Goal: Obtain resource: Download file/media

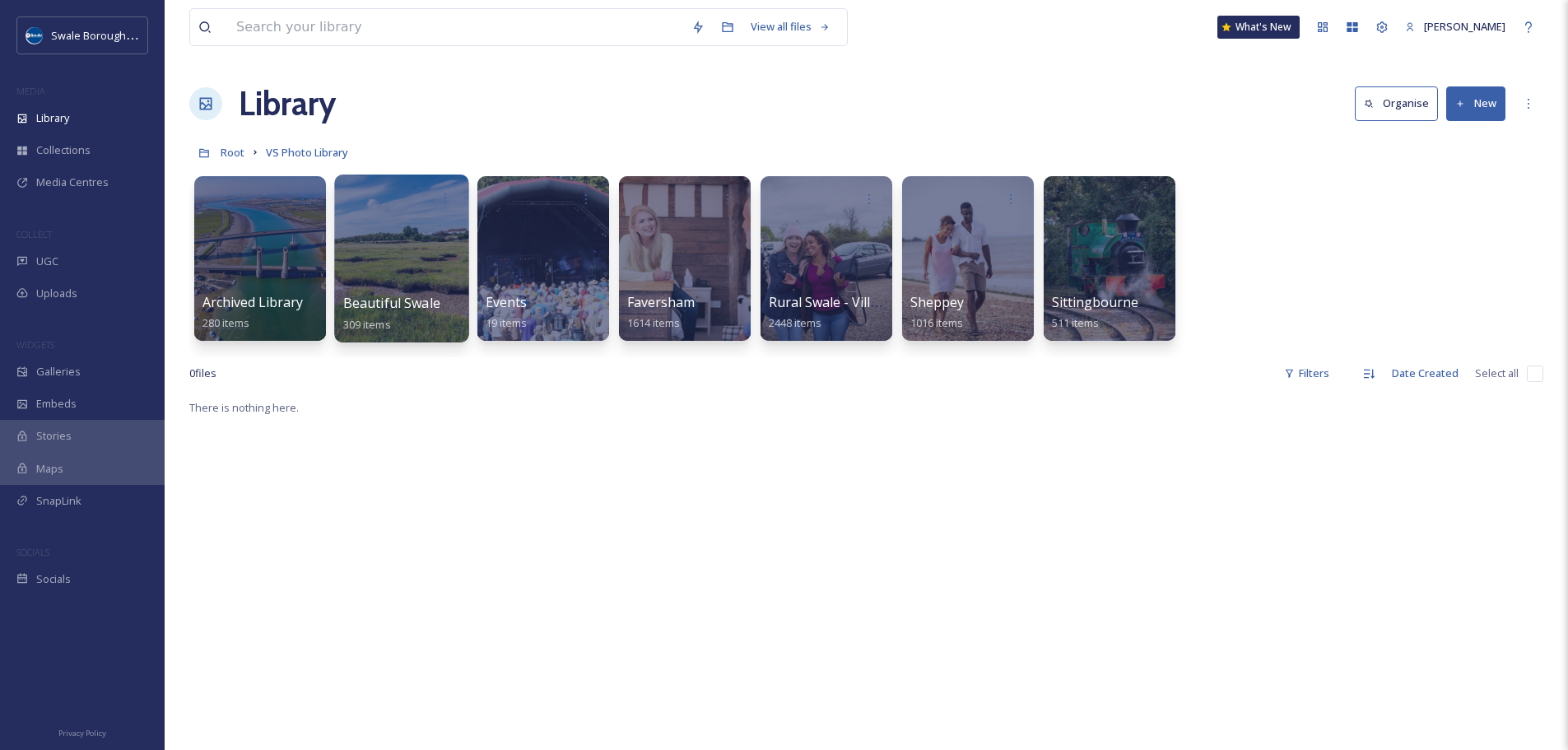
click at [400, 255] on div at bounding box center [401, 259] width 134 height 168
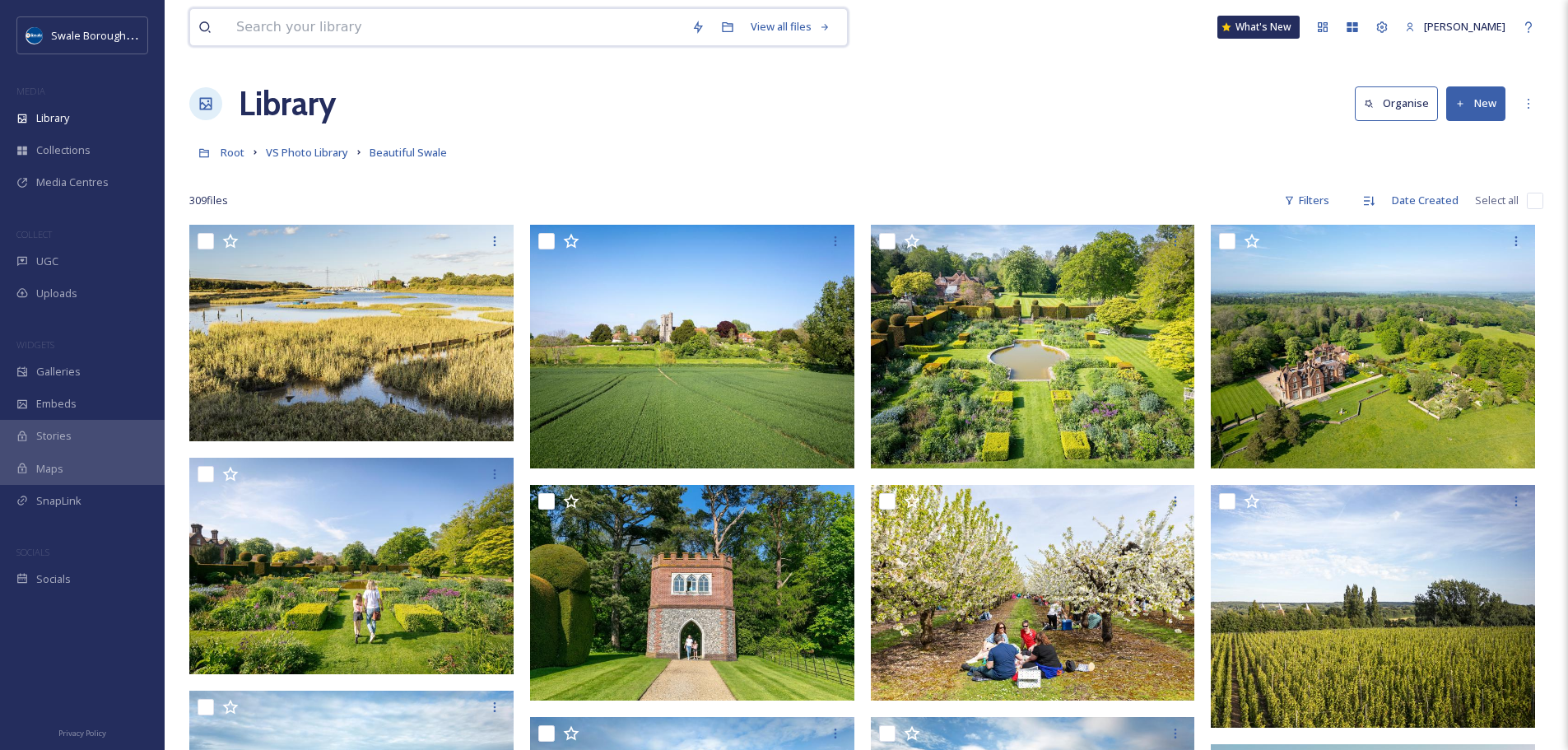
click at [352, 29] on input at bounding box center [456, 27] width 455 height 36
type input "bike"
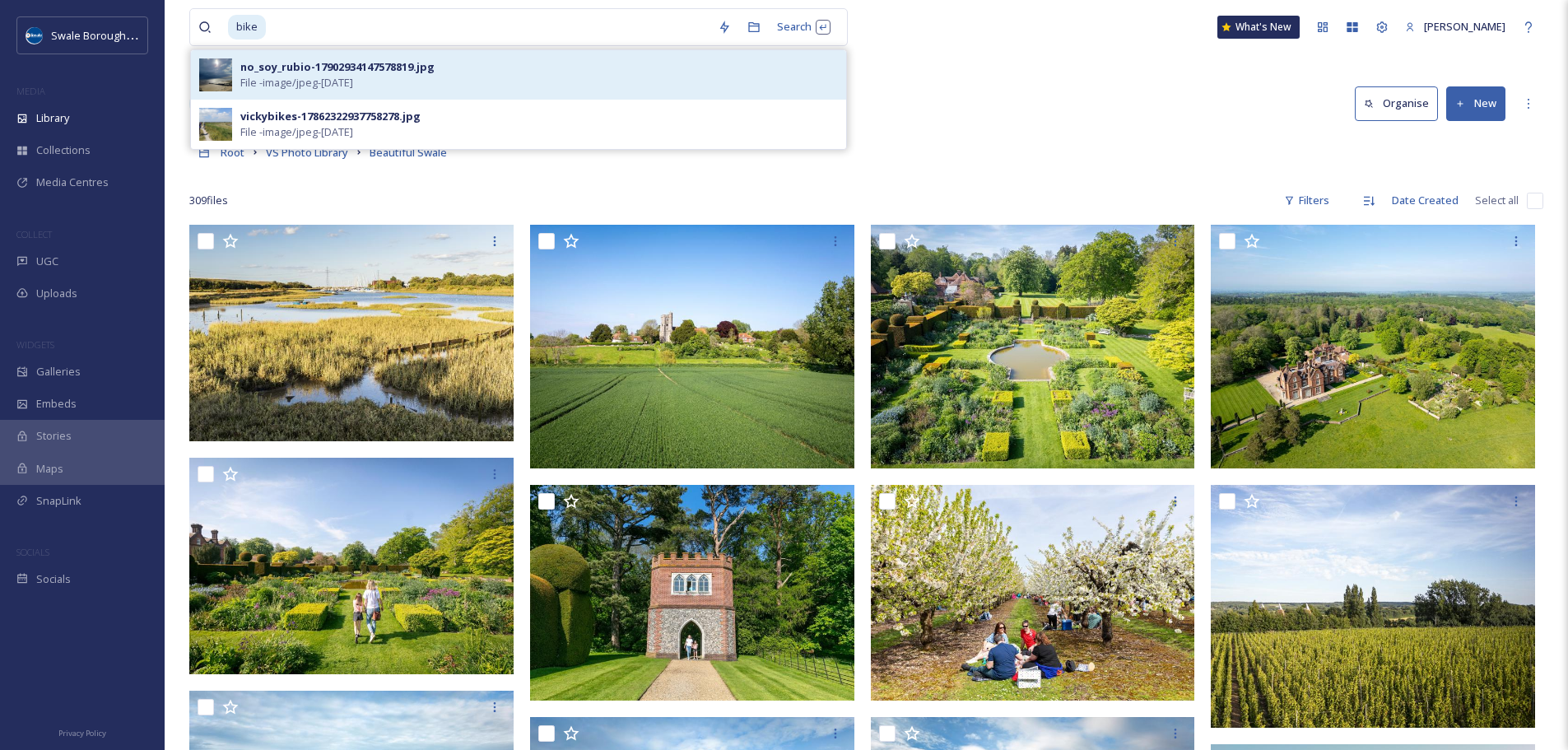
click at [353, 83] on span "File - image/jpeg - [DATE]" at bounding box center [296, 82] width 112 height 16
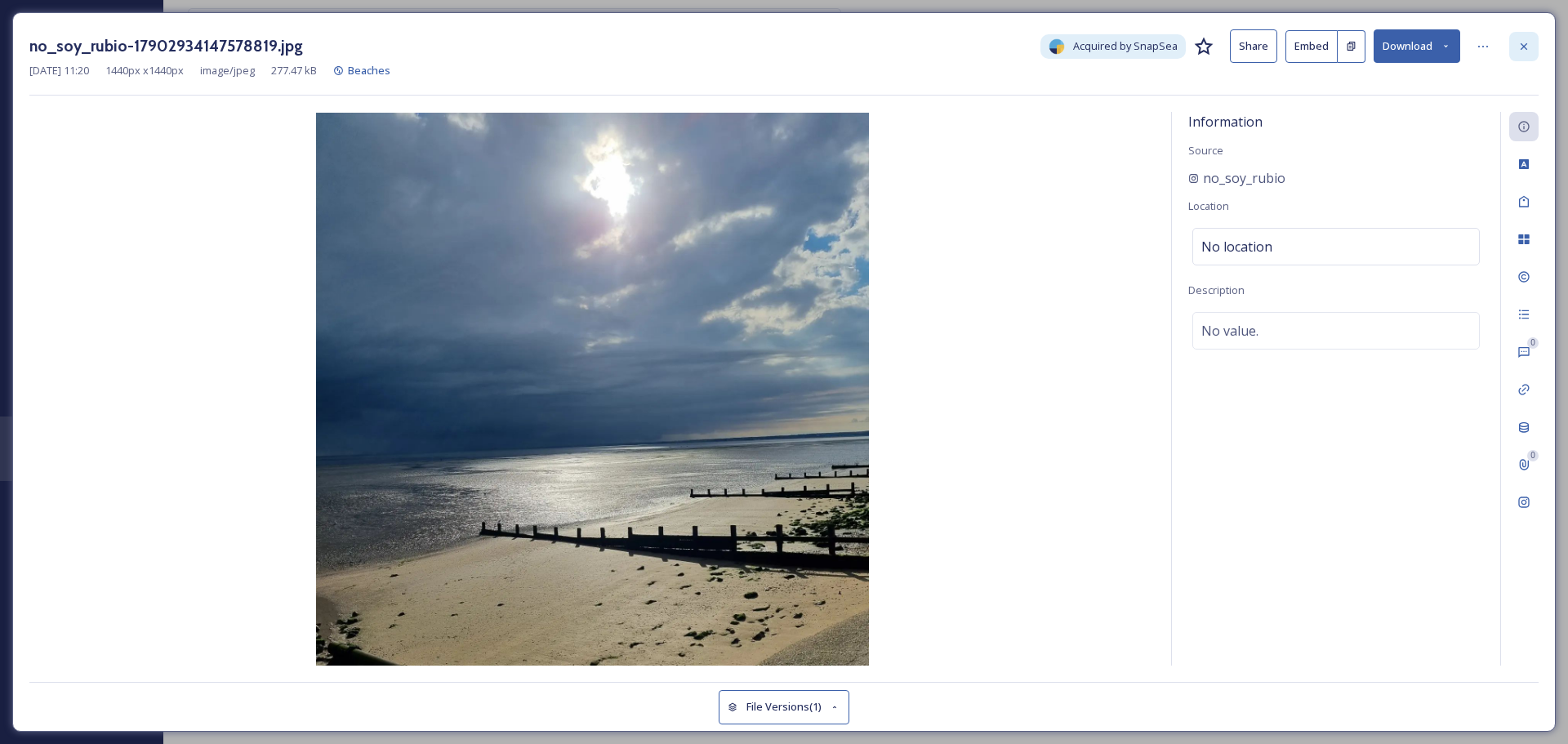
click at [1523, 41] on icon at bounding box center [1524, 47] width 13 height 13
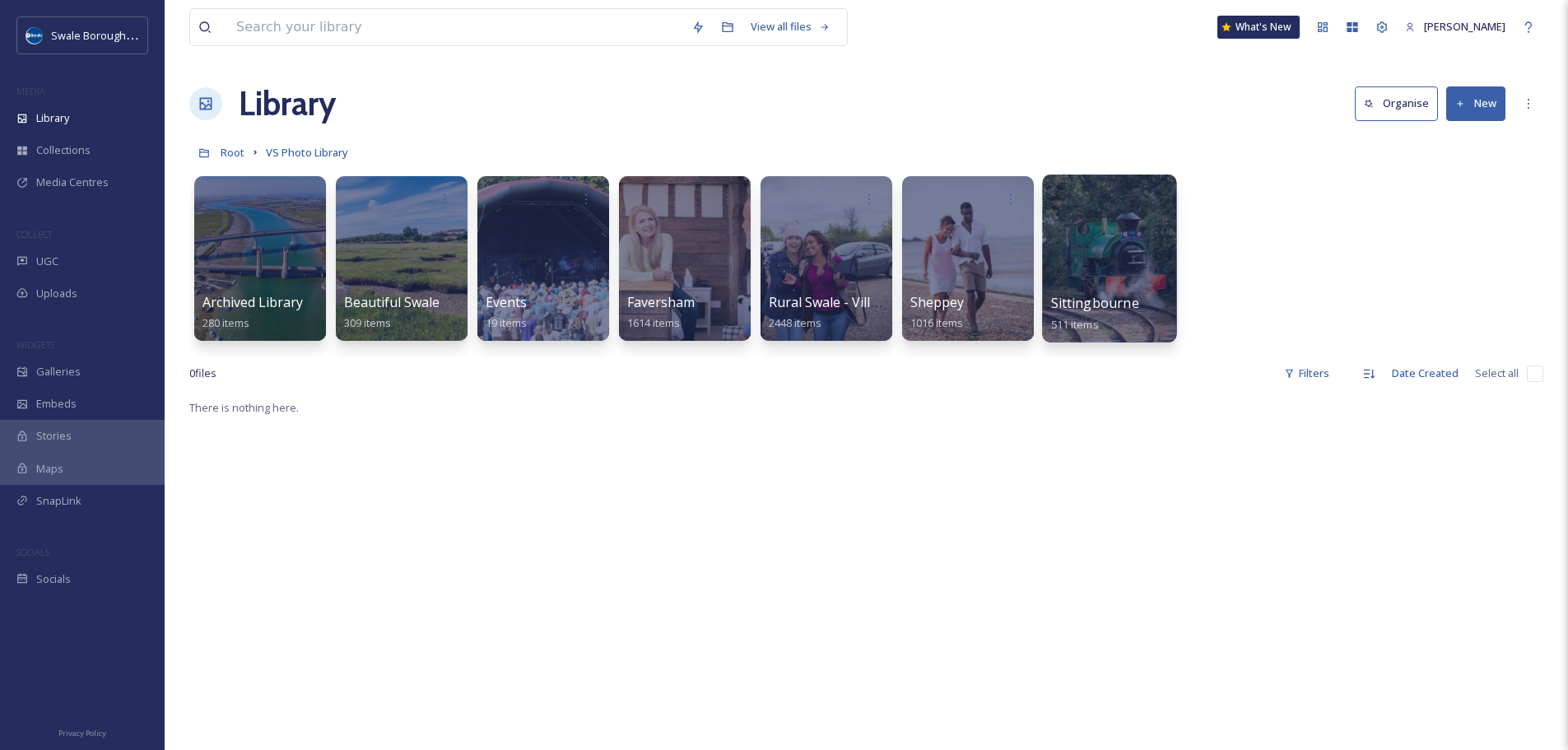
click at [1109, 228] on div at bounding box center [1109, 259] width 134 height 168
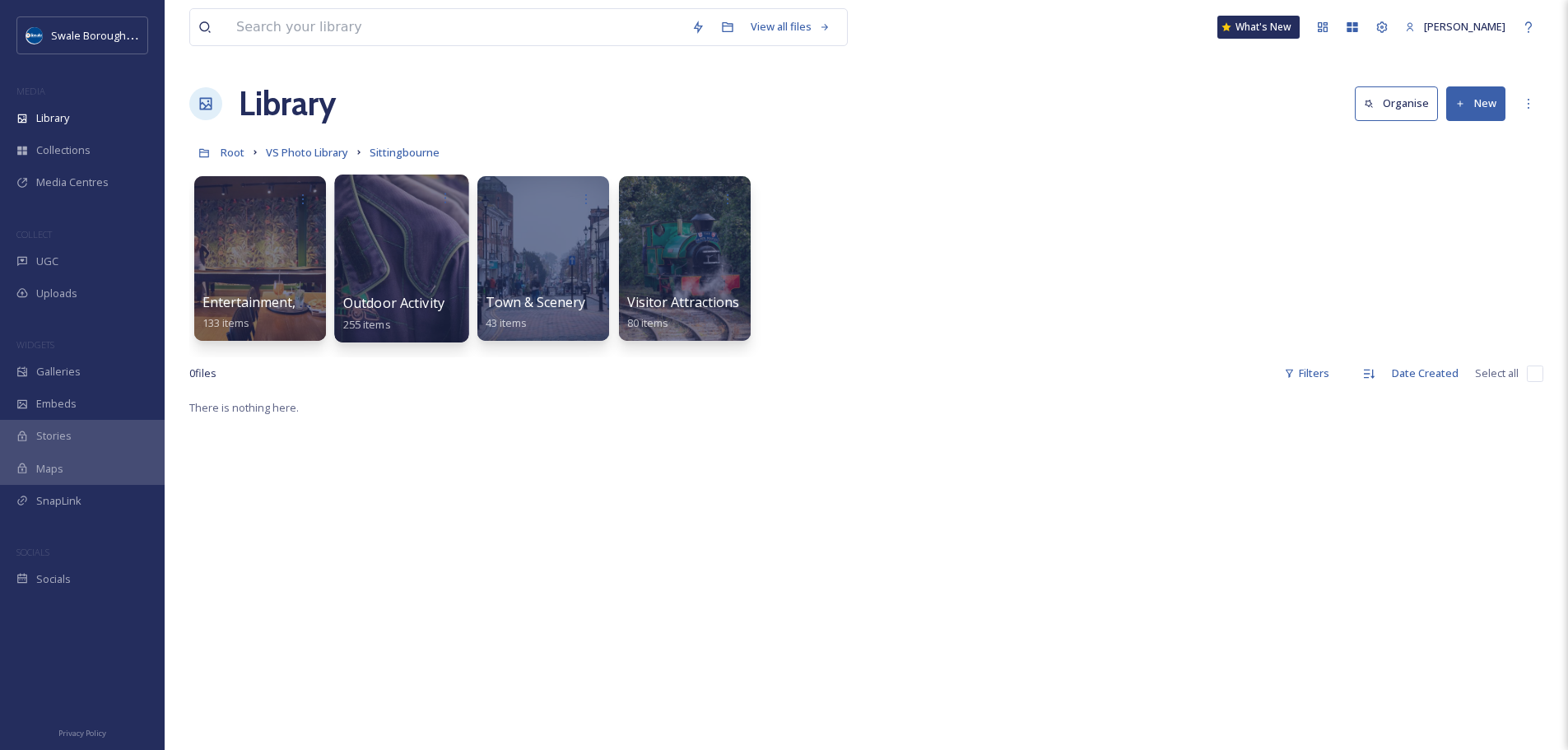
click at [415, 263] on div at bounding box center [401, 259] width 134 height 168
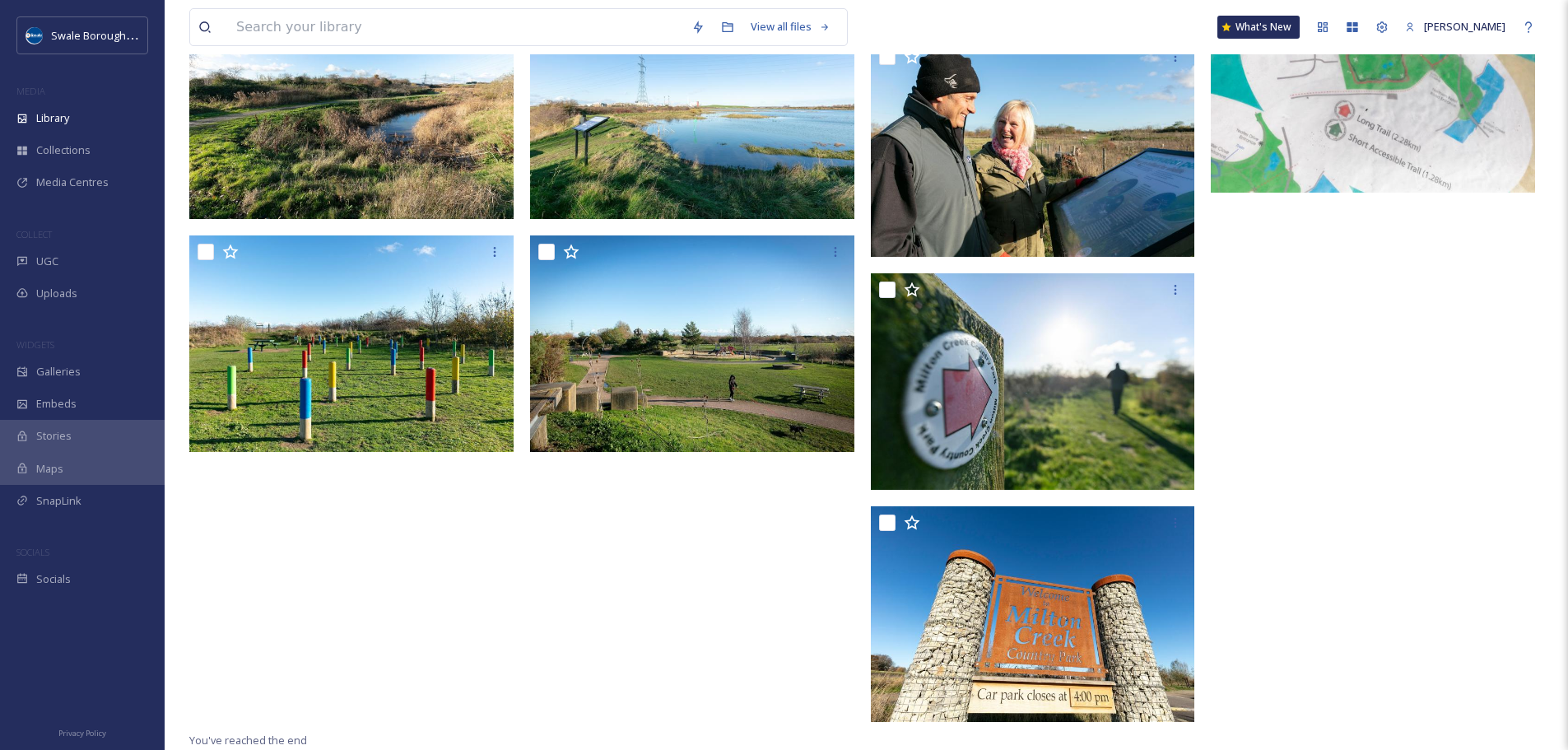
scroll to position [14026, 0]
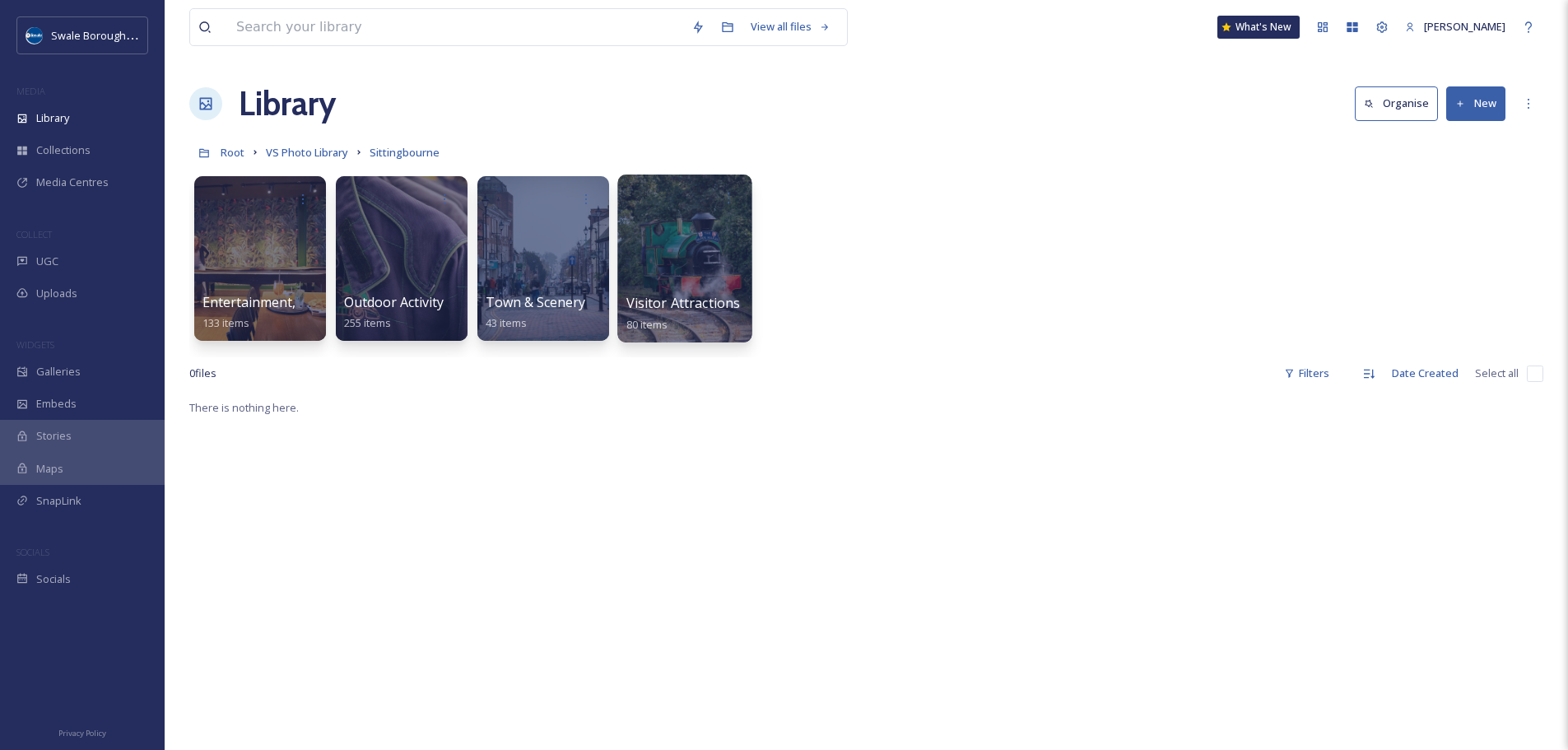
click at [677, 257] on div at bounding box center [684, 259] width 134 height 168
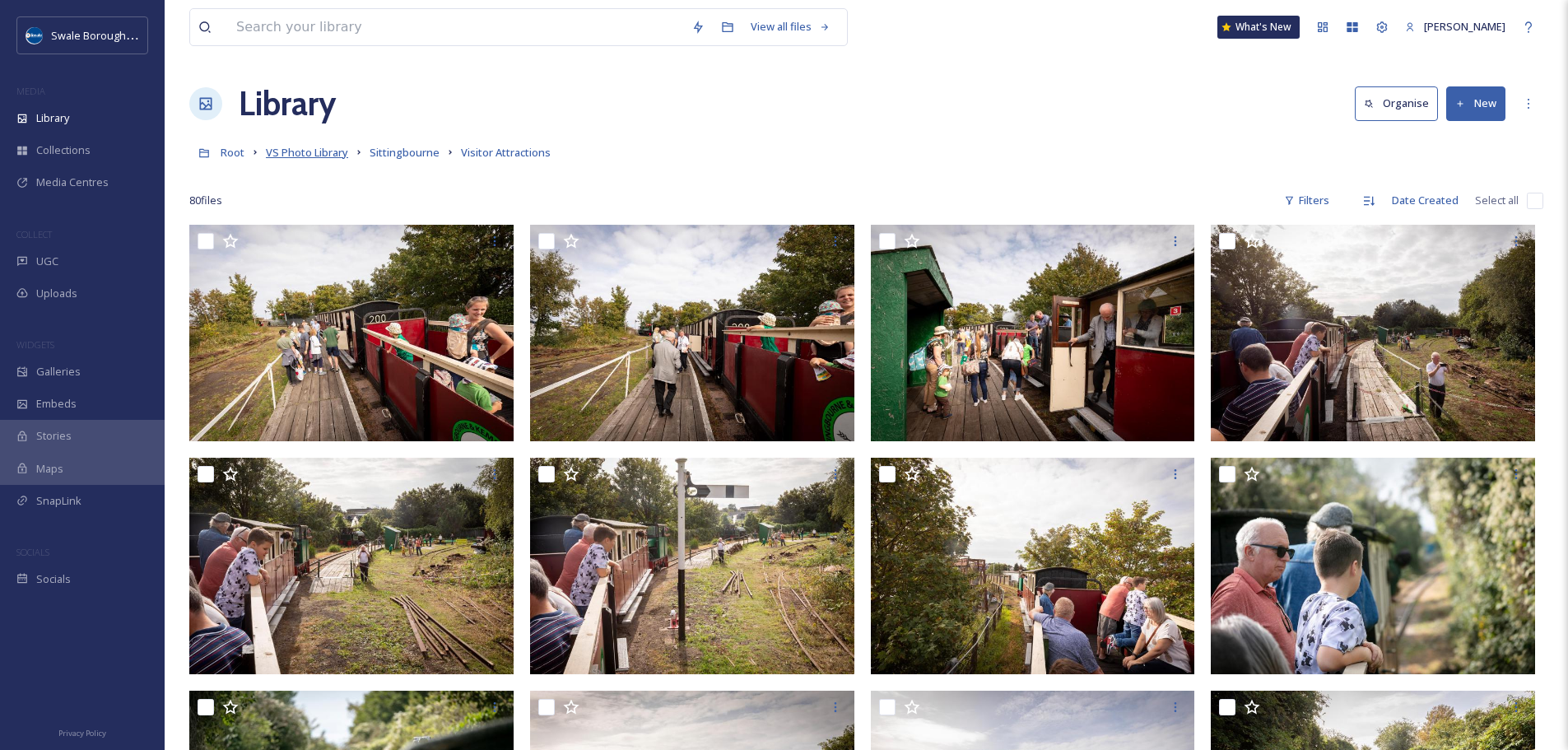
click at [309, 150] on span "VS Photo Library" at bounding box center [307, 153] width 82 height 15
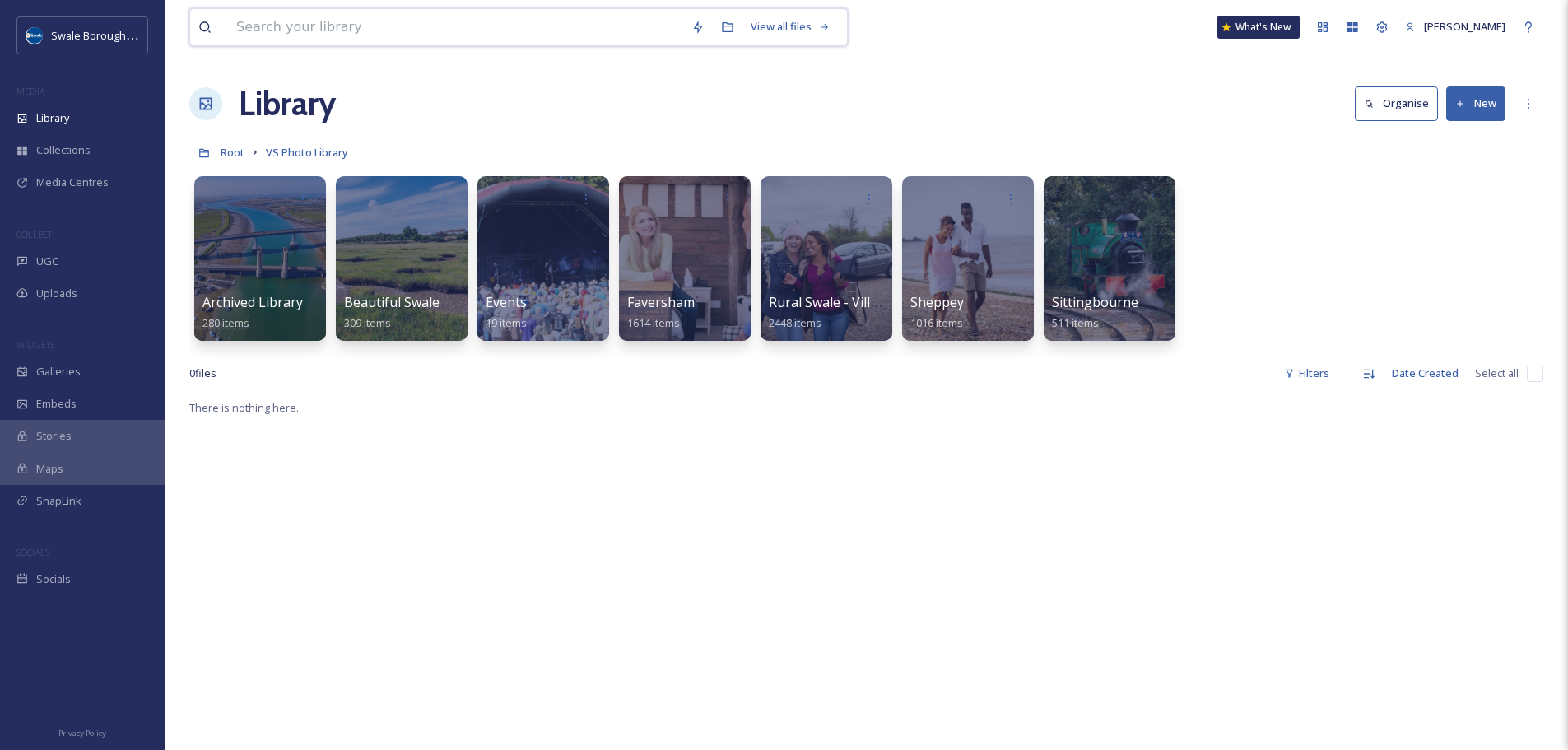
click at [320, 26] on input at bounding box center [456, 27] width 455 height 36
type input "train"
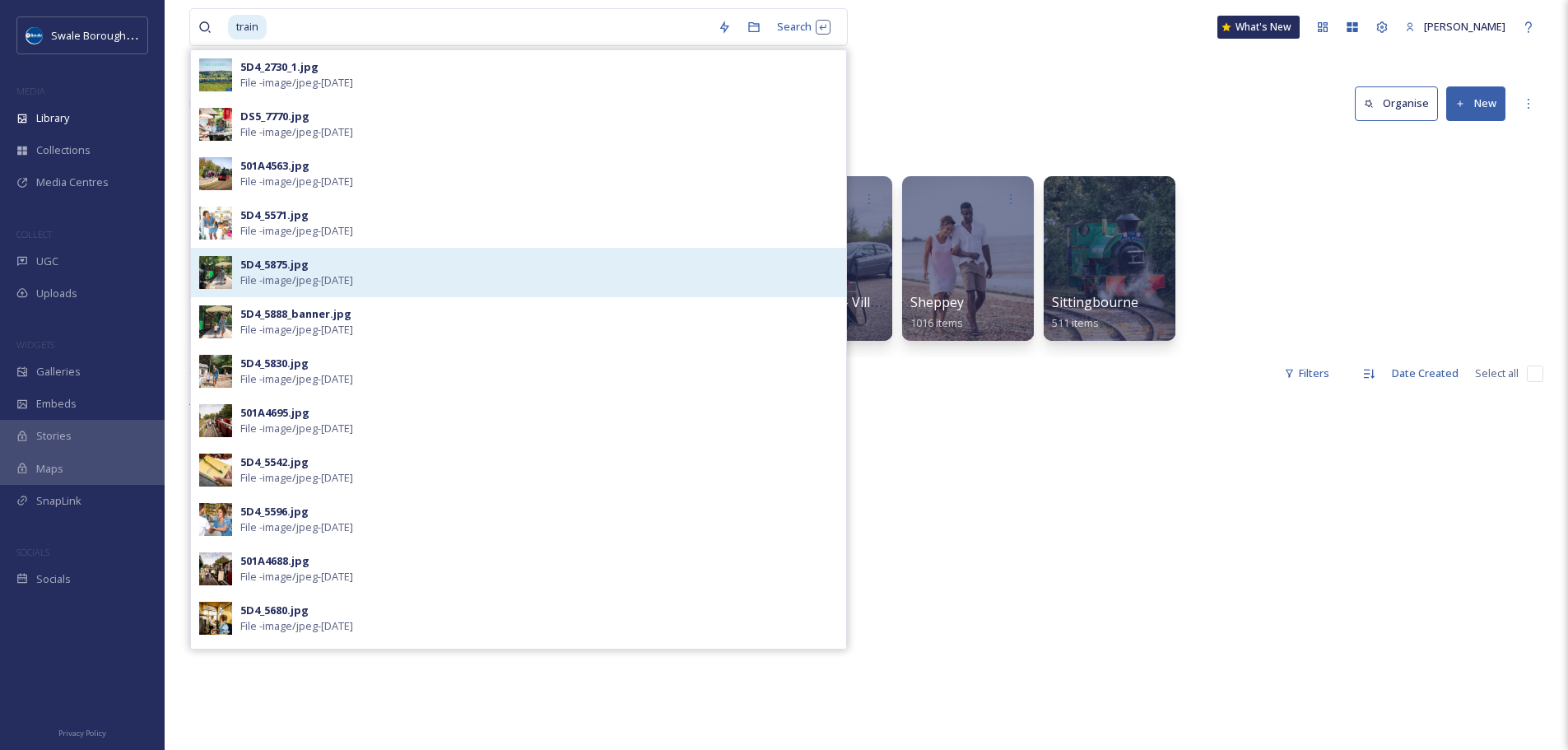
click at [300, 280] on span "File - image/jpeg - [DATE]" at bounding box center [296, 281] width 112 height 16
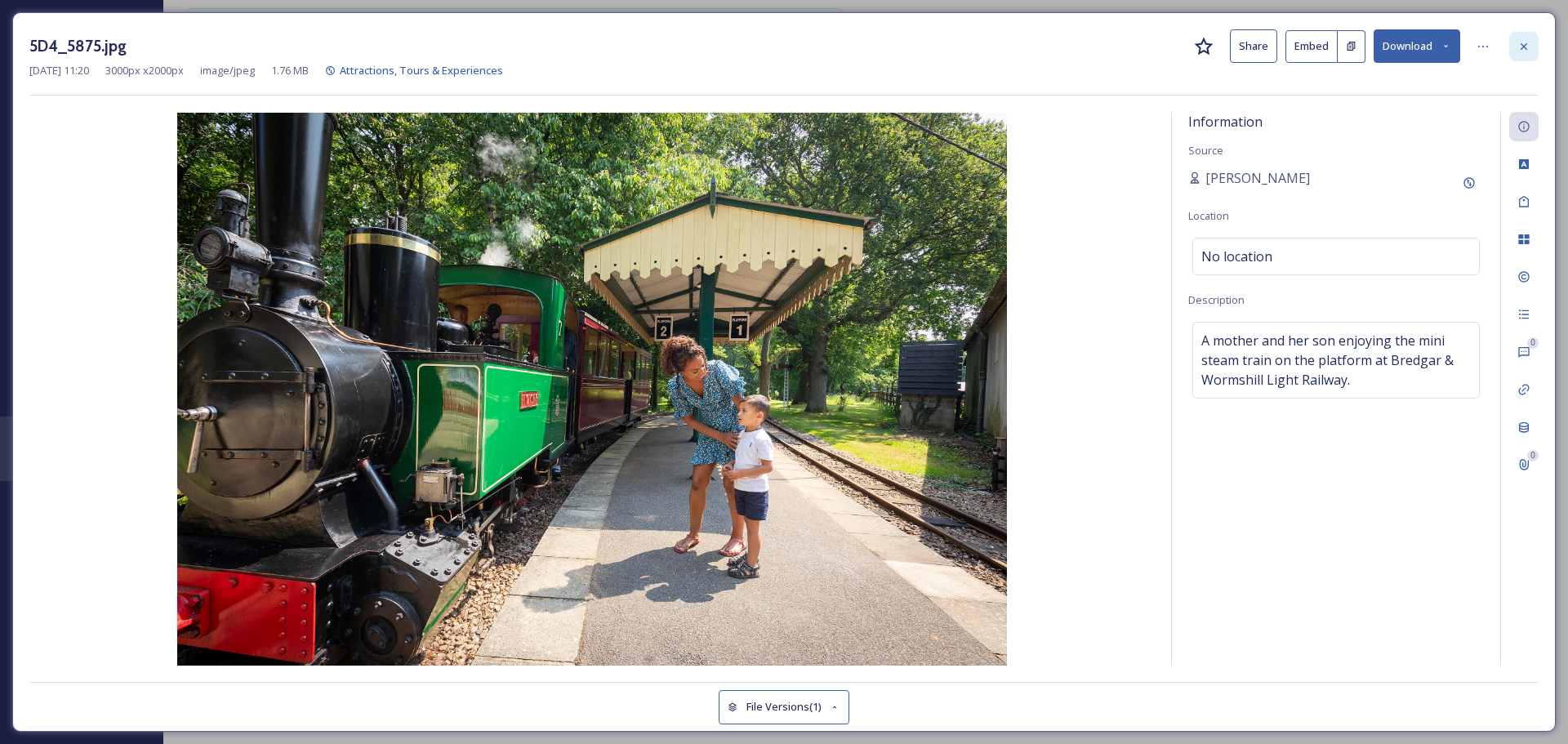
click at [1527, 40] on icon at bounding box center [1524, 47] width 13 height 13
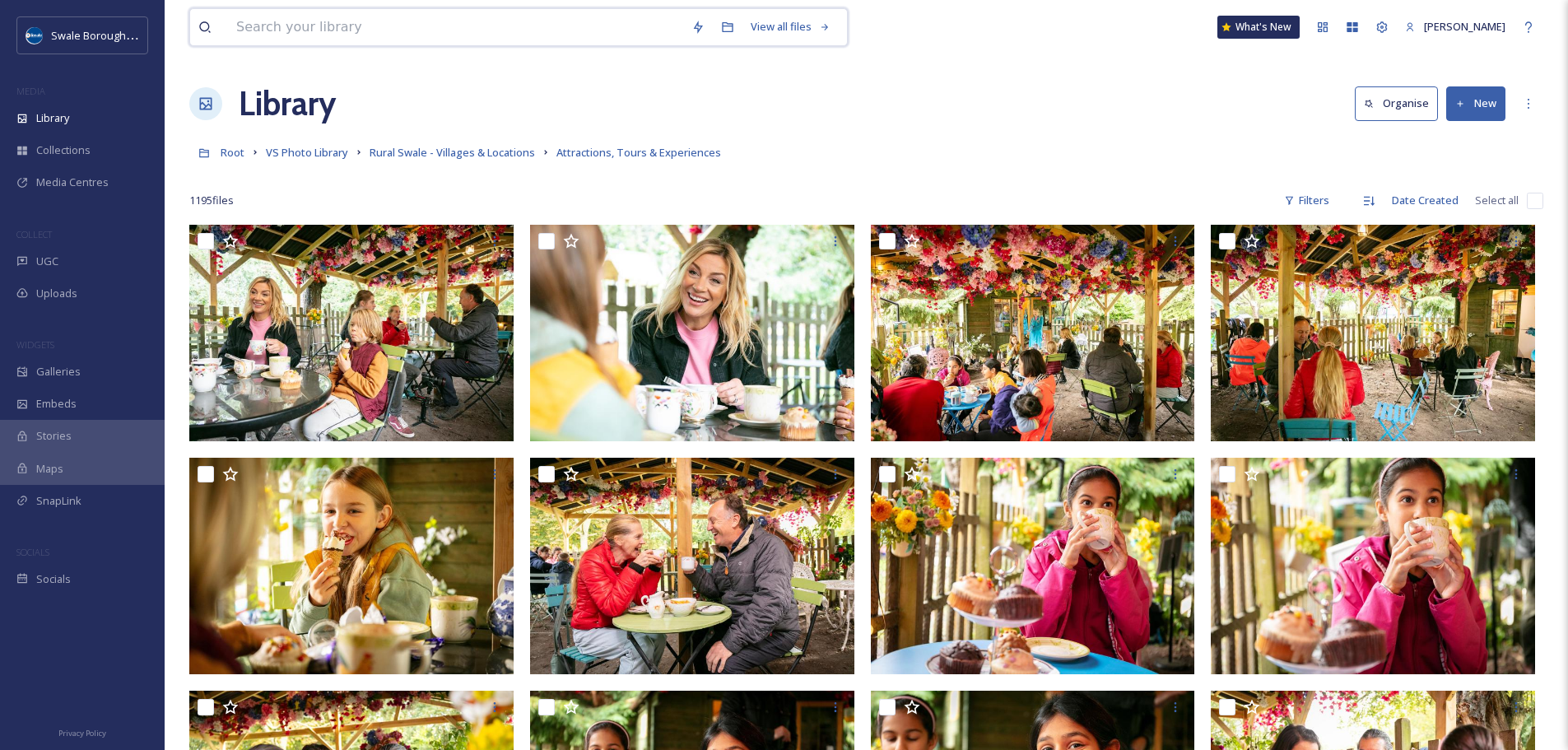
click at [478, 37] on input at bounding box center [456, 27] width 455 height 36
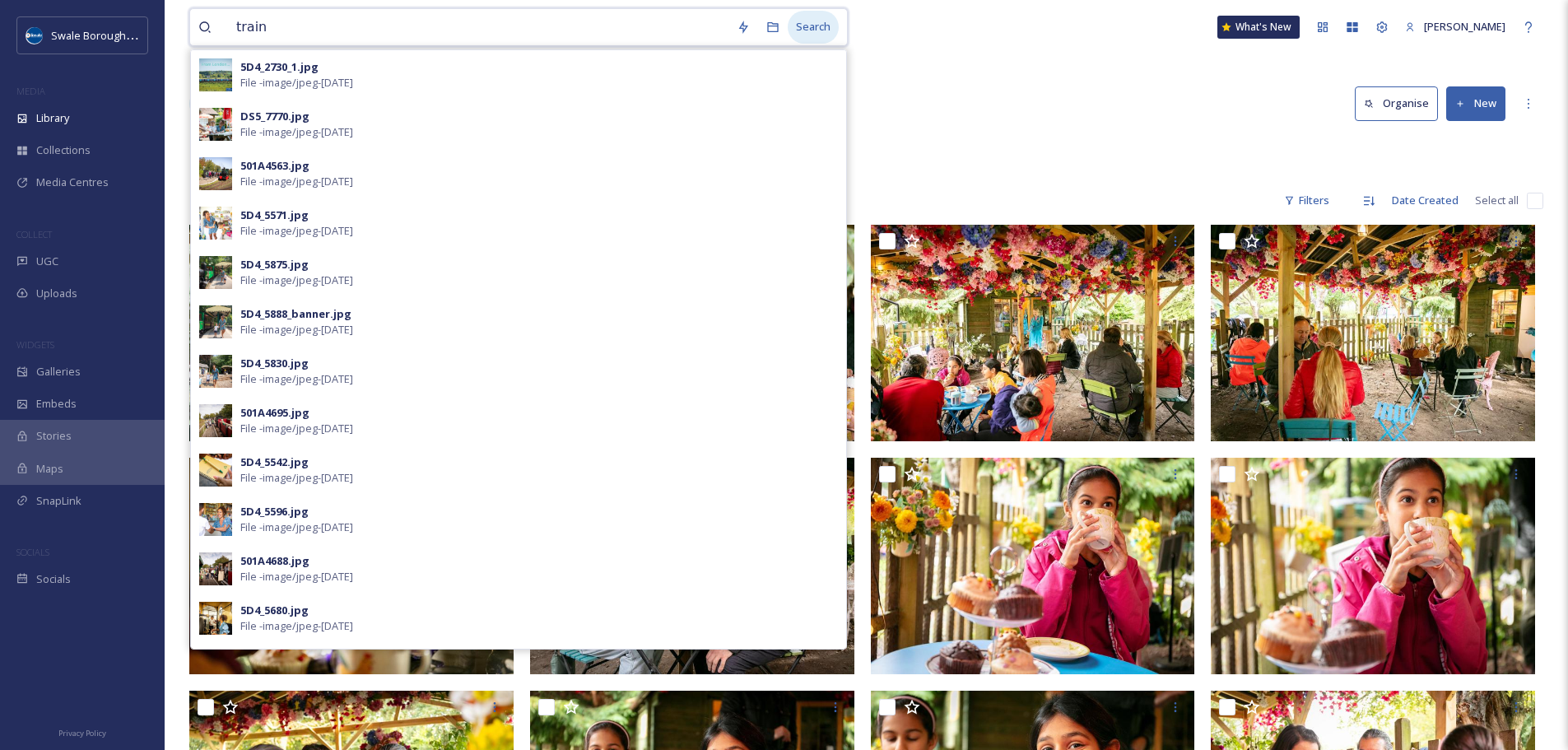
type input "train"
click at [808, 21] on div "Search" at bounding box center [813, 27] width 51 height 32
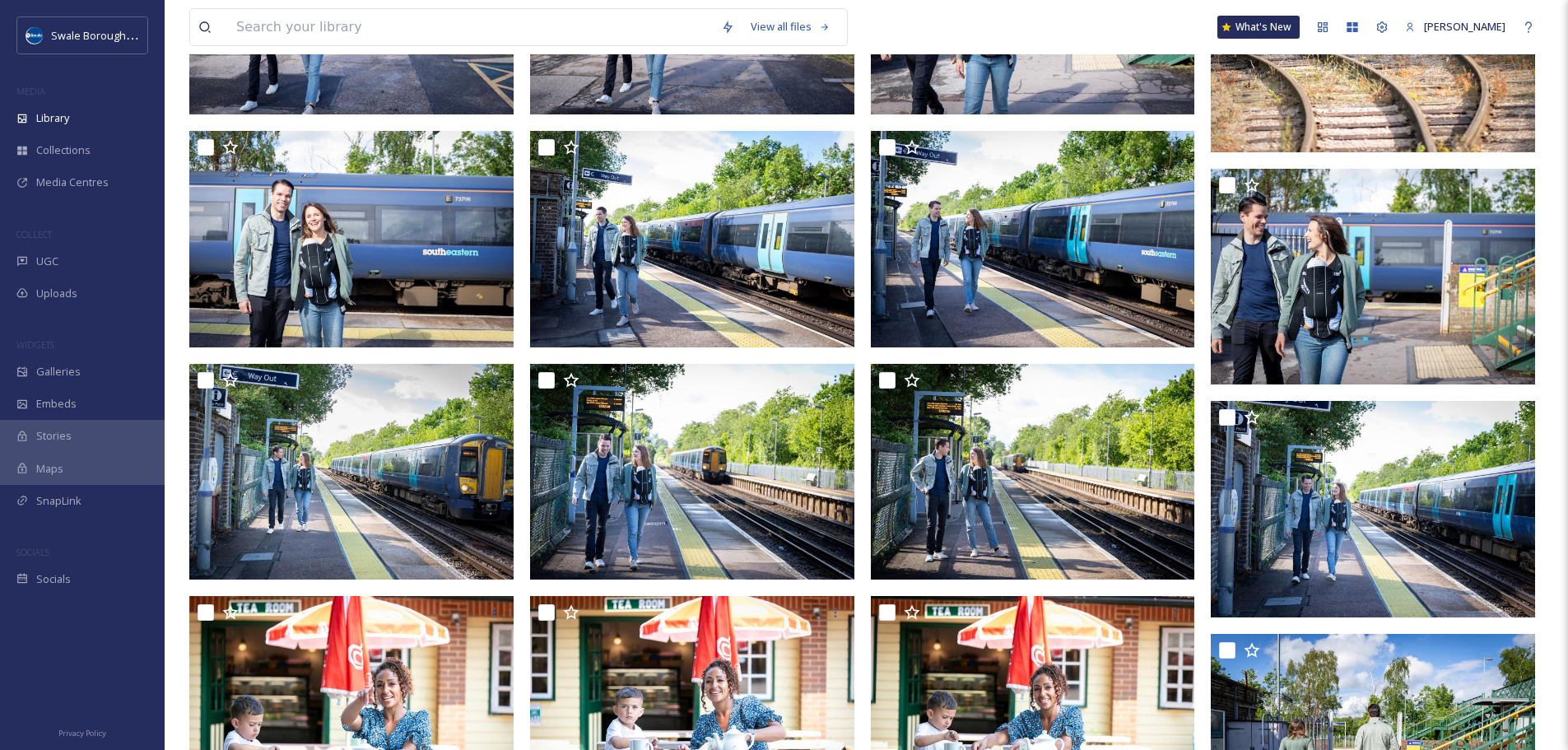
scroll to position [4945, 0]
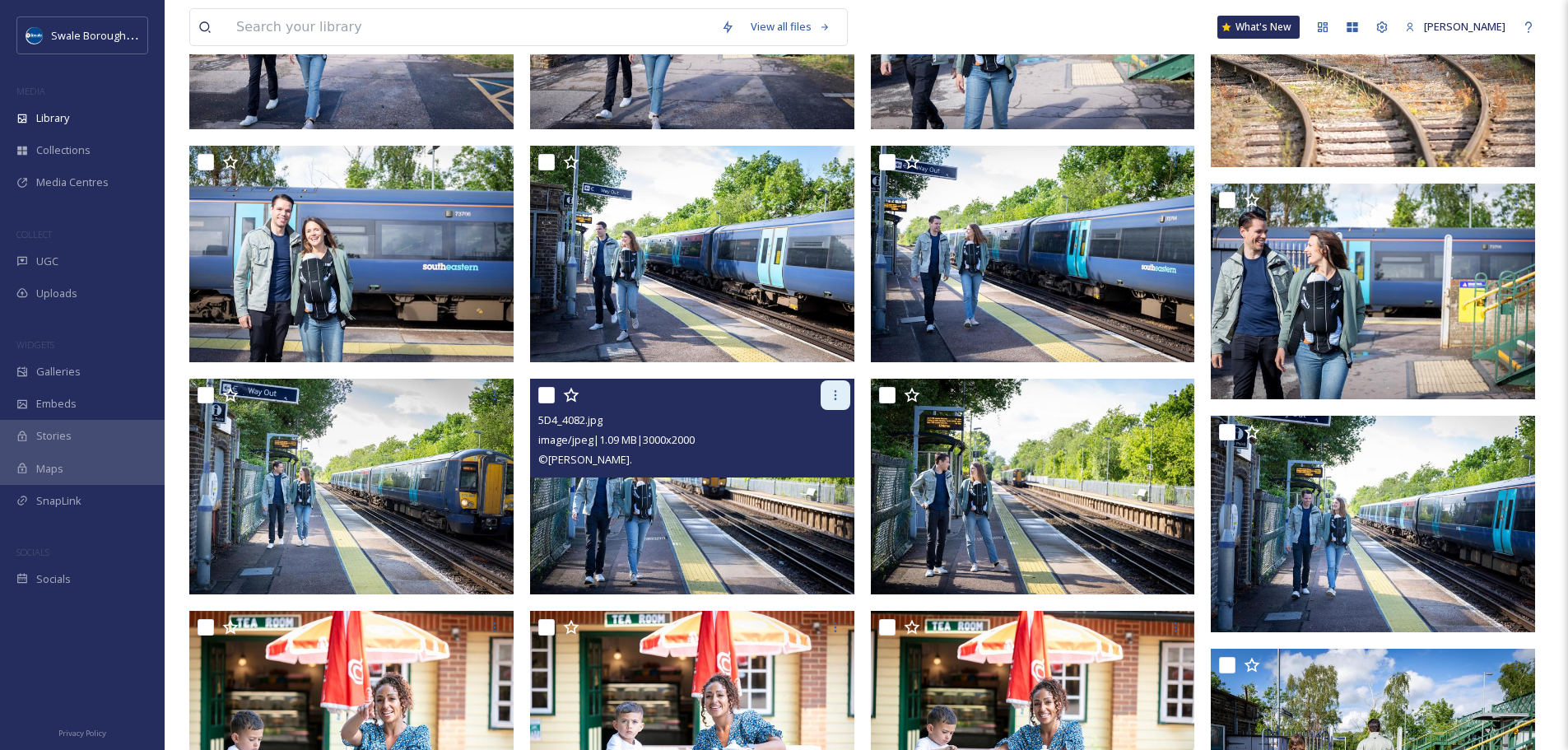
click at [833, 394] on icon at bounding box center [835, 396] width 13 height 13
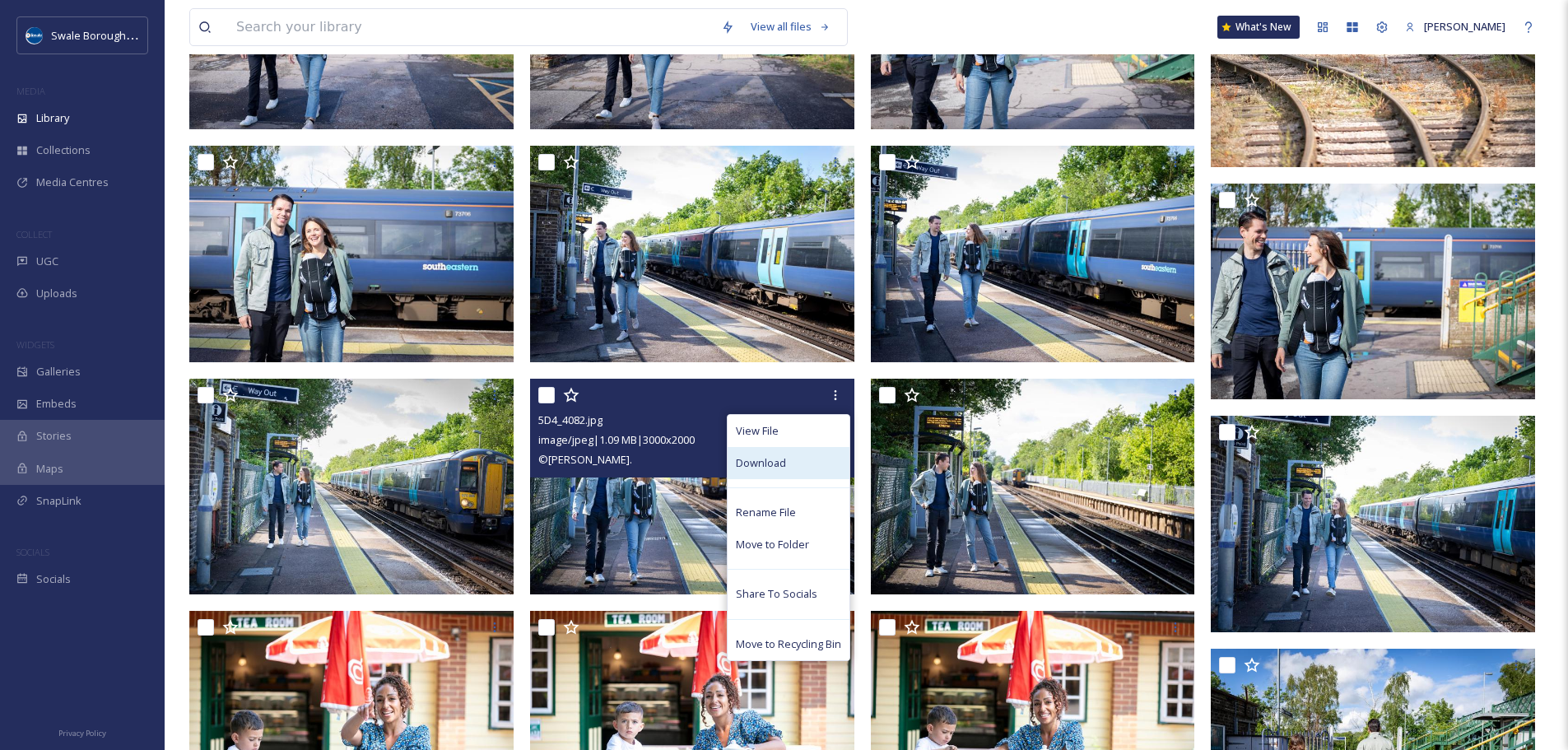
click at [800, 469] on div "Download" at bounding box center [788, 463] width 122 height 32
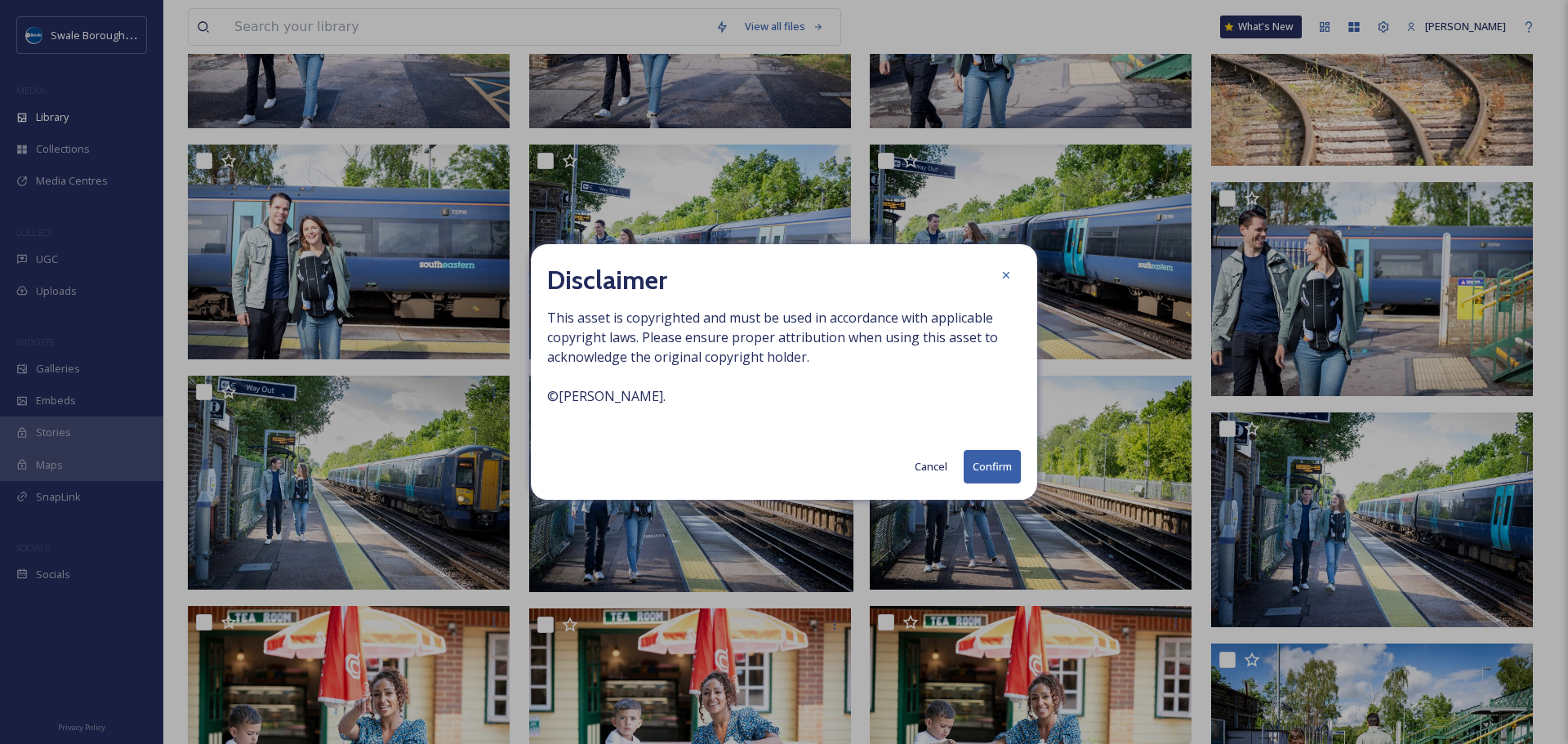
click at [989, 472] on button "Confirm" at bounding box center [992, 467] width 57 height 33
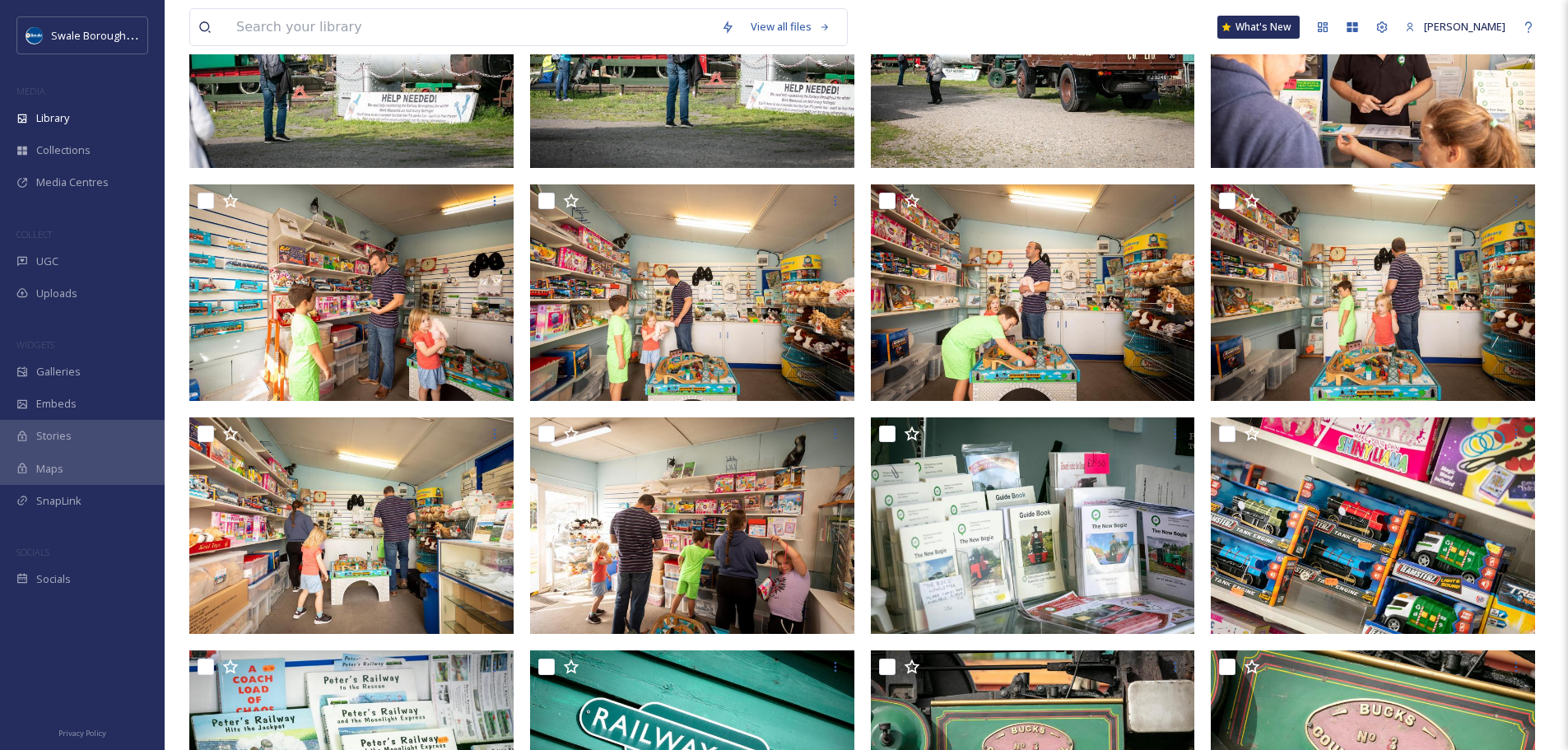
scroll to position [1849, 0]
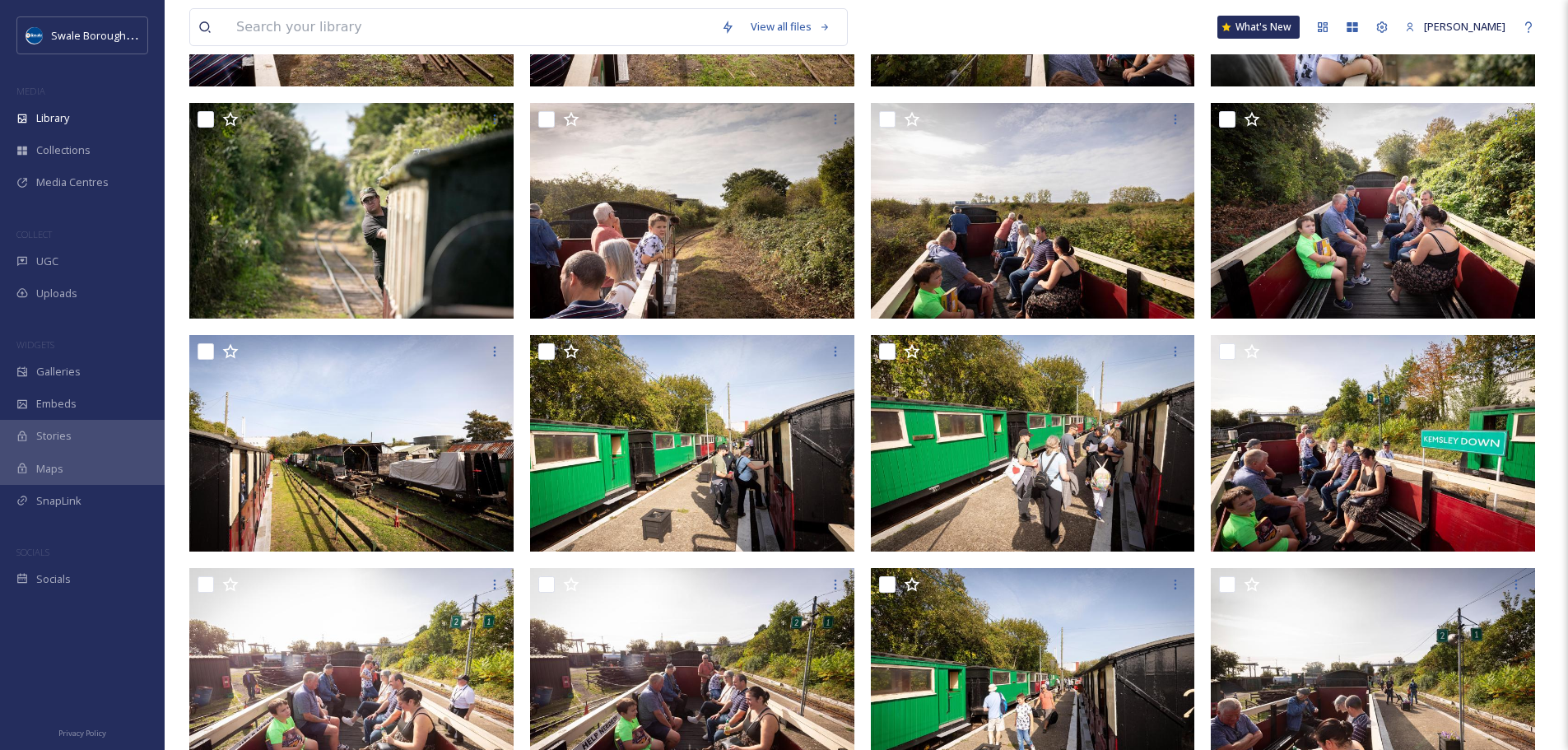
scroll to position [0, 0]
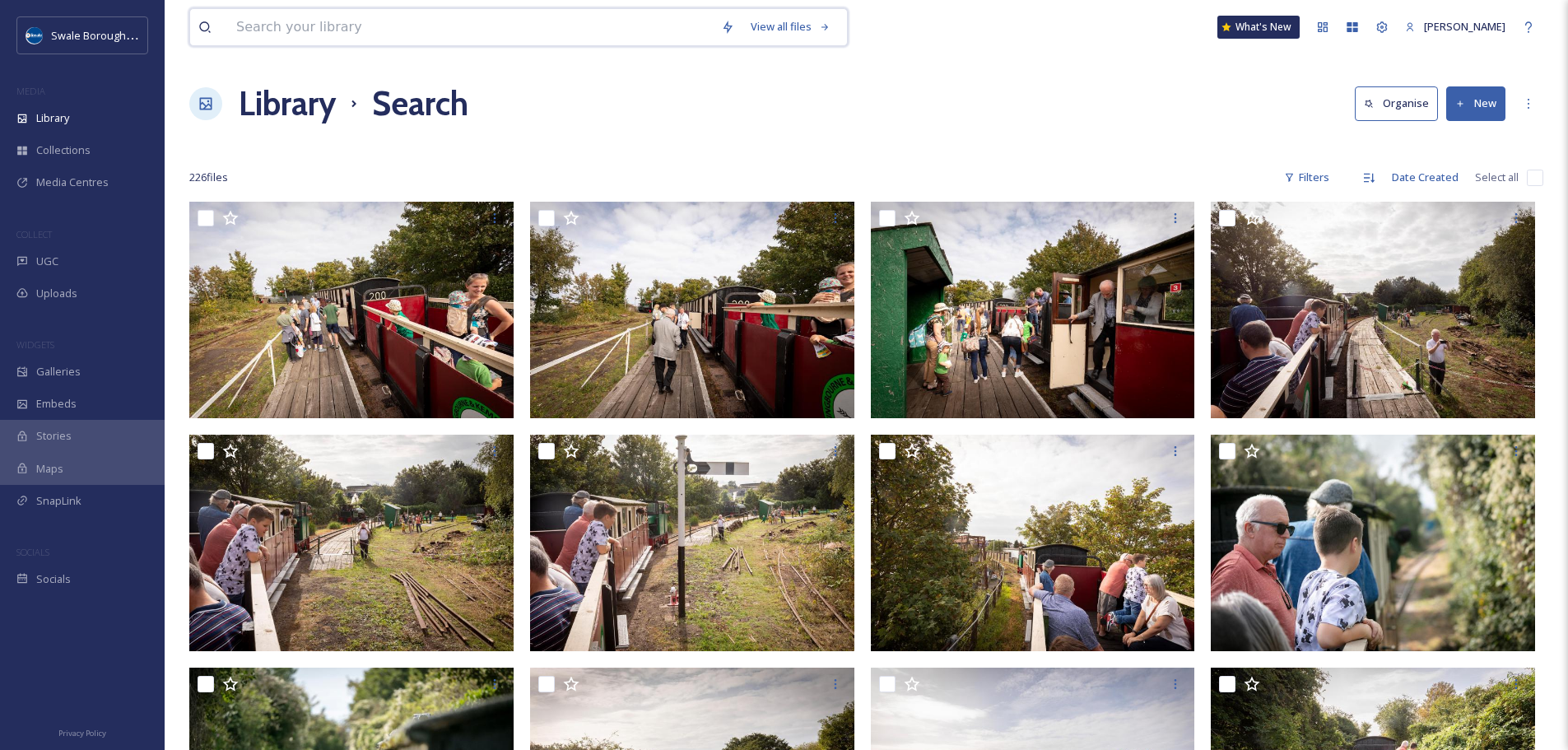
click at [585, 31] on input at bounding box center [471, 27] width 485 height 36
type input "park"
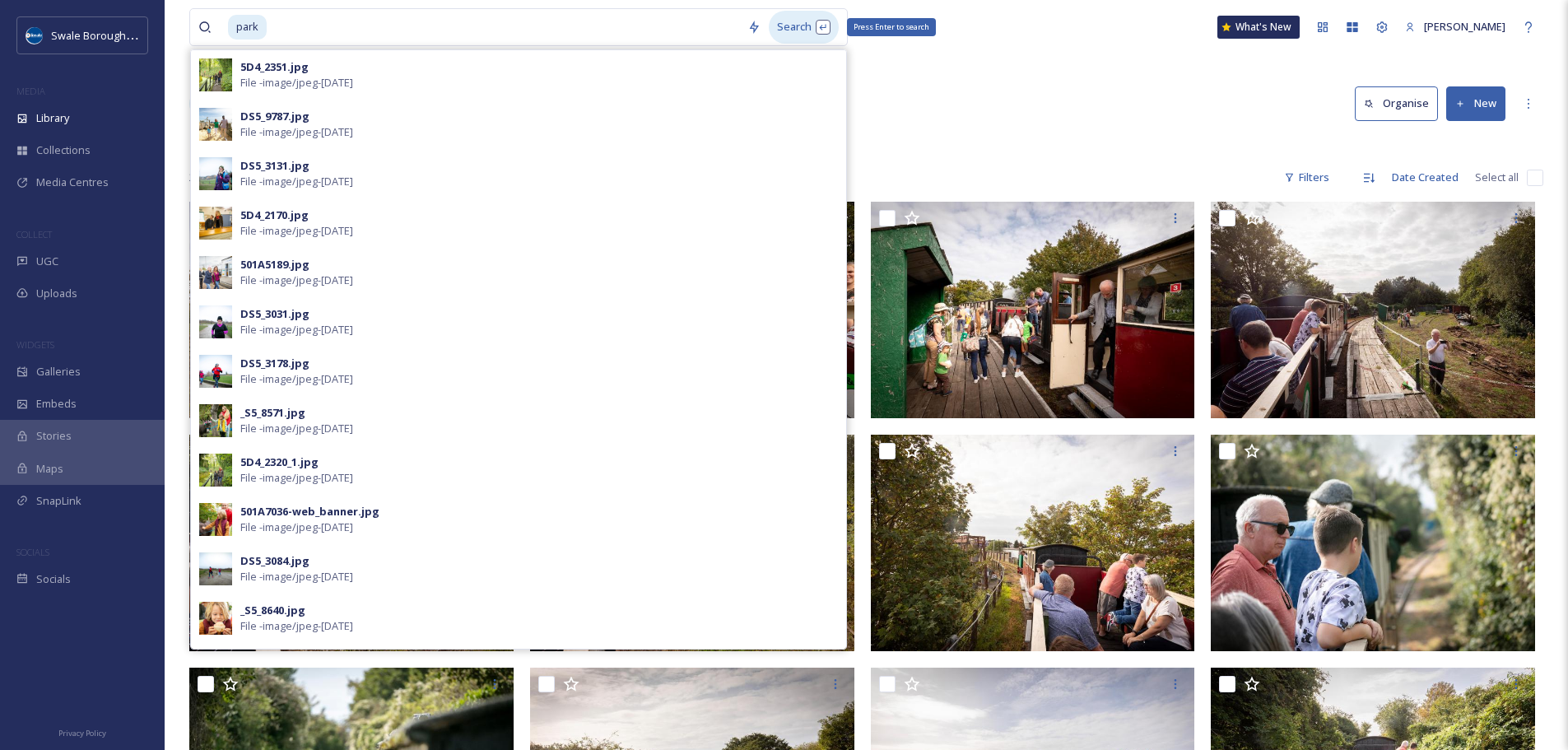
click at [791, 24] on div "Search Press Enter to search" at bounding box center [803, 27] width 70 height 32
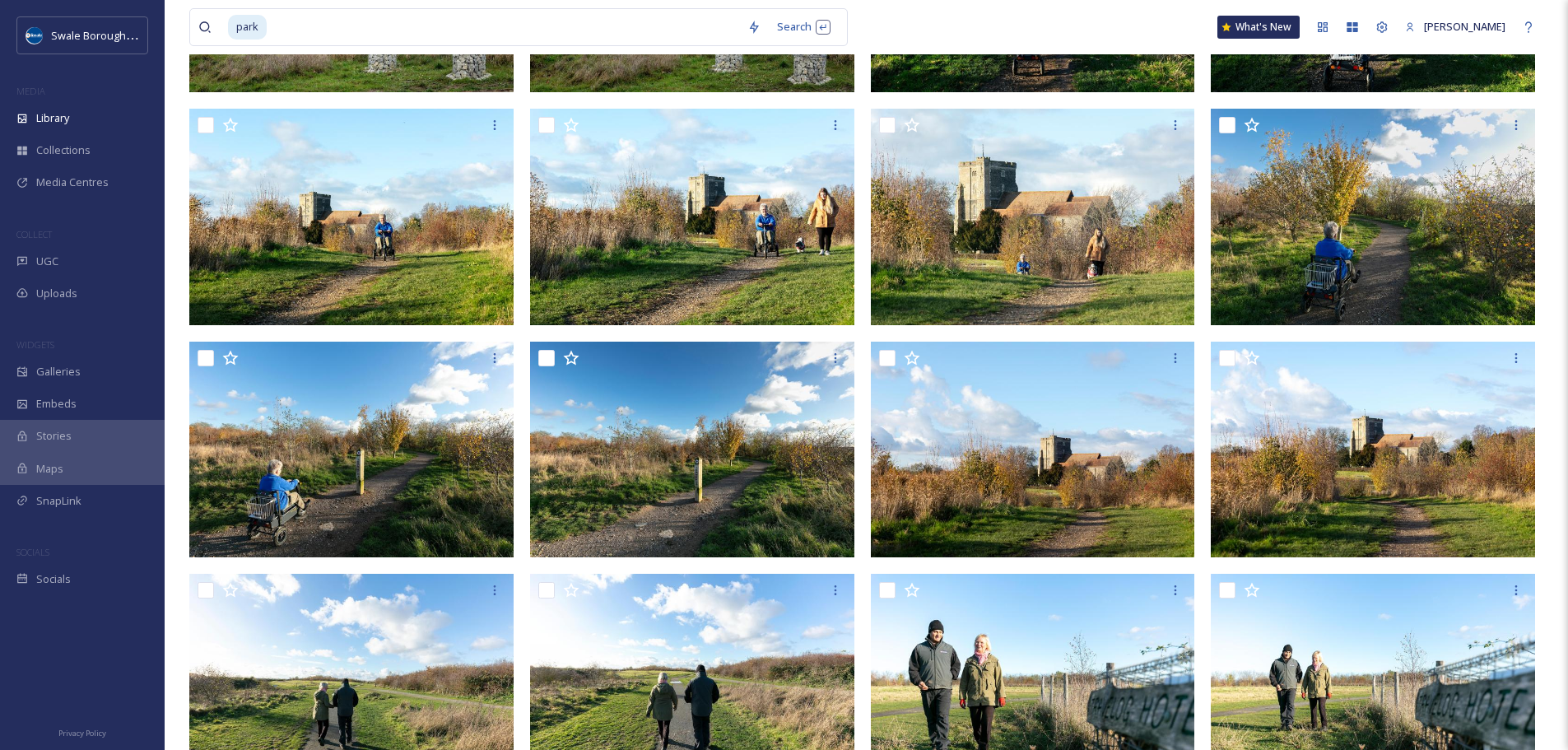
scroll to position [5819, 0]
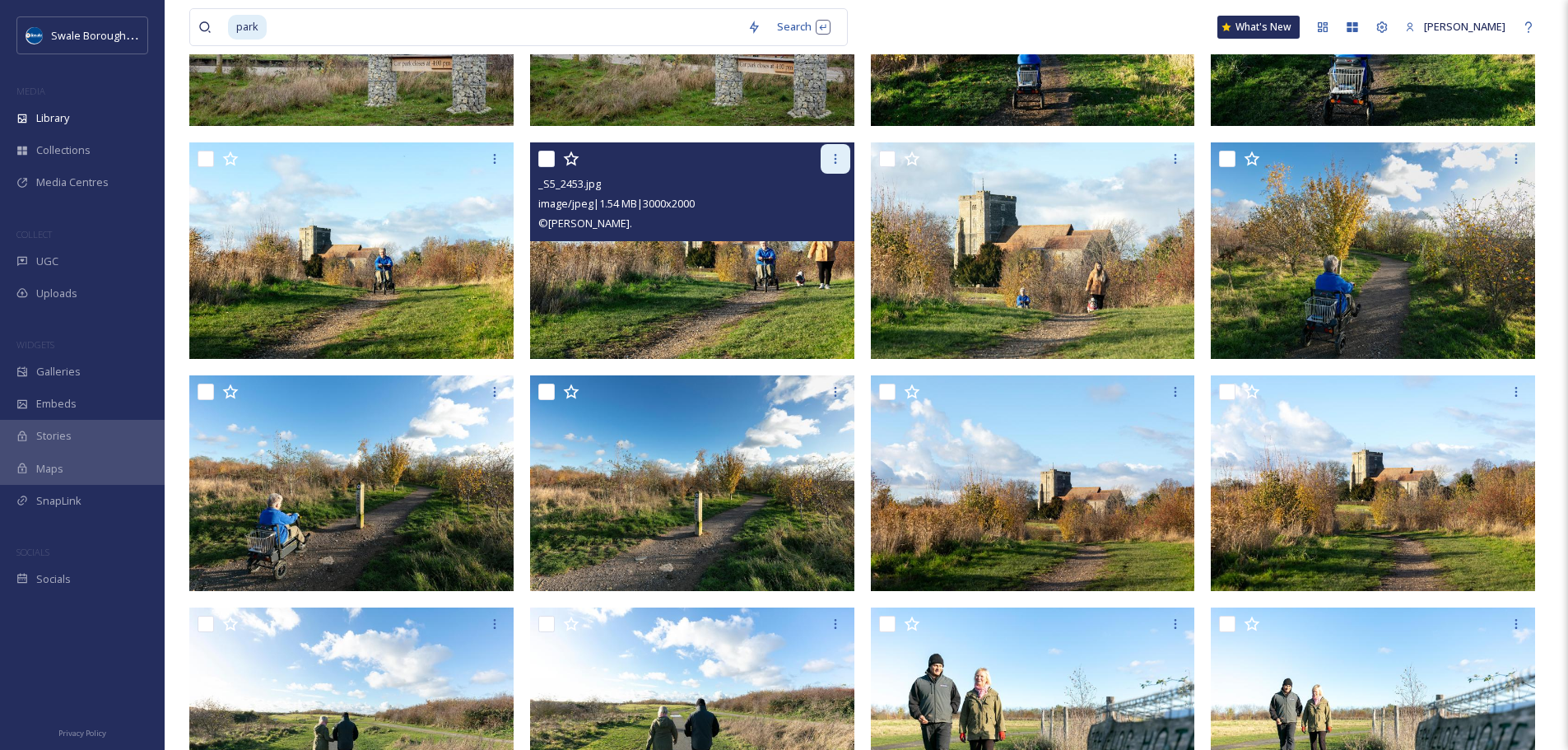
click at [831, 160] on icon at bounding box center [835, 159] width 13 height 13
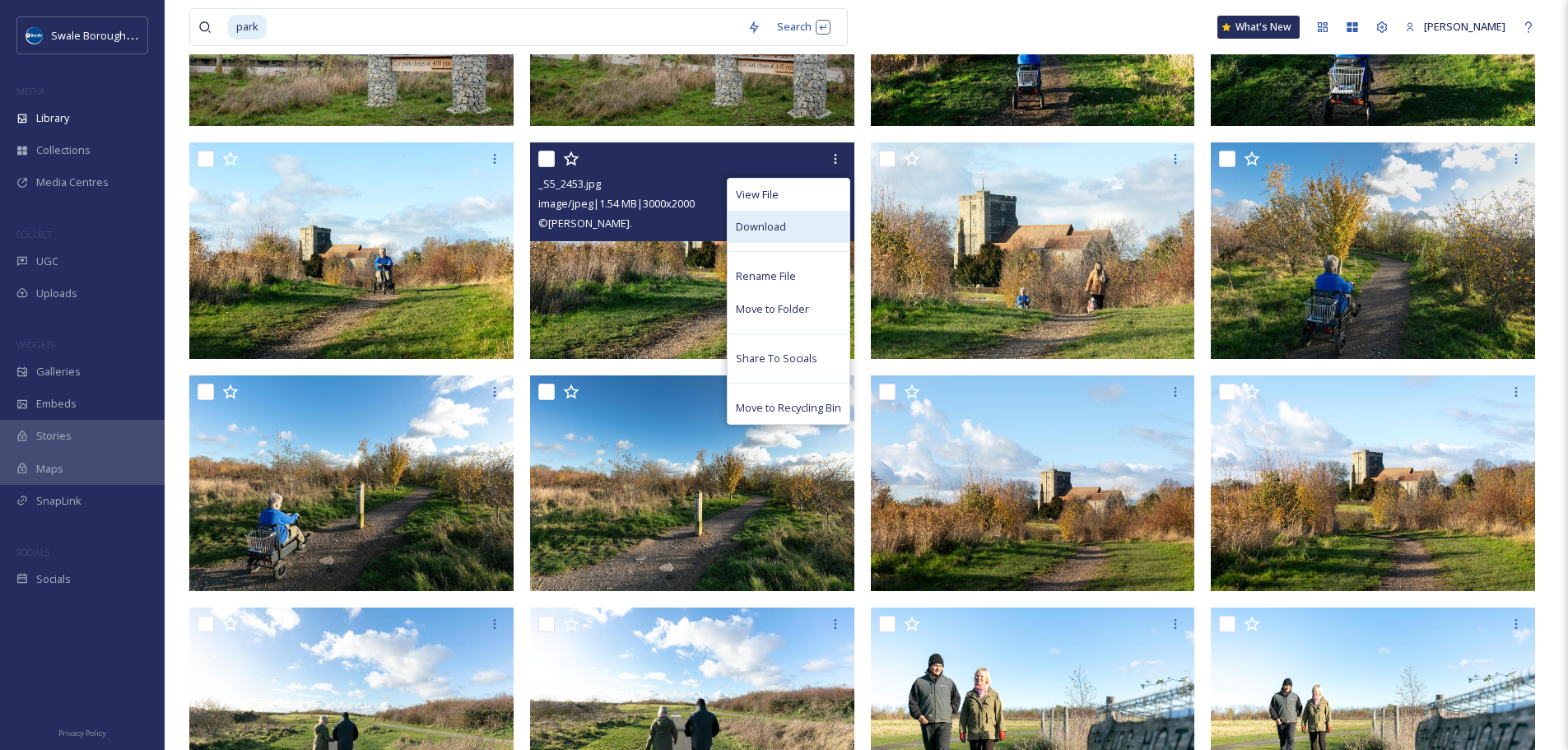
click at [813, 214] on div "Download" at bounding box center [788, 227] width 122 height 32
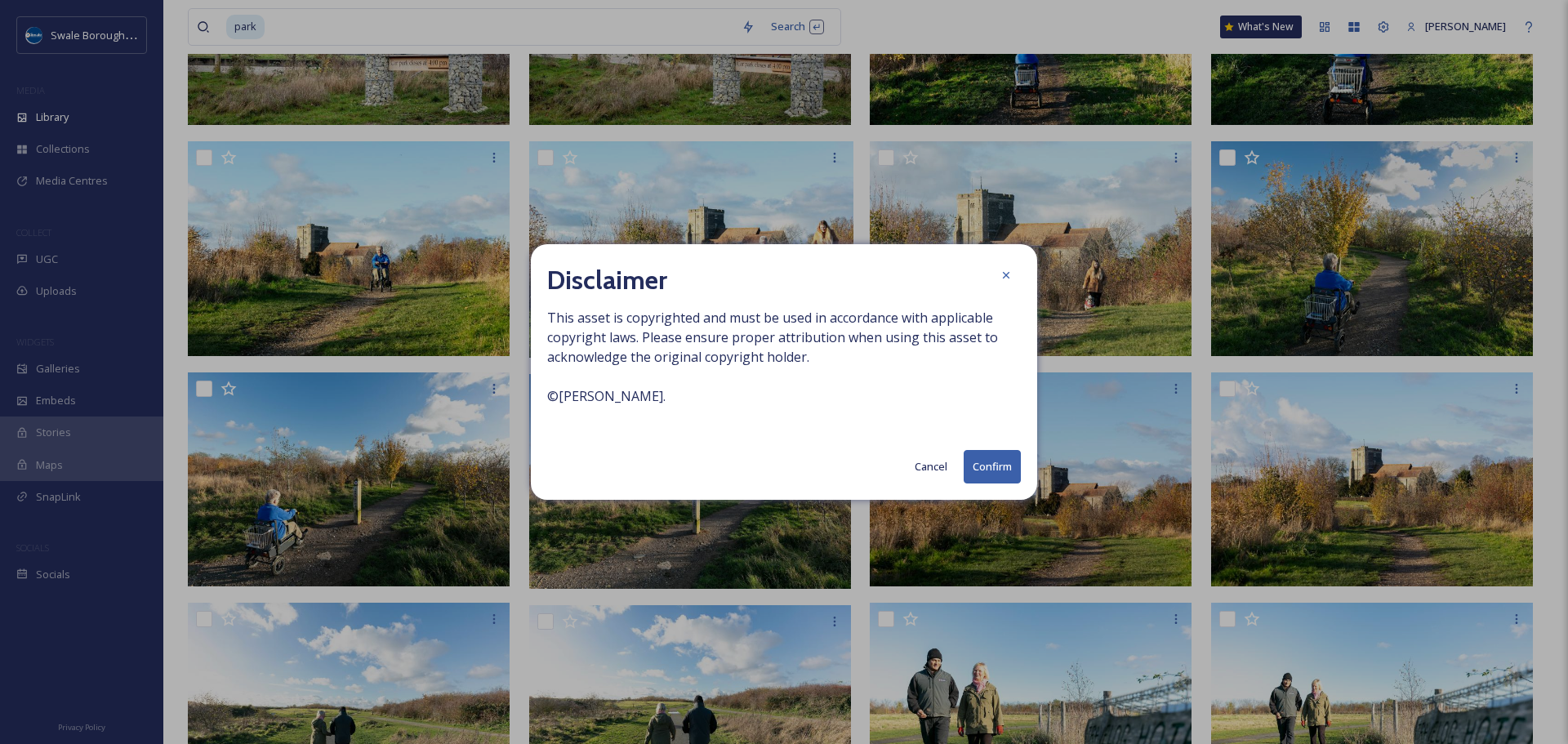
click at [1008, 470] on button "Confirm" at bounding box center [992, 467] width 57 height 33
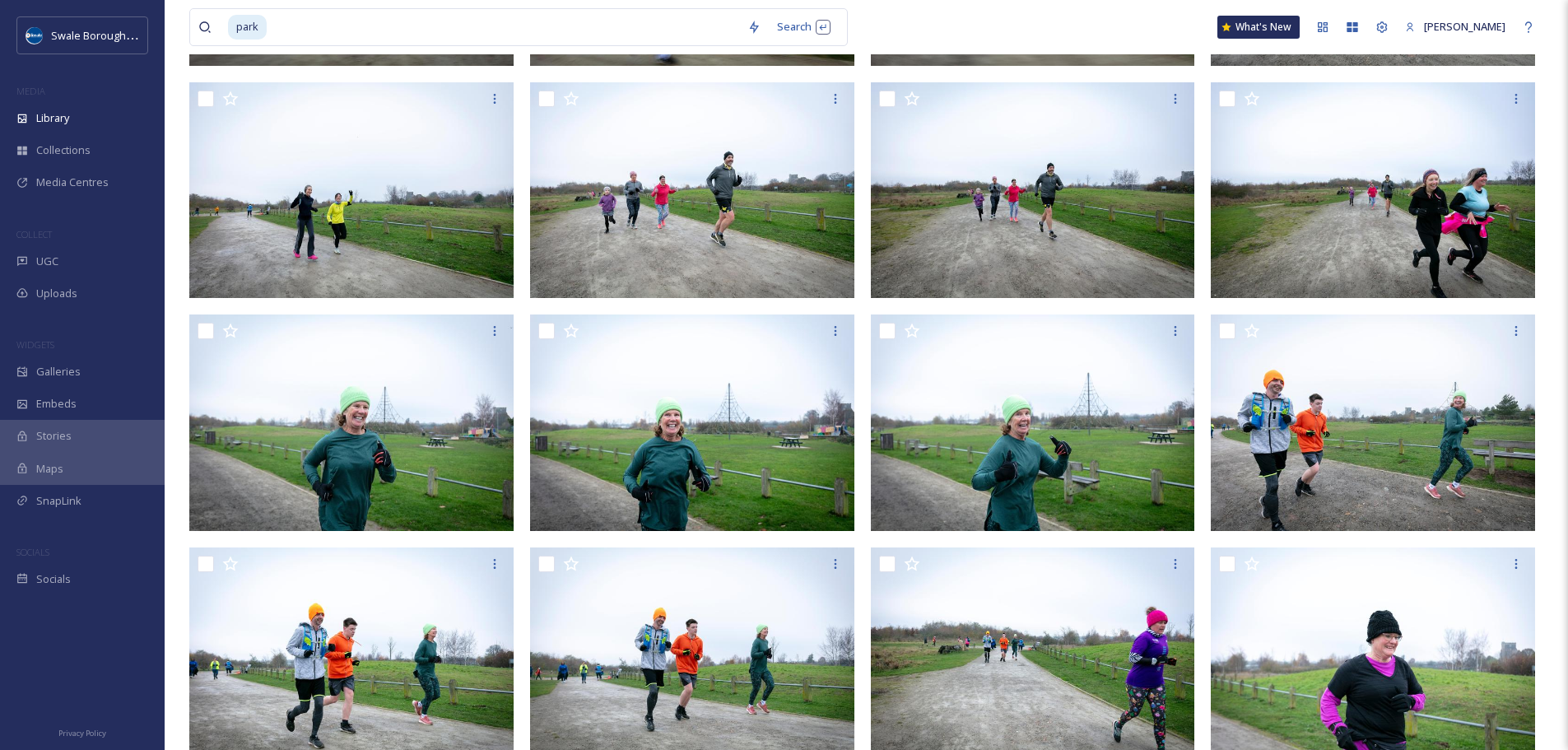
scroll to position [0, 0]
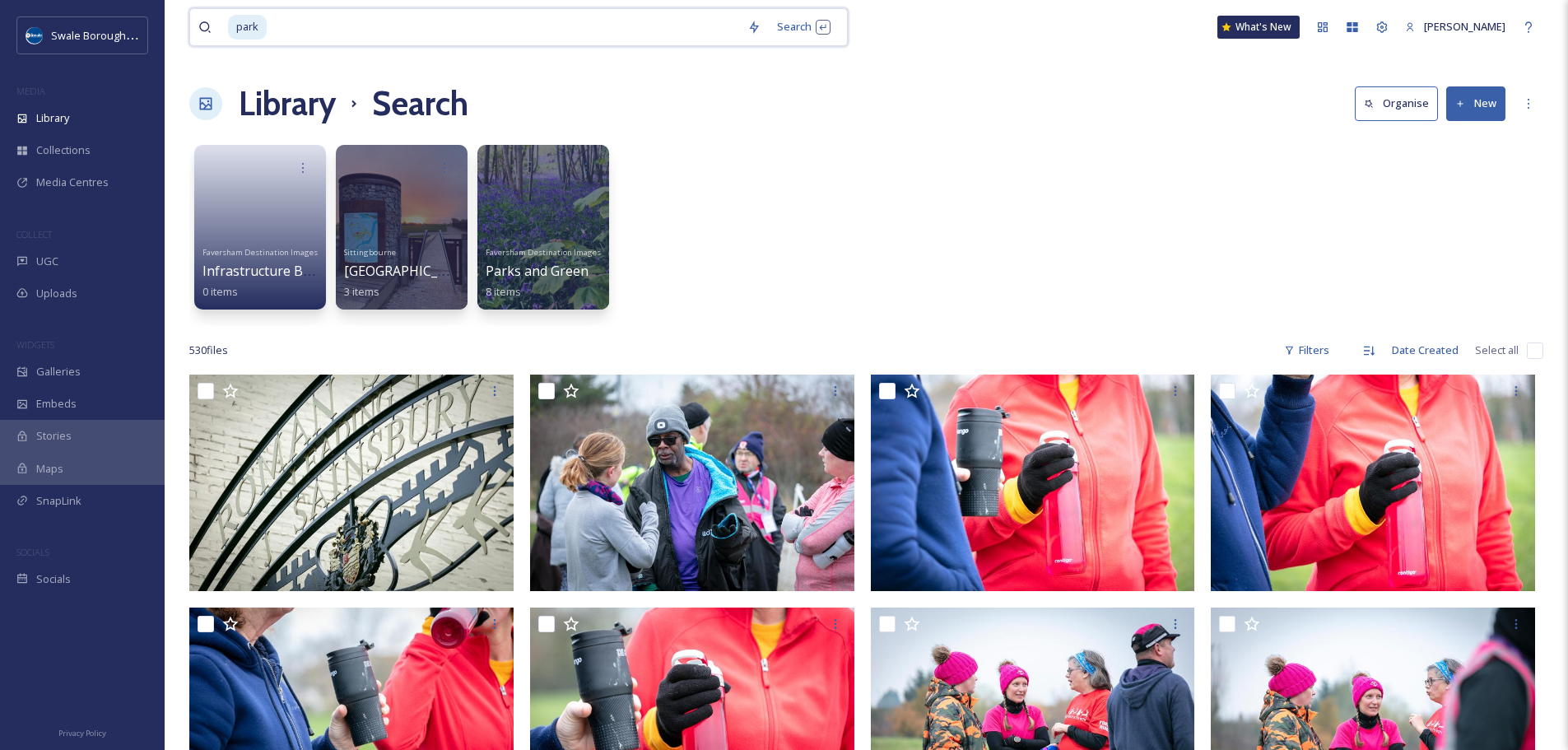
click at [464, 20] on input at bounding box center [504, 27] width 471 height 36
type input "p"
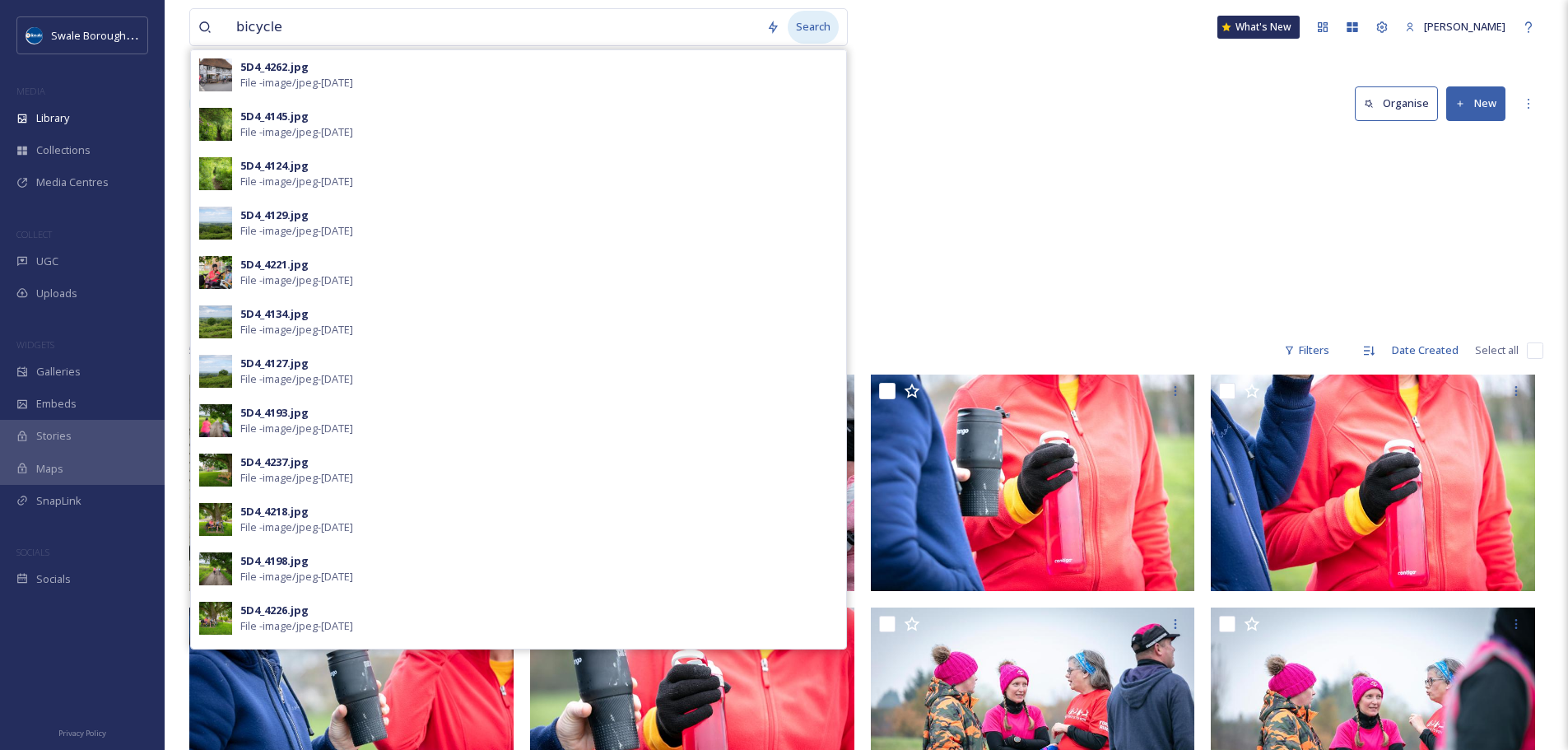
click at [814, 19] on div "Search" at bounding box center [813, 27] width 51 height 32
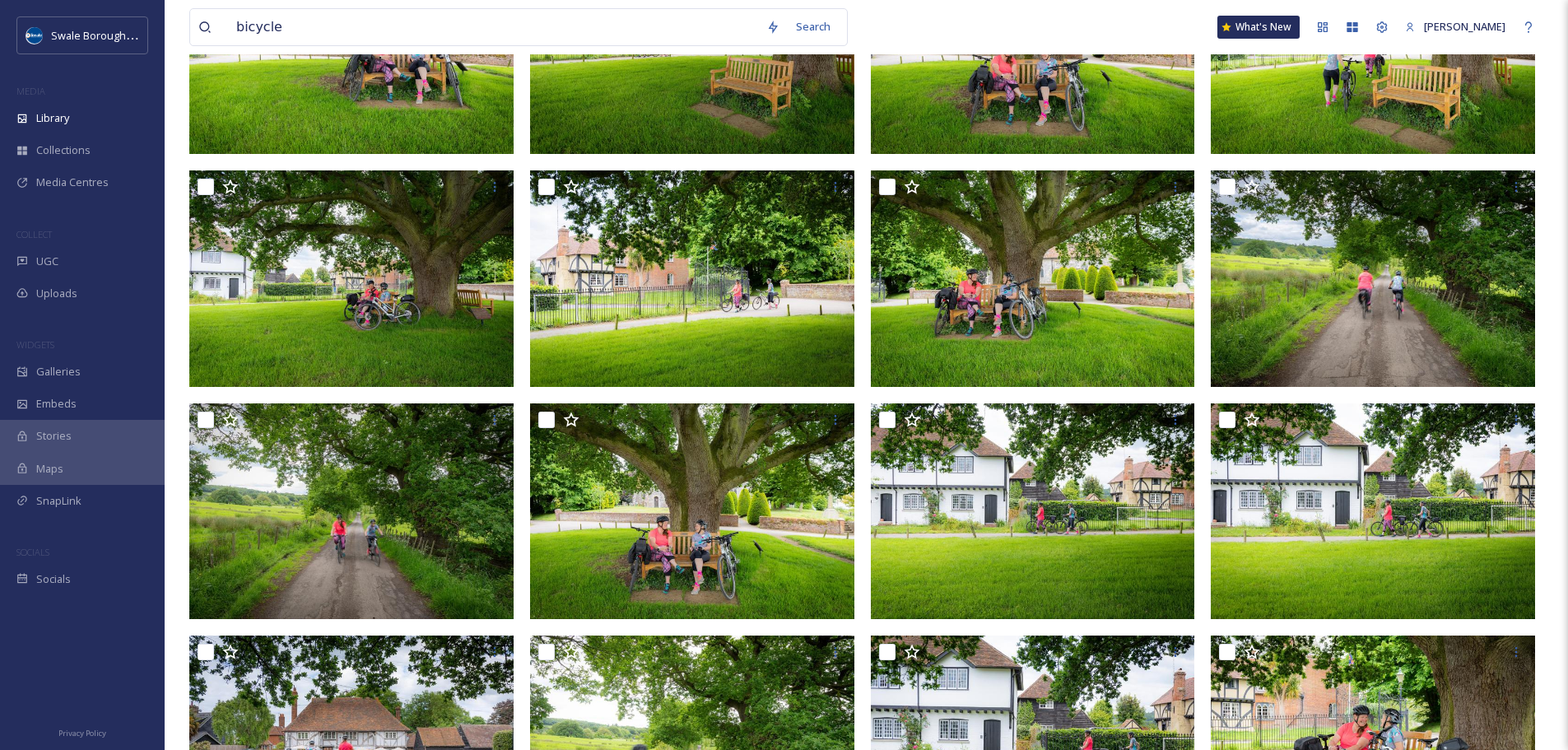
scroll to position [276, 0]
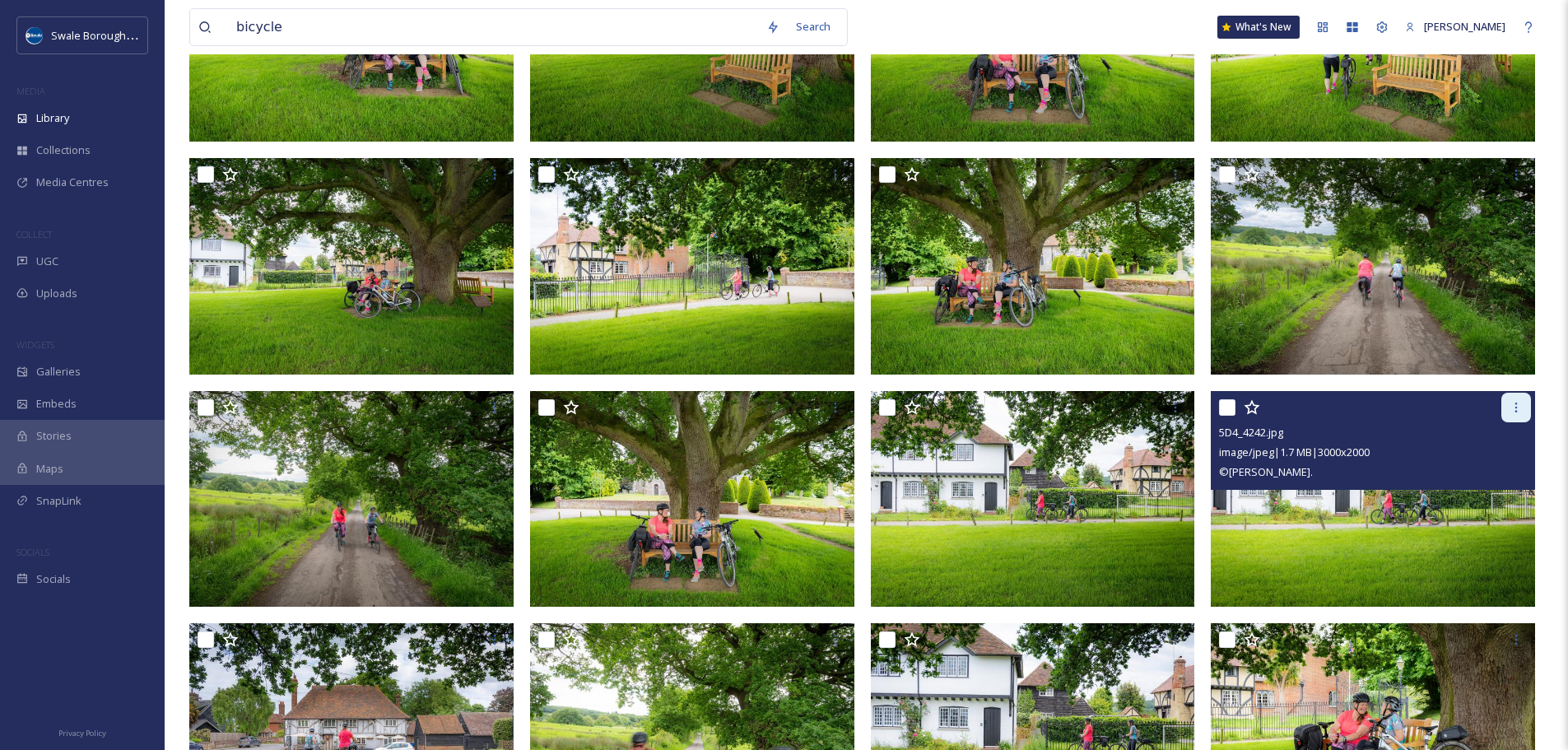
click at [1508, 404] on div at bounding box center [1516, 407] width 29 height 29
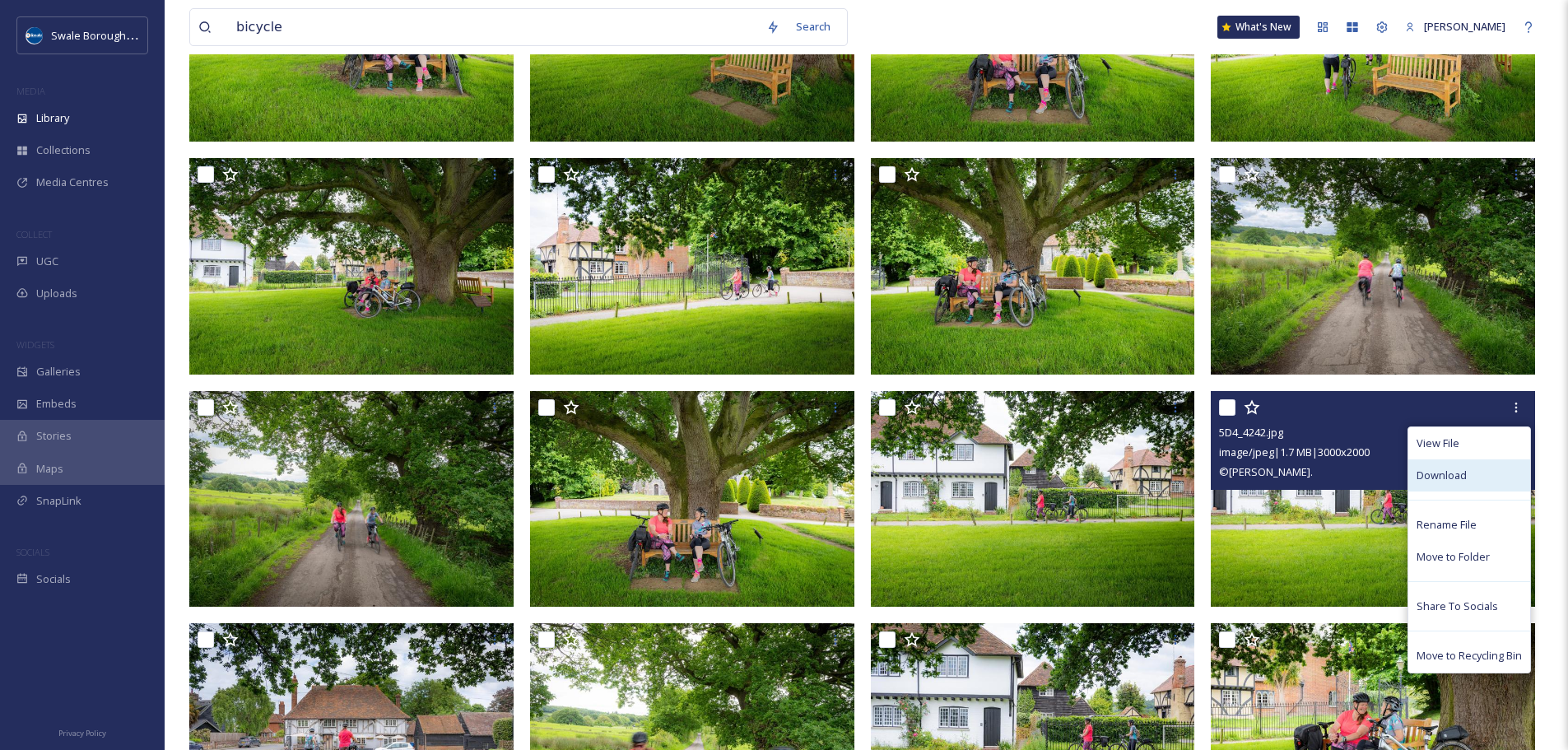
click at [1482, 467] on div "Download" at bounding box center [1469, 475] width 122 height 32
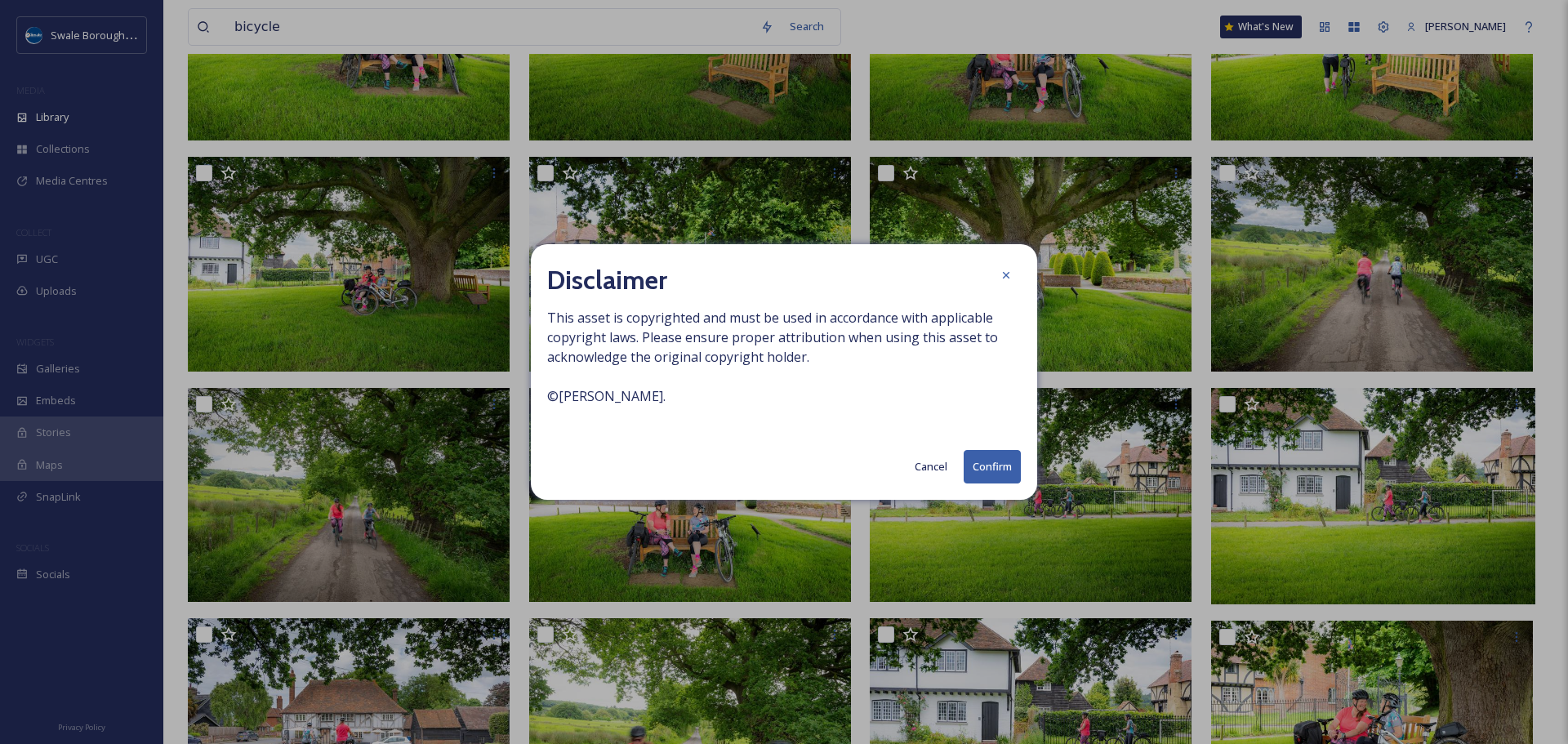
click at [991, 464] on button "Confirm" at bounding box center [992, 467] width 57 height 33
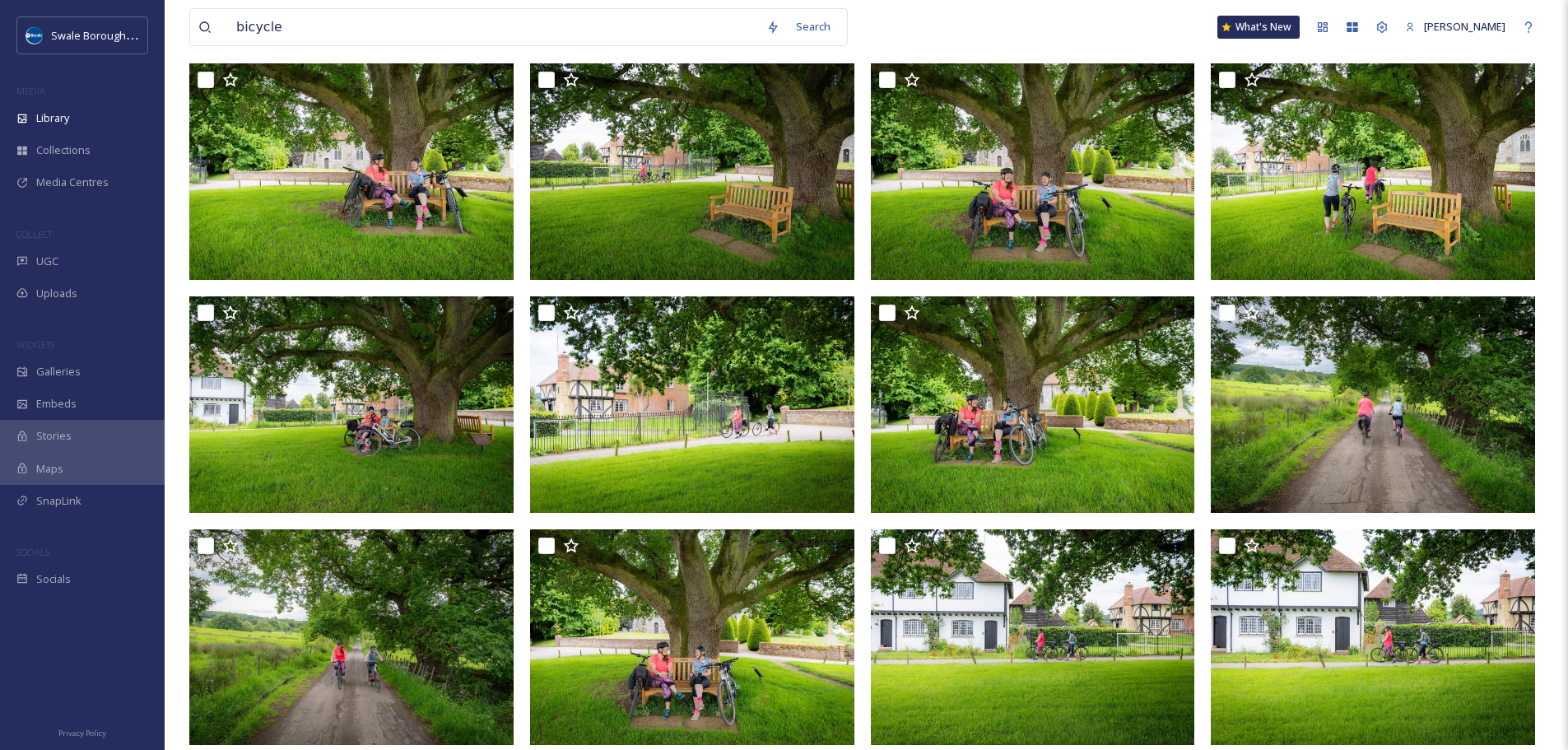
scroll to position [147, 0]
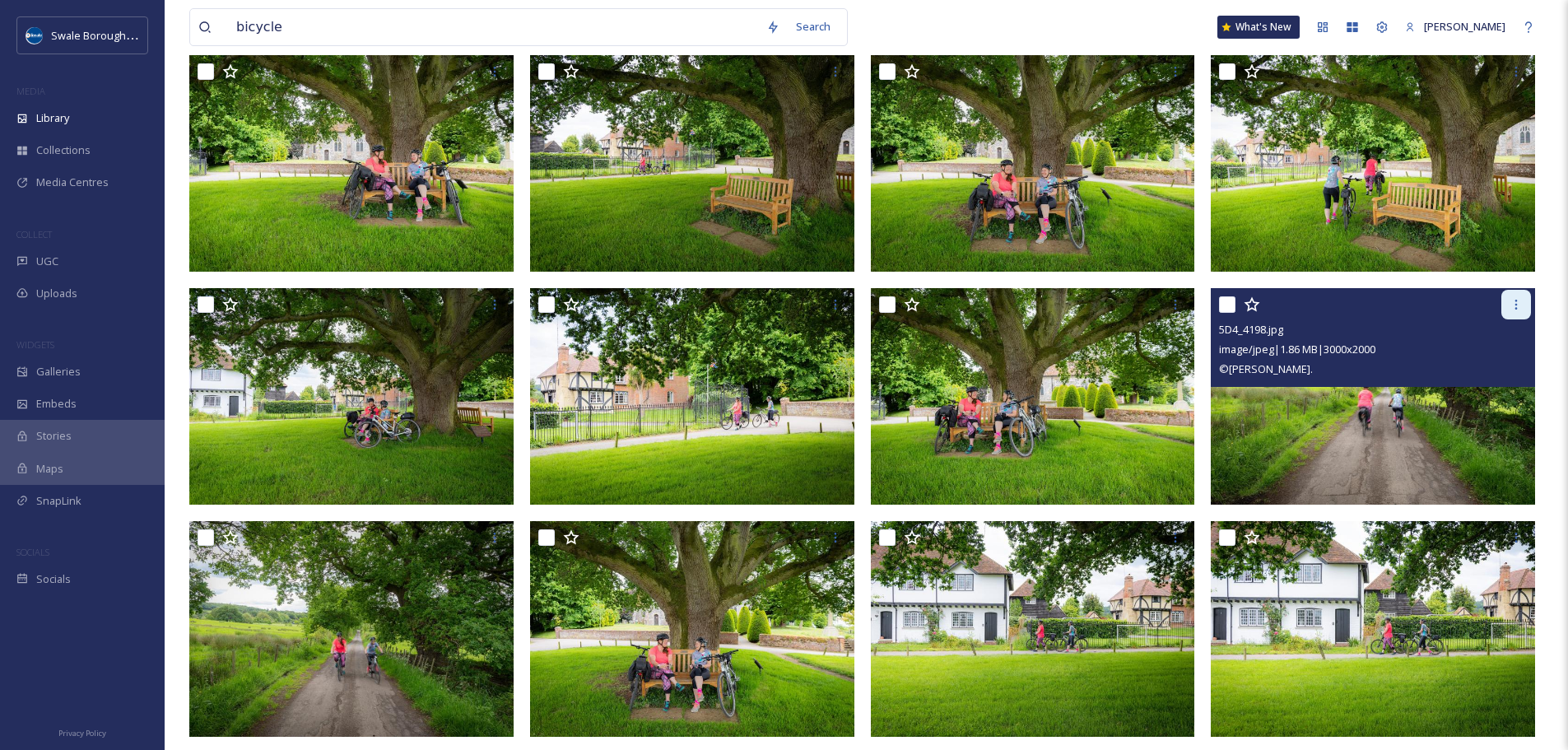
click at [1514, 304] on icon at bounding box center [1516, 305] width 13 height 13
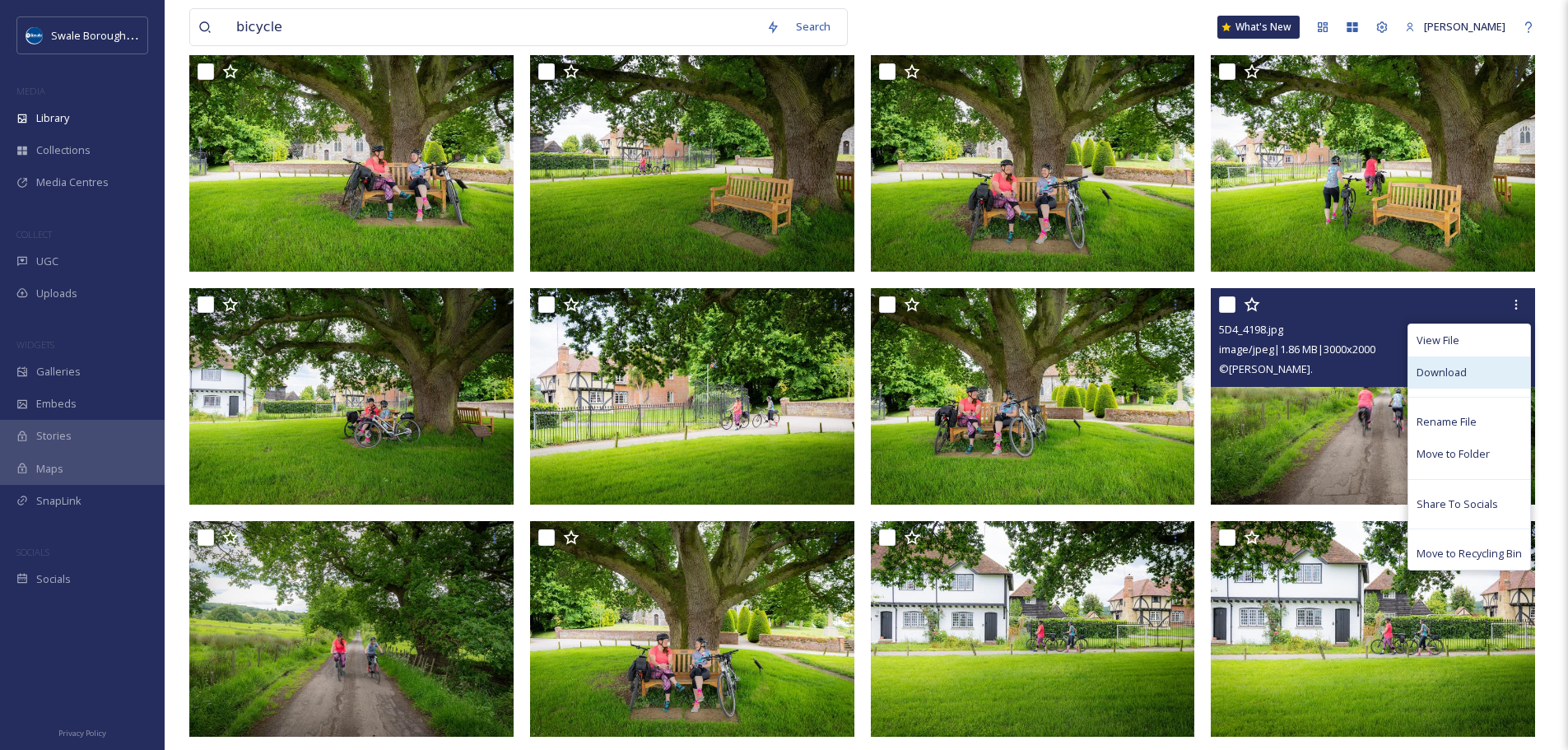
click at [1474, 365] on div "Download" at bounding box center [1469, 373] width 122 height 32
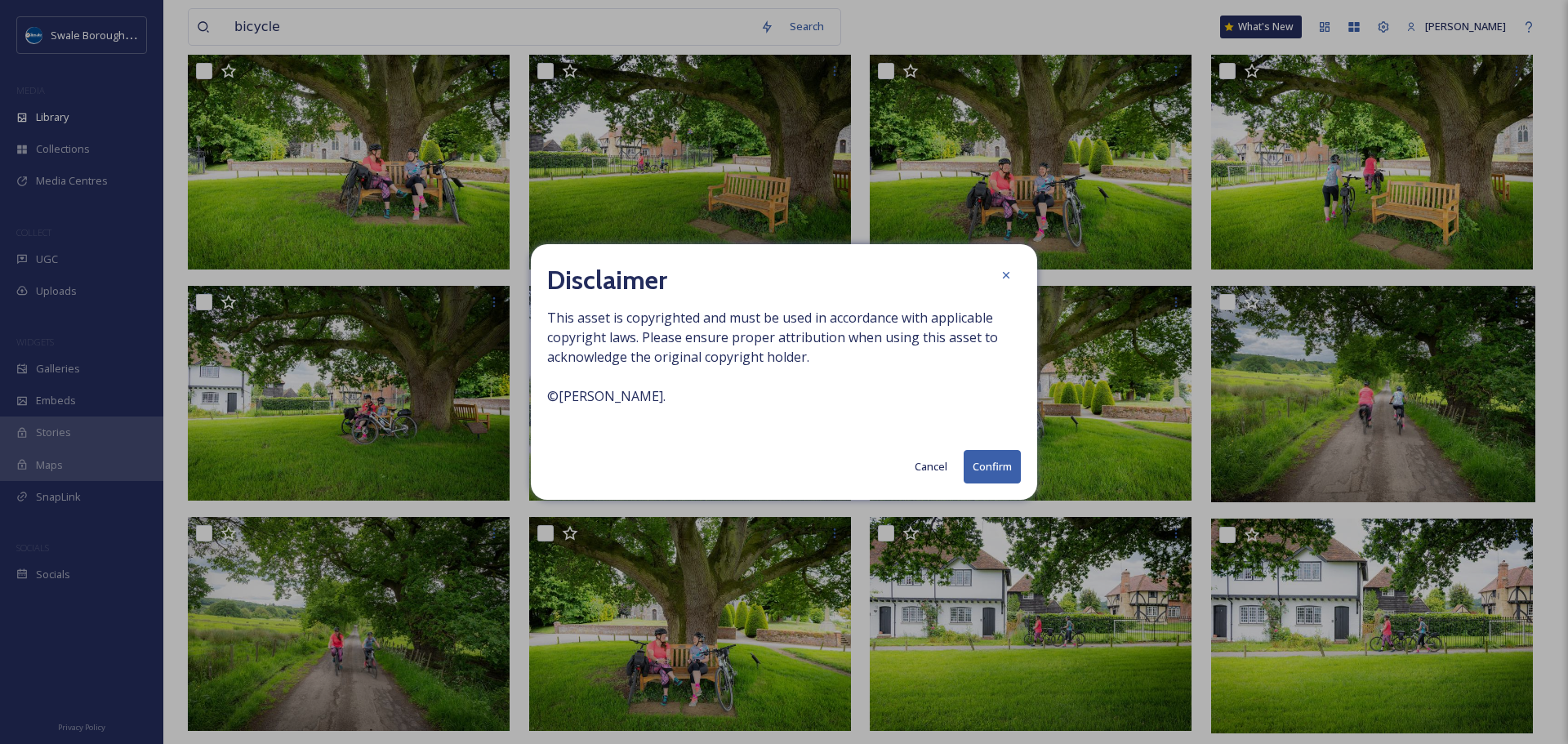
click at [988, 471] on button "Confirm" at bounding box center [992, 467] width 57 height 33
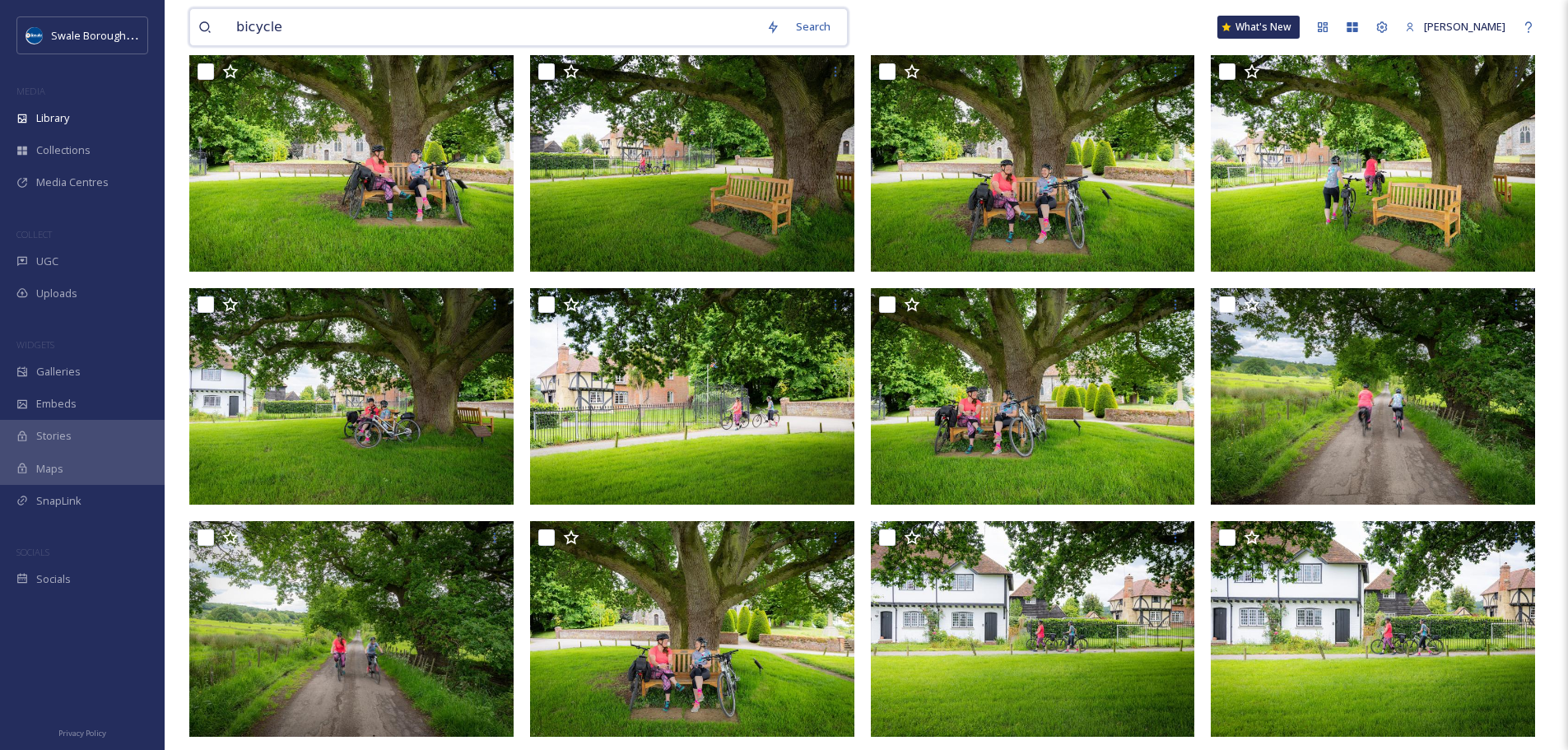
click at [435, 25] on input "bicycle" at bounding box center [494, 27] width 531 height 36
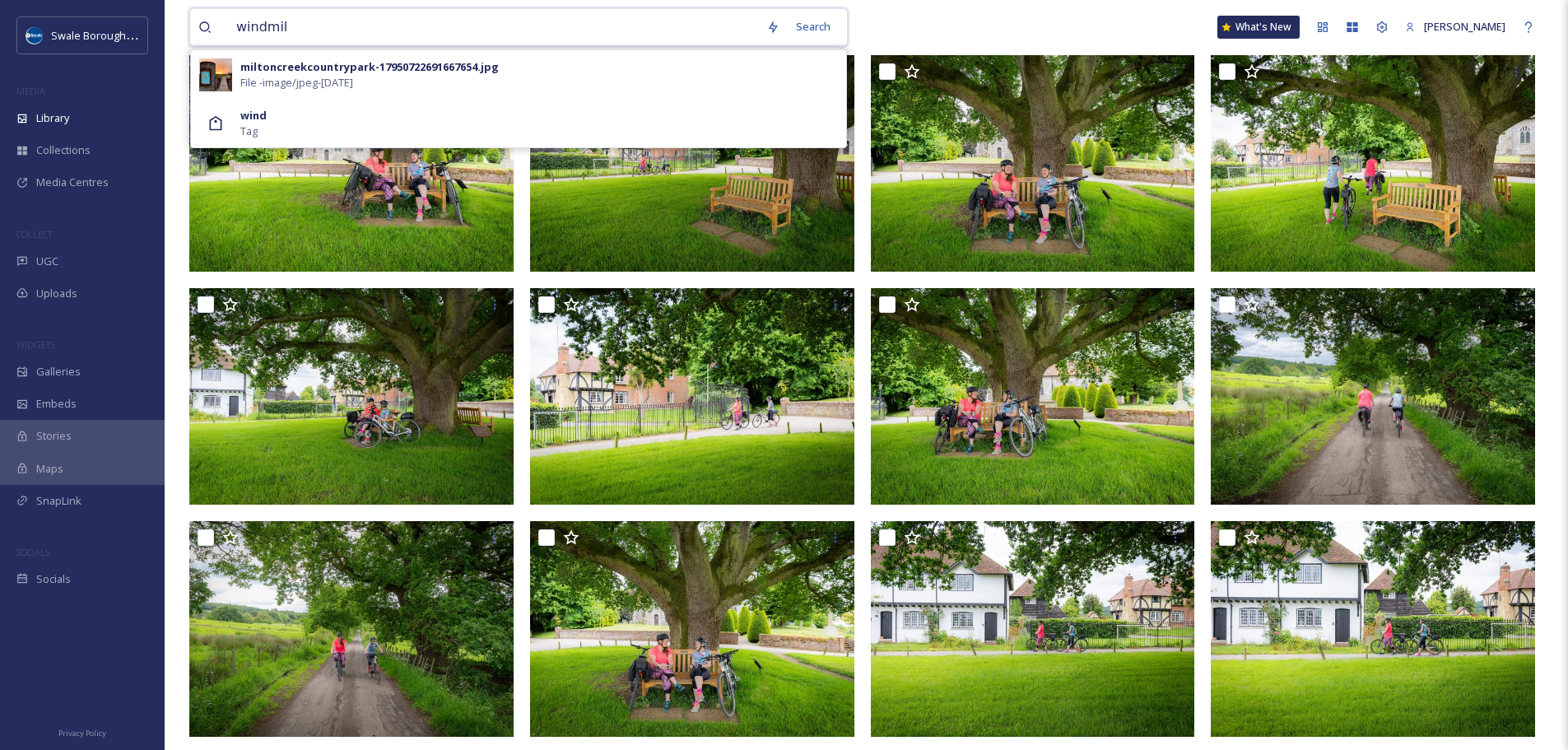
type input "windmill"
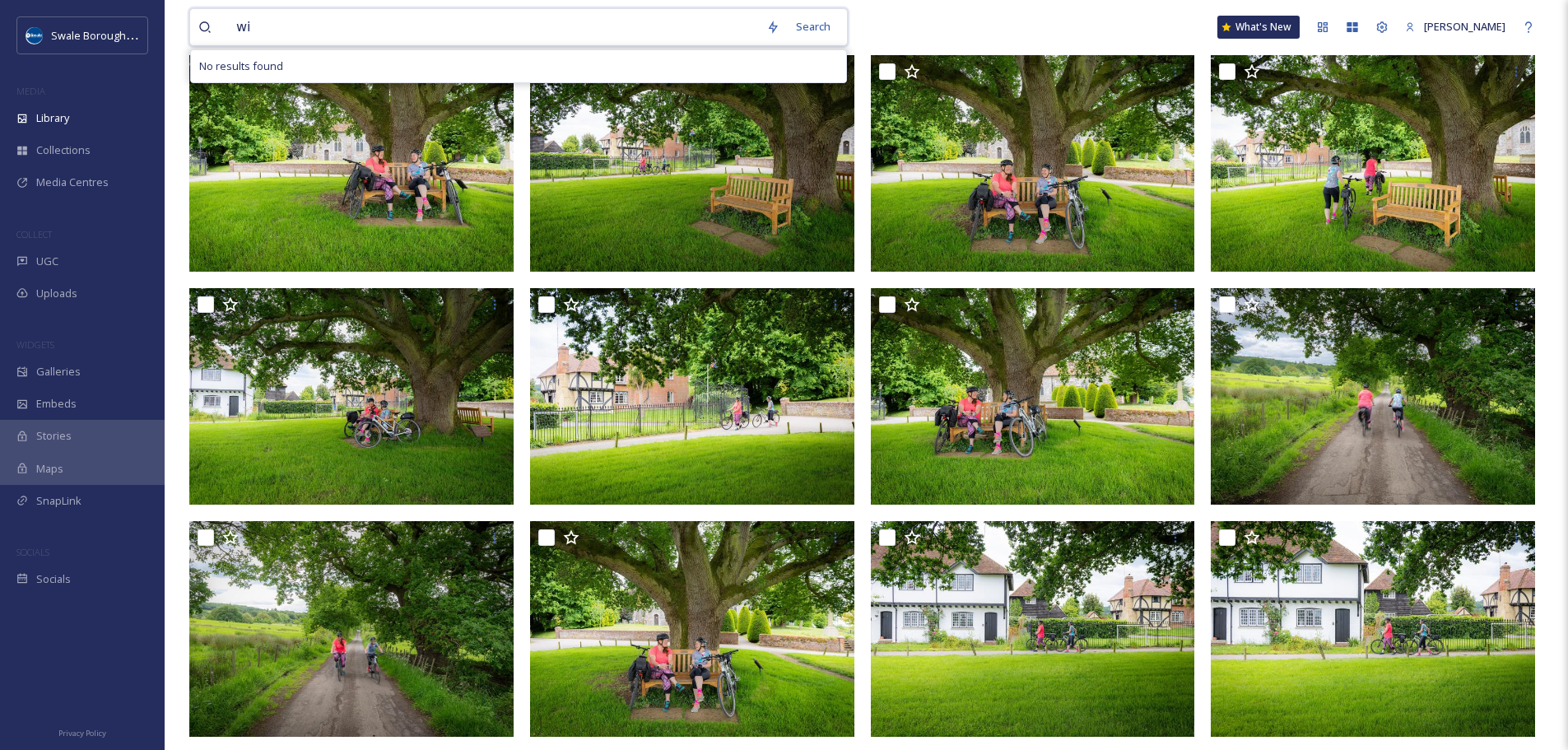
type input "w"
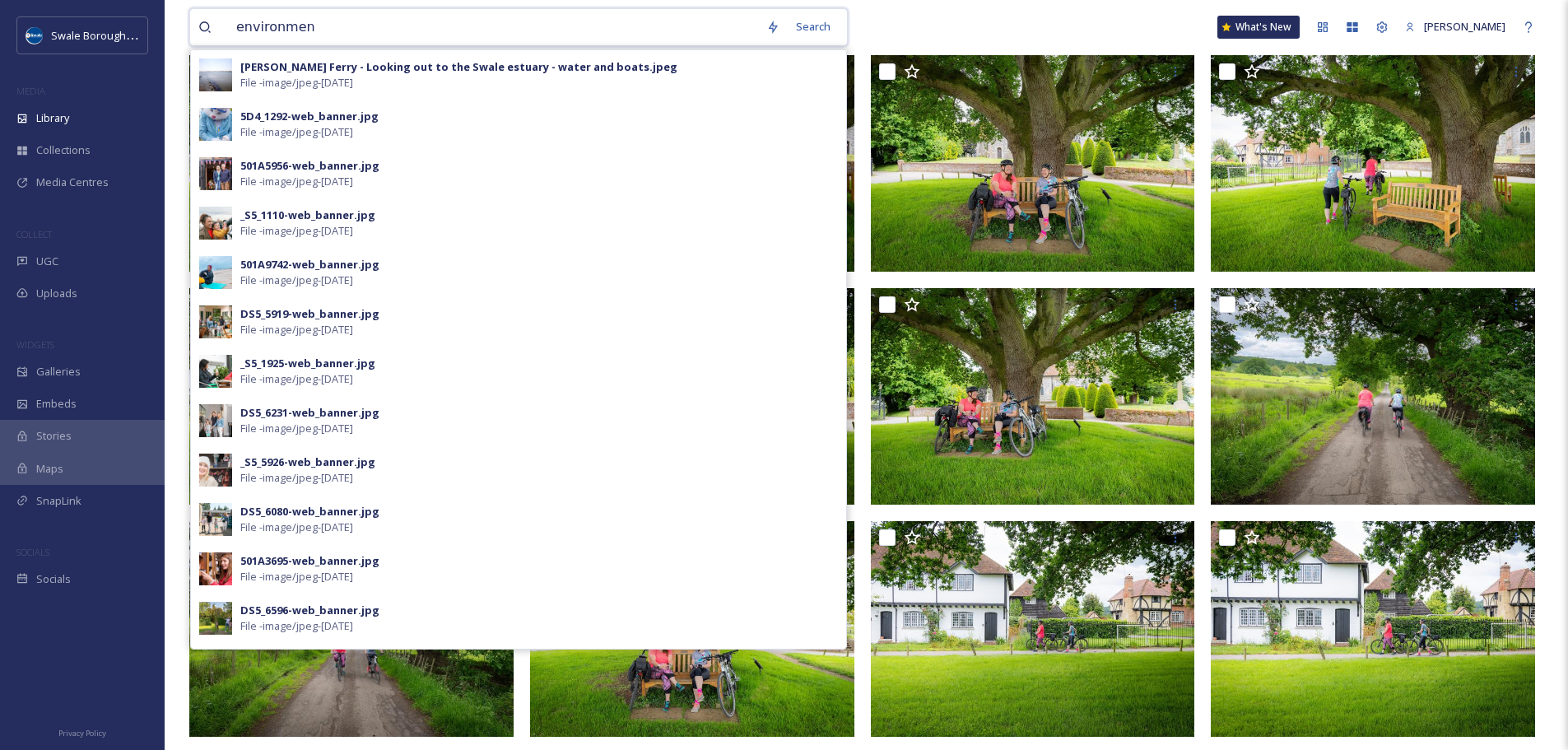
type input "environment"
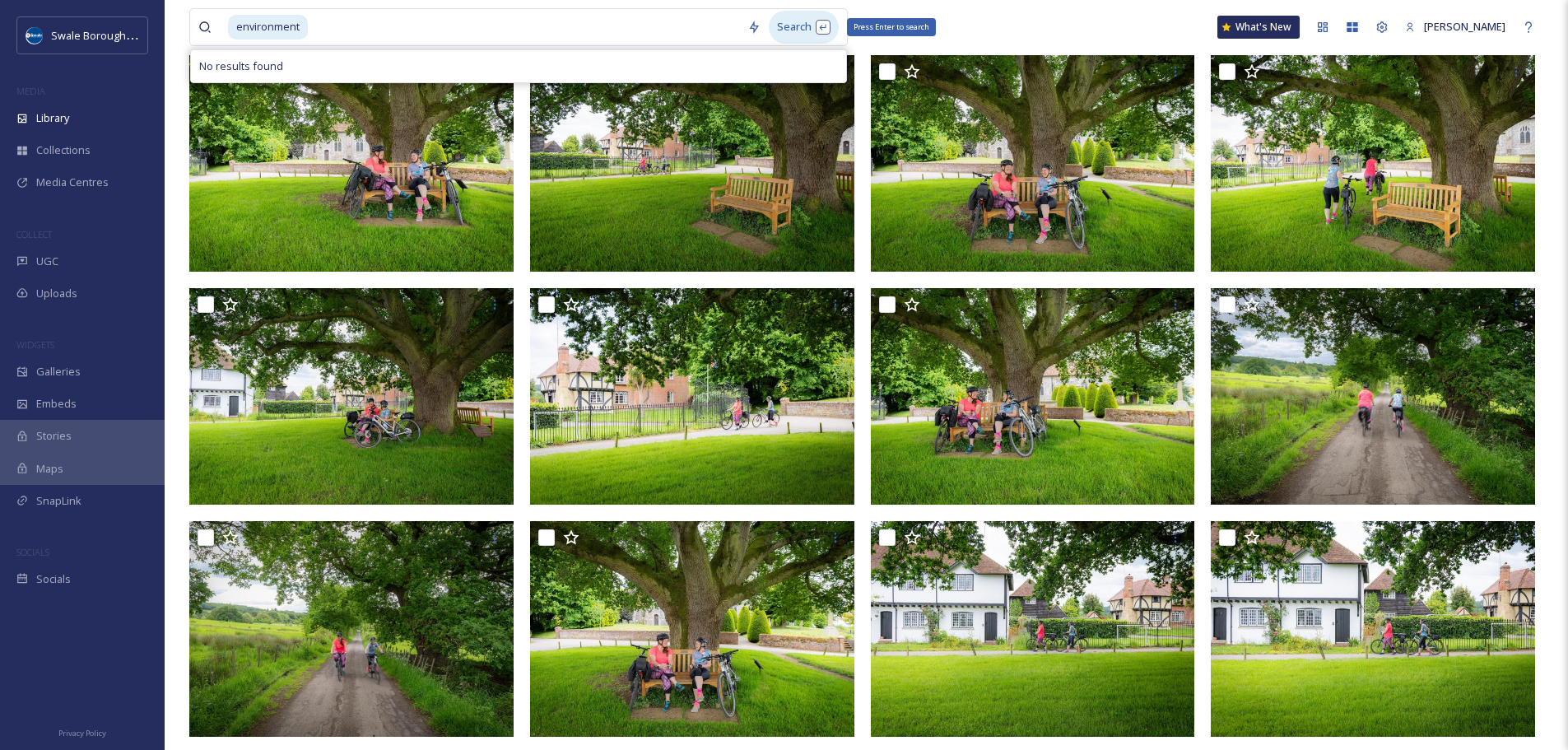
click at [802, 34] on div "Search Press Enter to search" at bounding box center [803, 27] width 70 height 32
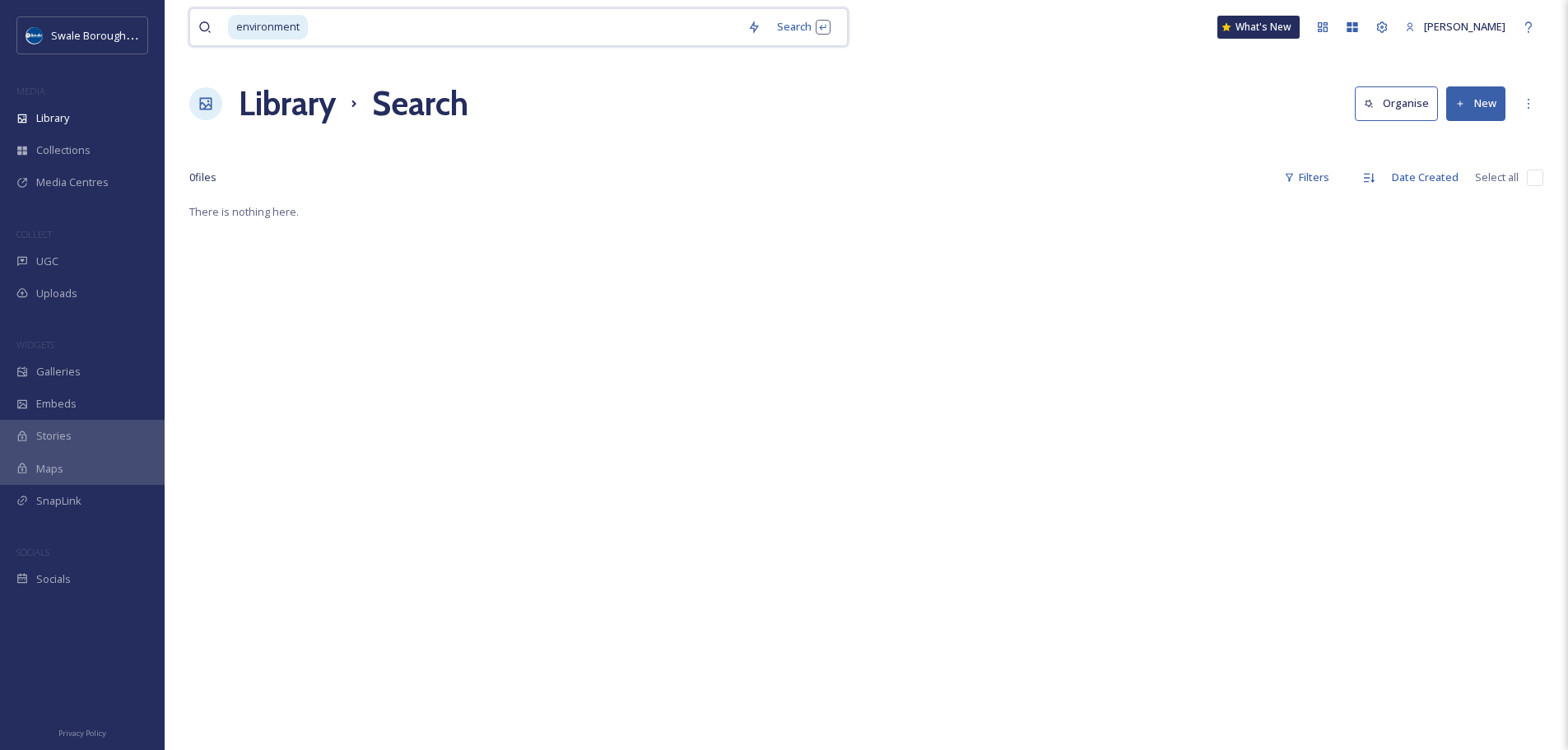
click at [481, 23] on input at bounding box center [525, 27] width 430 height 36
type input "e"
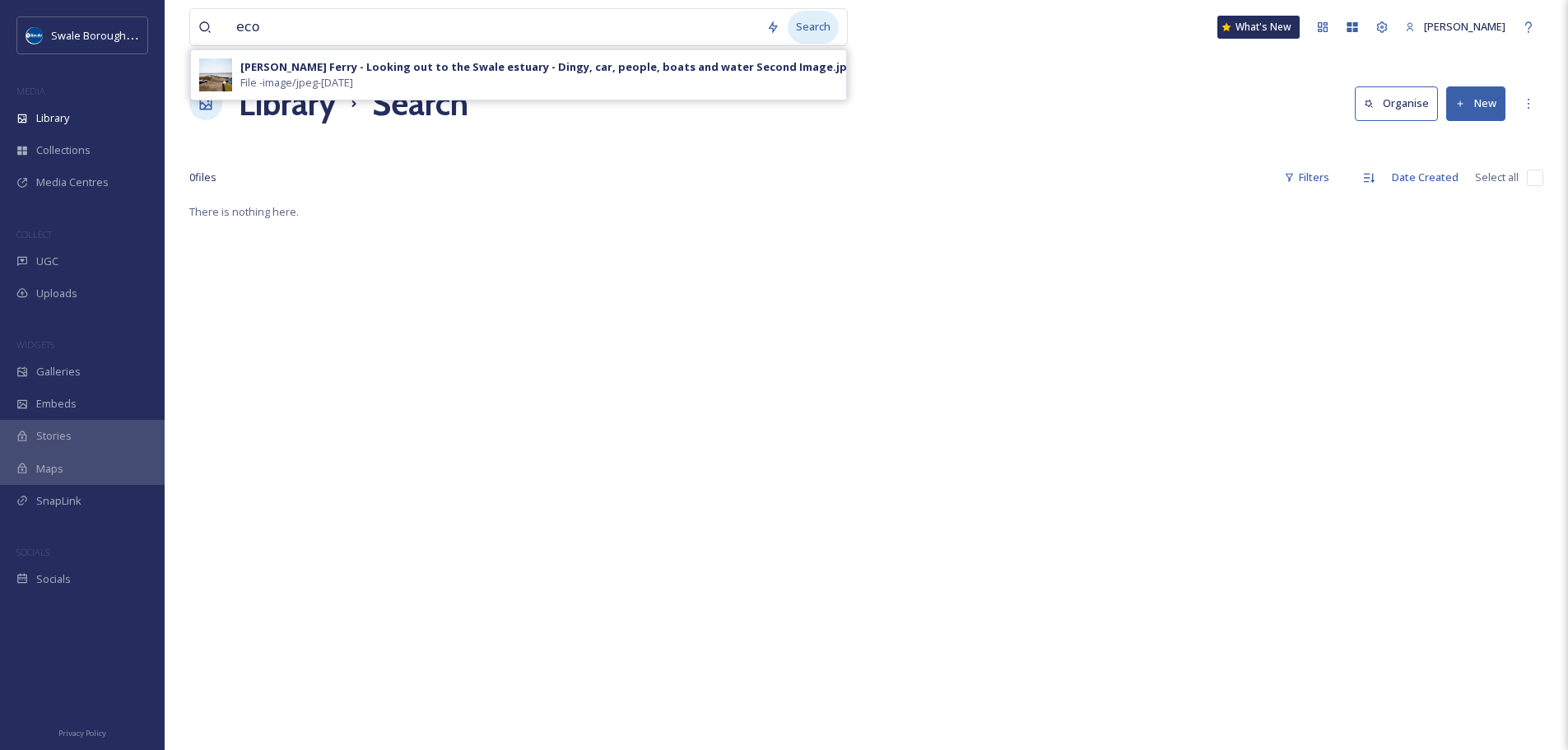
click at [809, 26] on div "Search" at bounding box center [813, 27] width 51 height 32
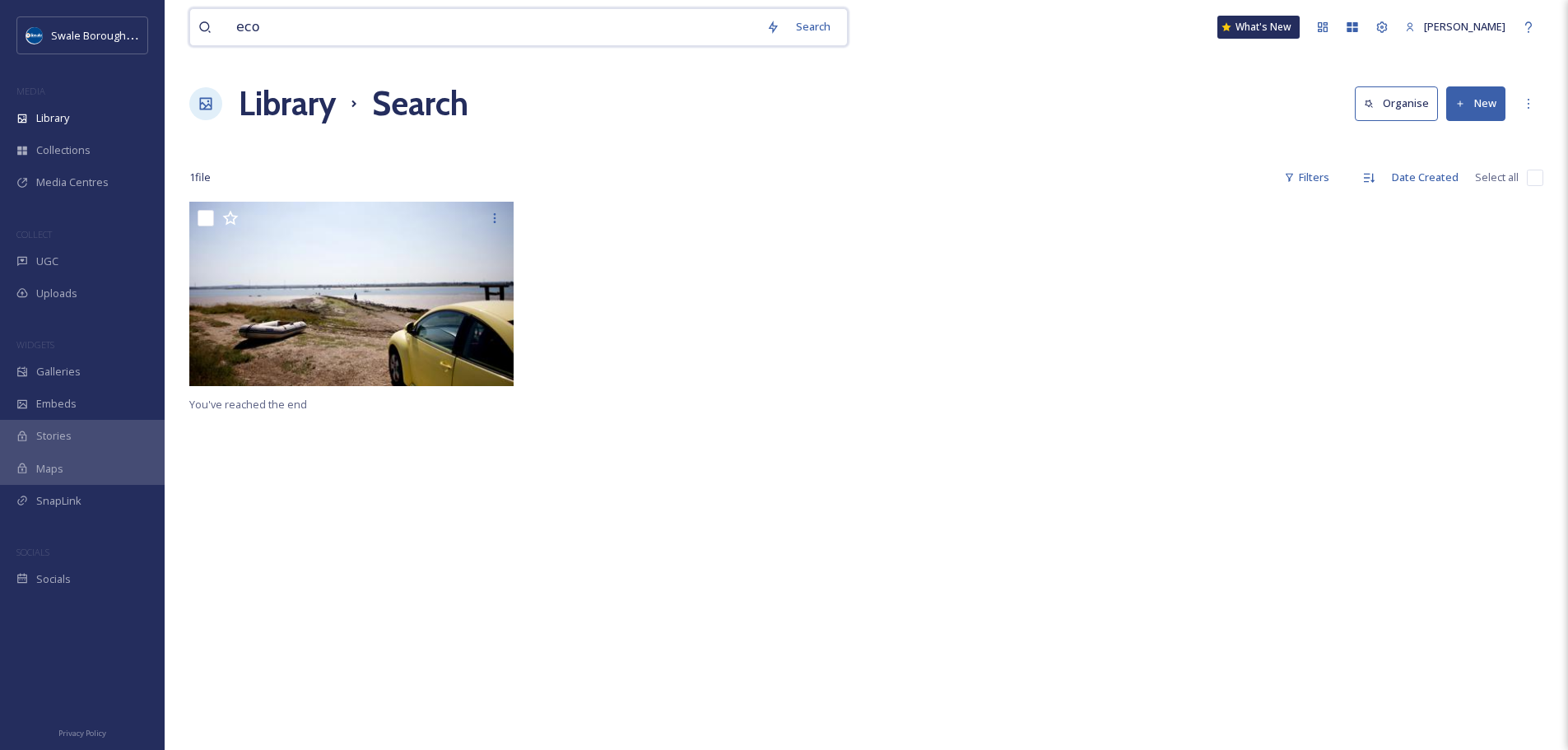
click at [488, 36] on input "eco" at bounding box center [494, 27] width 531 height 36
type input "e"
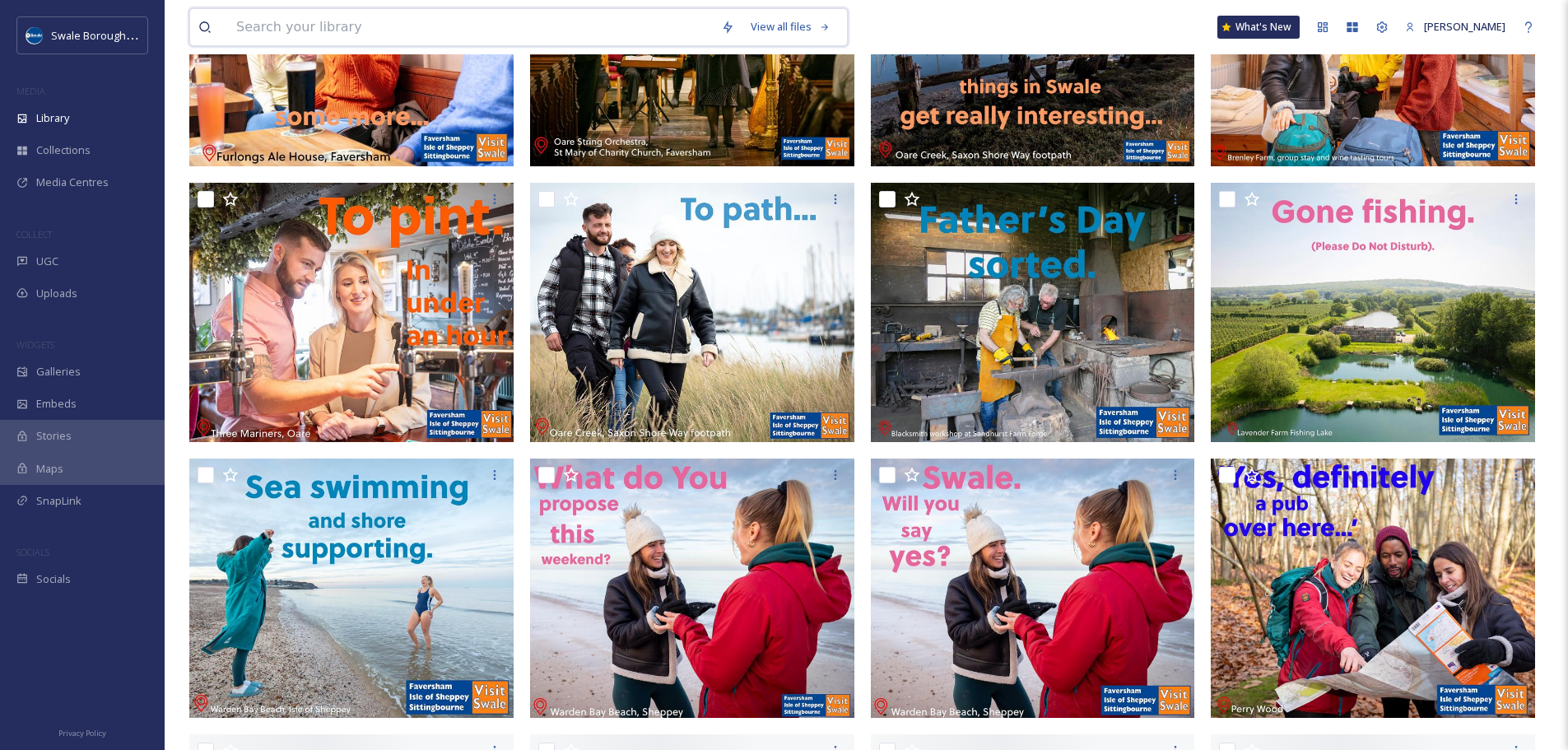
scroll to position [872, 0]
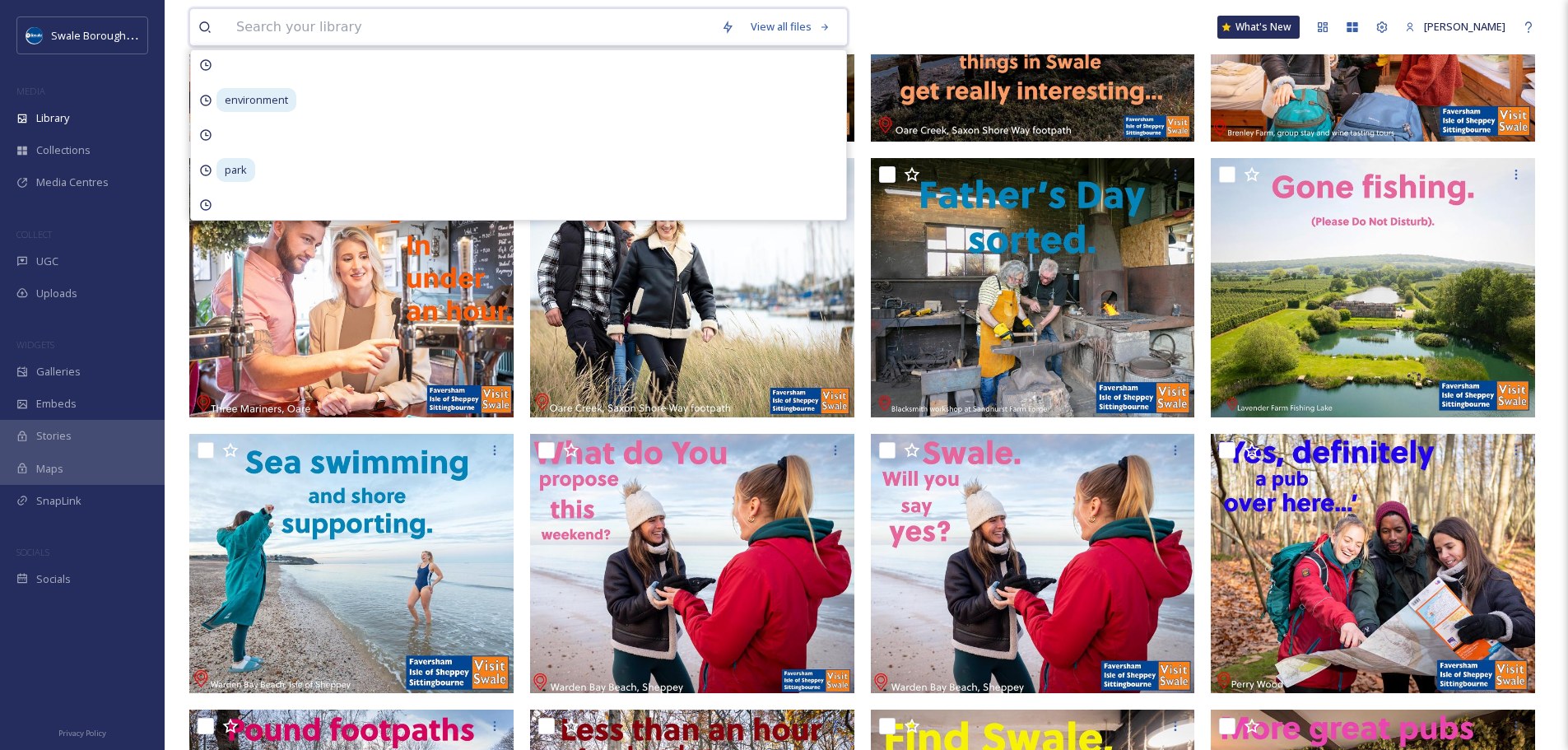
click at [384, 30] on input at bounding box center [471, 27] width 485 height 36
type input "aerial"
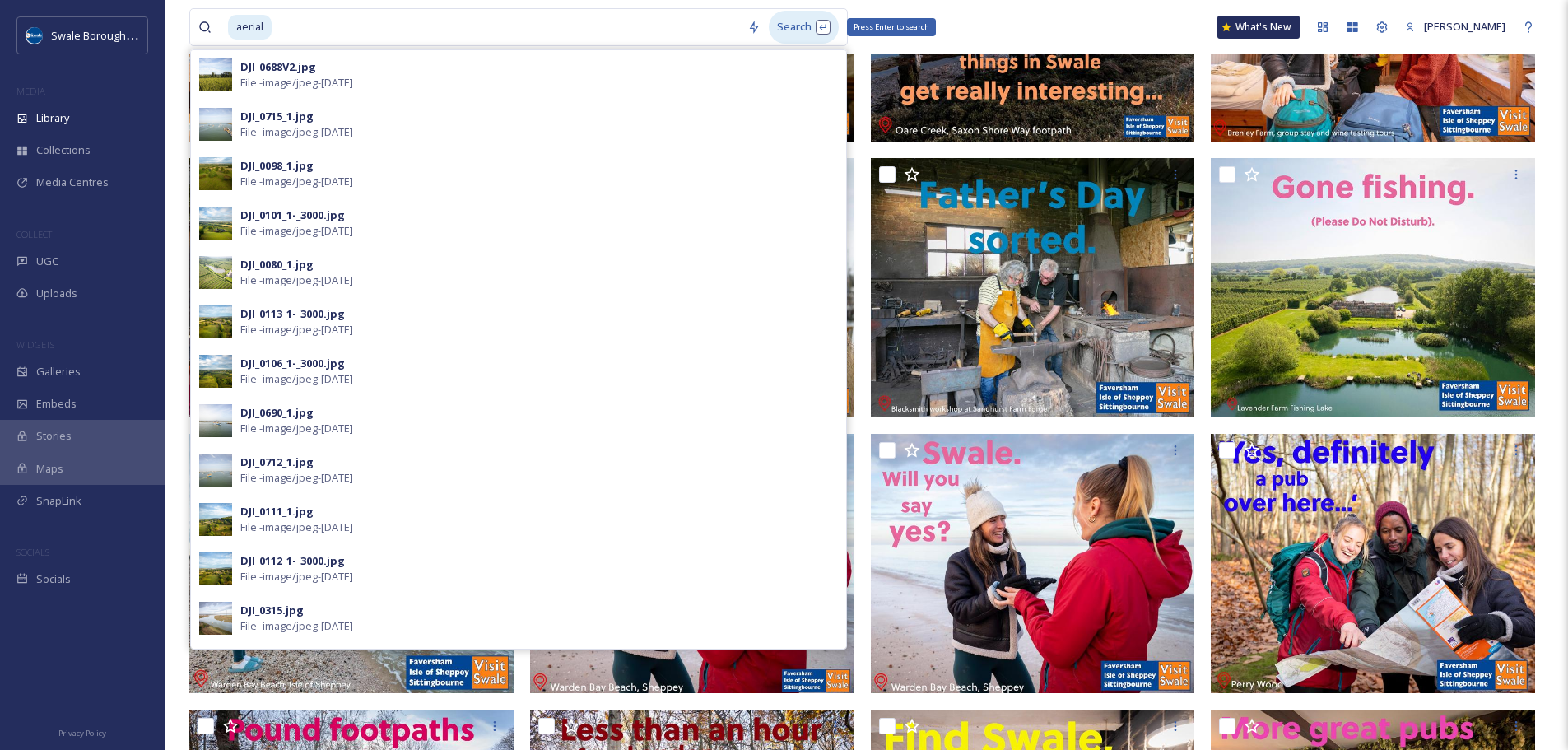
click at [793, 29] on div "Search Press Enter to search" at bounding box center [803, 27] width 70 height 32
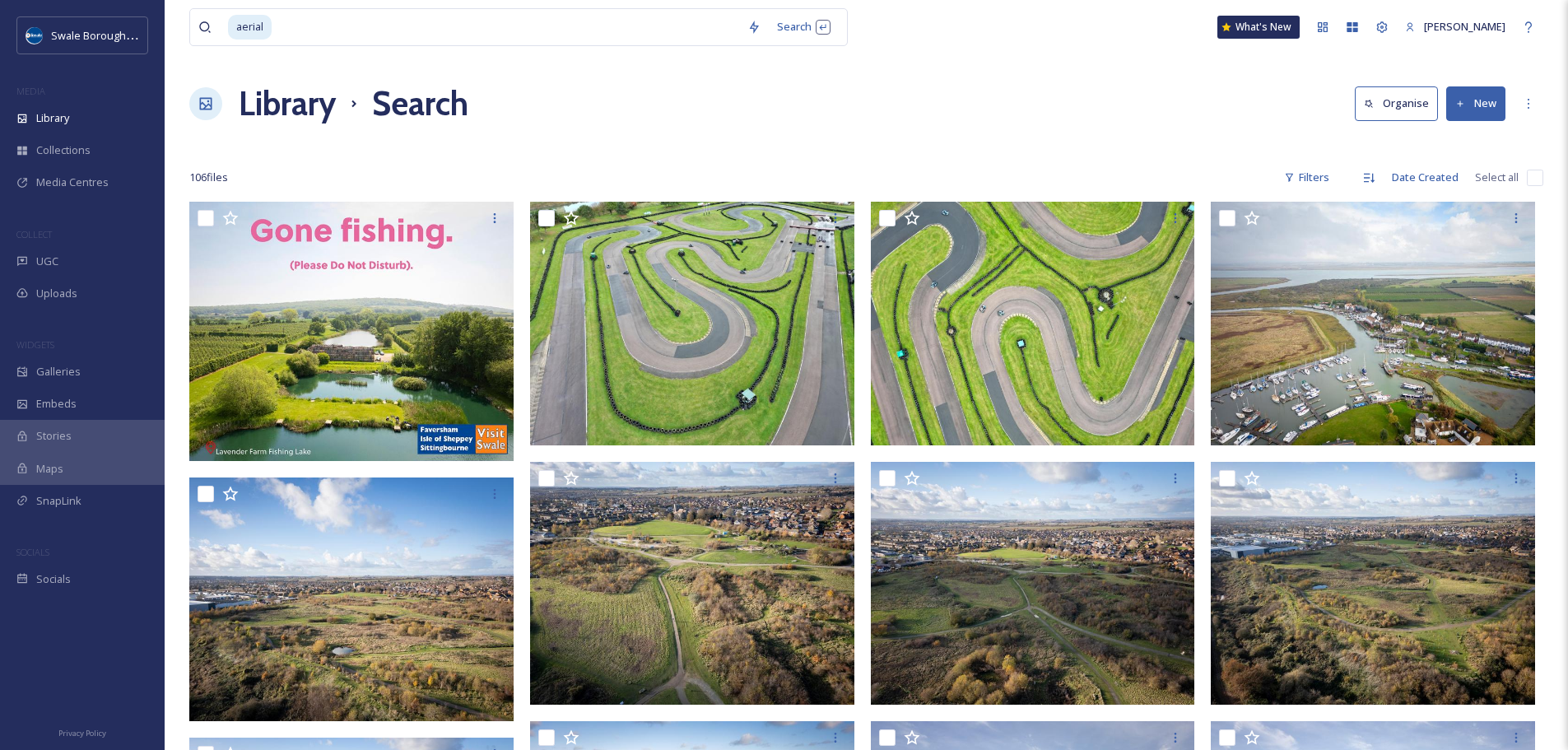
click at [971, 92] on div "Library Search Organise New" at bounding box center [866, 103] width 1354 height 50
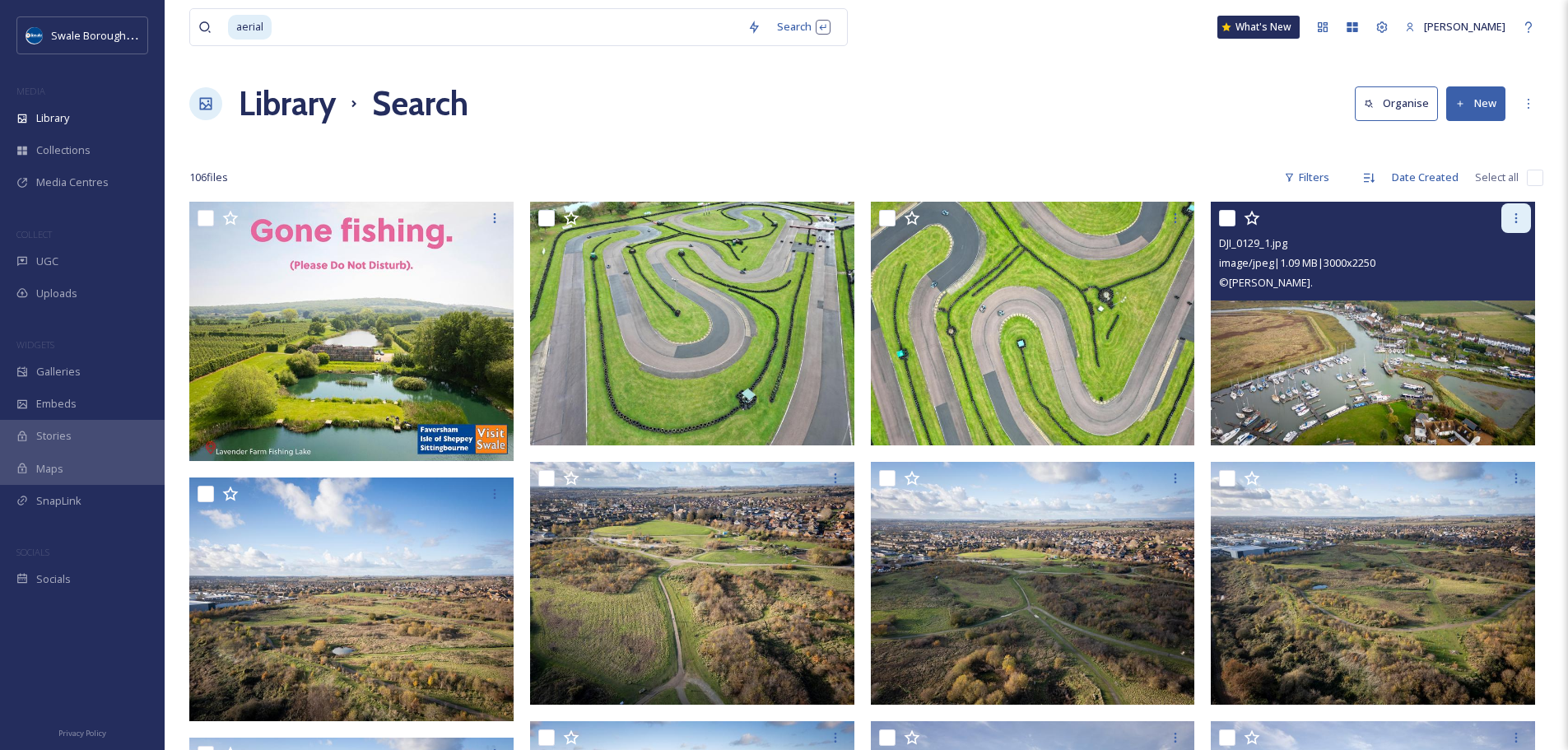
click at [1508, 218] on div at bounding box center [1516, 218] width 29 height 29
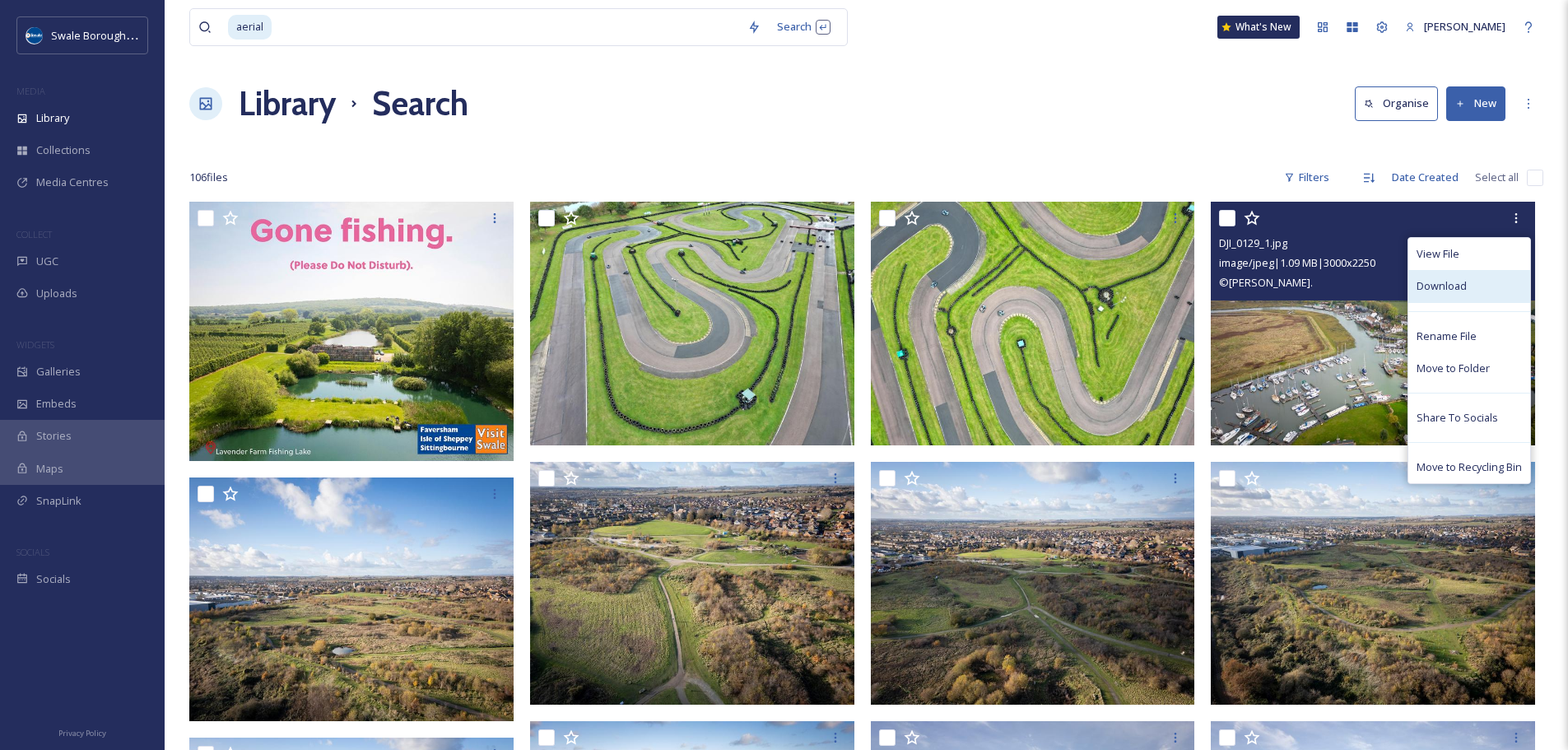
click at [1487, 281] on div "Download" at bounding box center [1469, 286] width 122 height 32
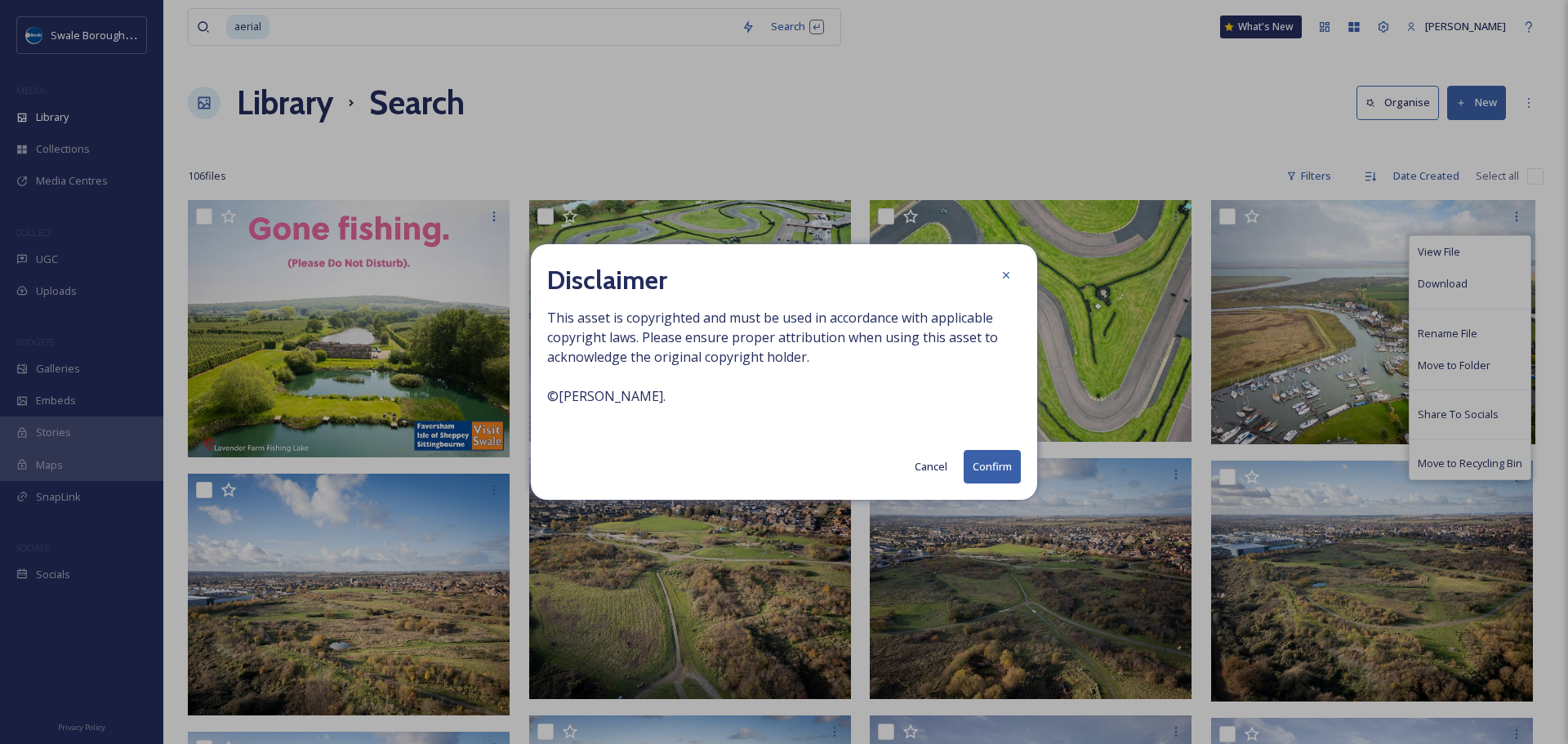
click at [993, 469] on button "Confirm" at bounding box center [992, 467] width 57 height 33
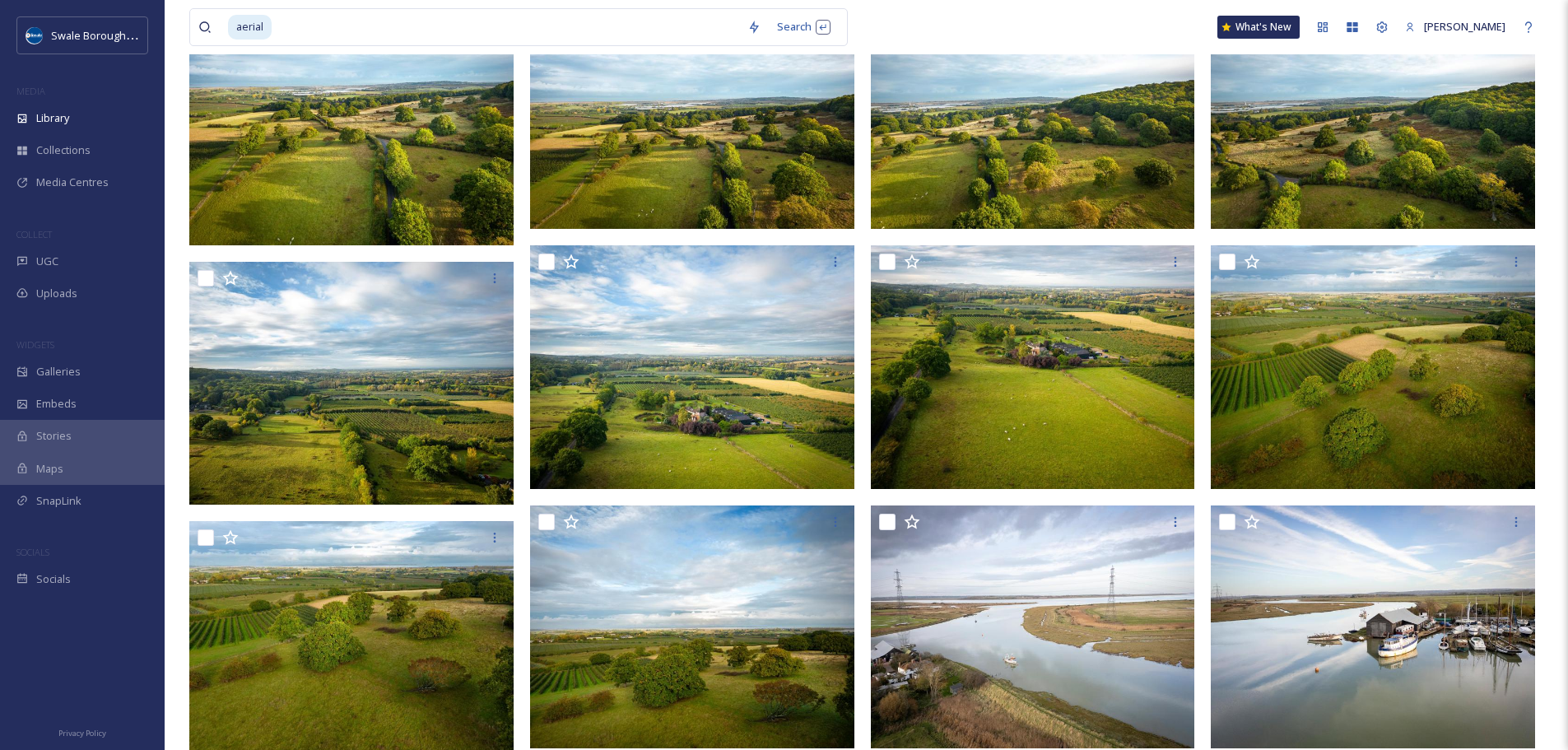
scroll to position [3058, 0]
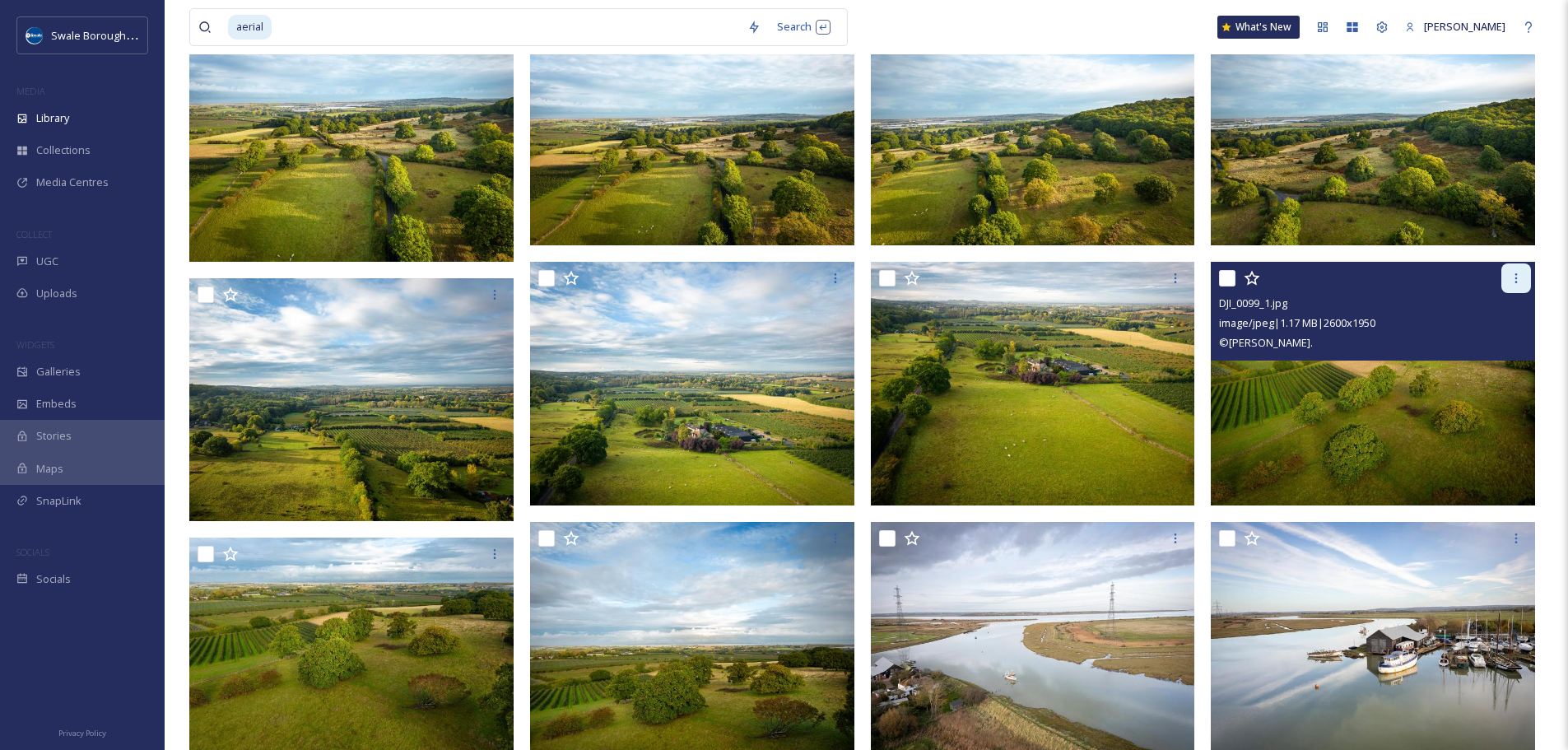
click at [1518, 270] on div at bounding box center [1516, 278] width 29 height 29
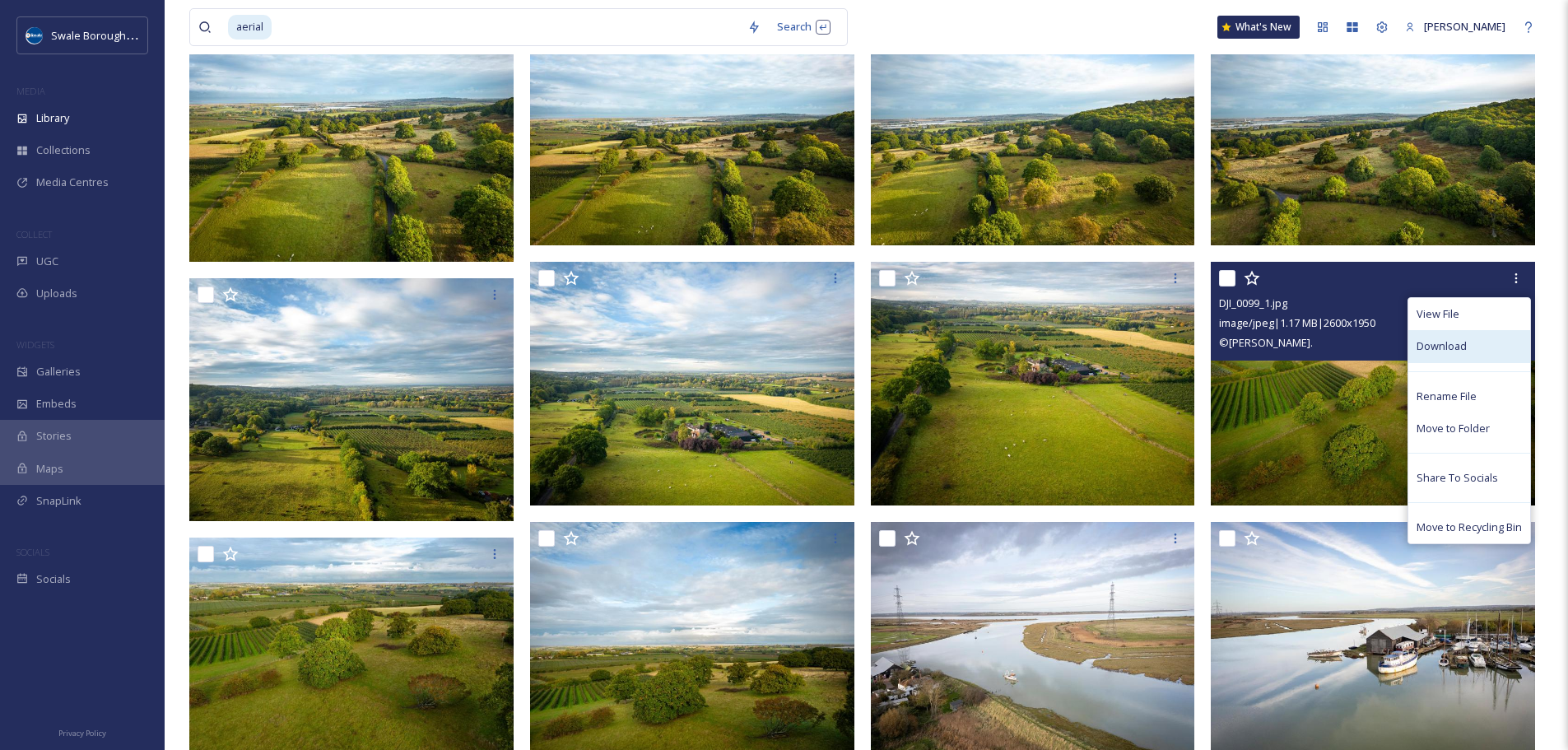
click at [1461, 354] on span "Download" at bounding box center [1442, 346] width 50 height 16
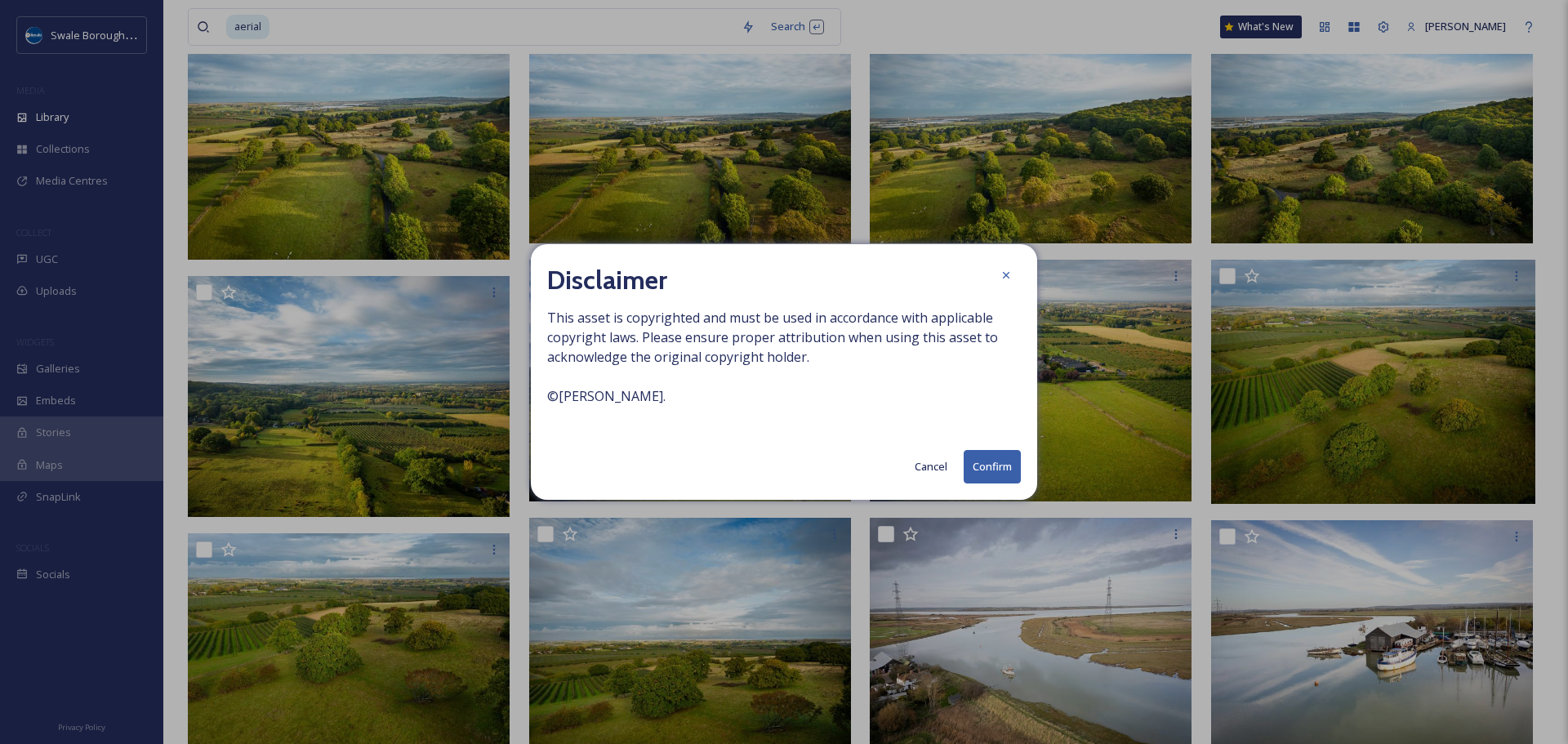
click at [989, 467] on button "Confirm" at bounding box center [992, 467] width 57 height 33
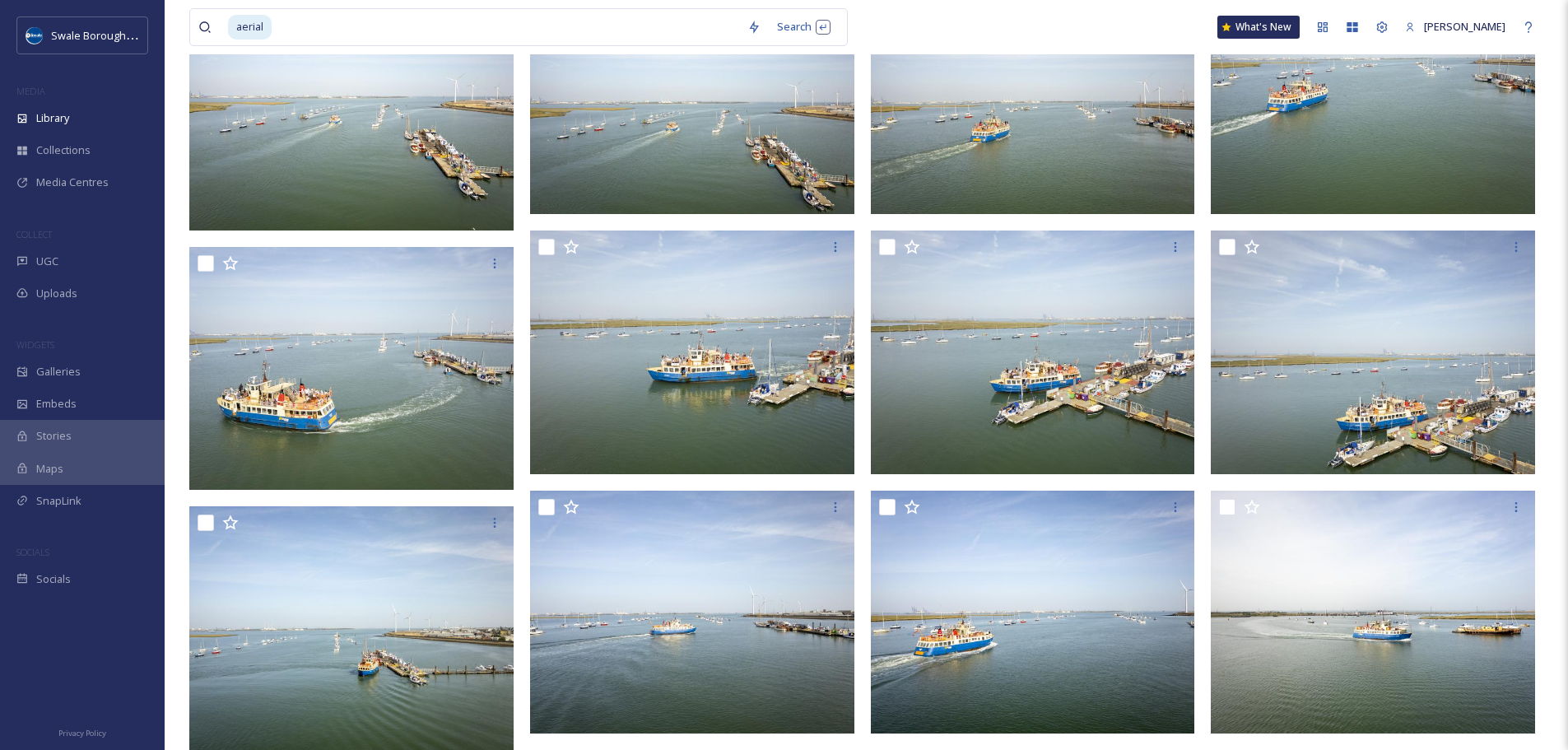
scroll to position [1035, 0]
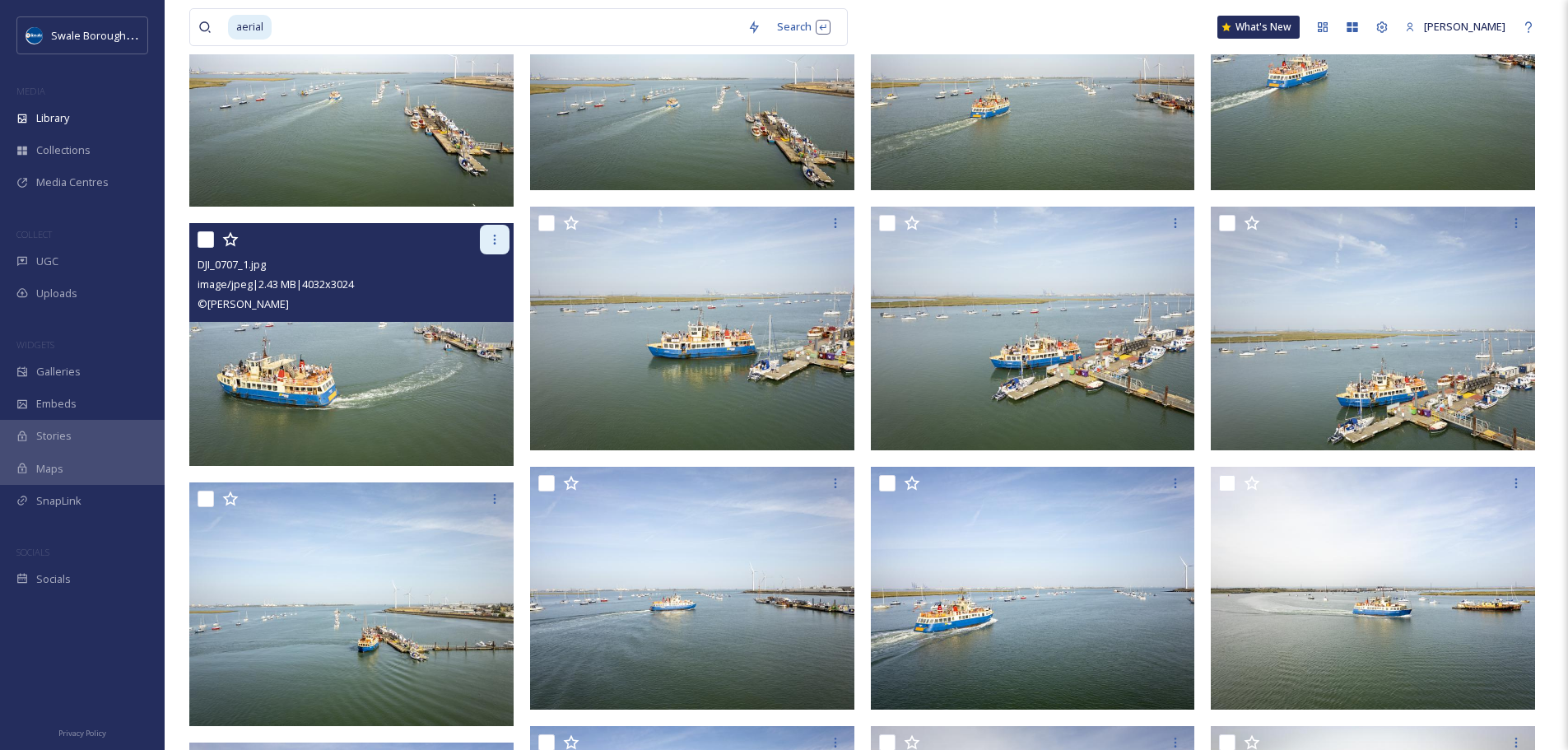
click at [492, 242] on icon at bounding box center [494, 240] width 13 height 13
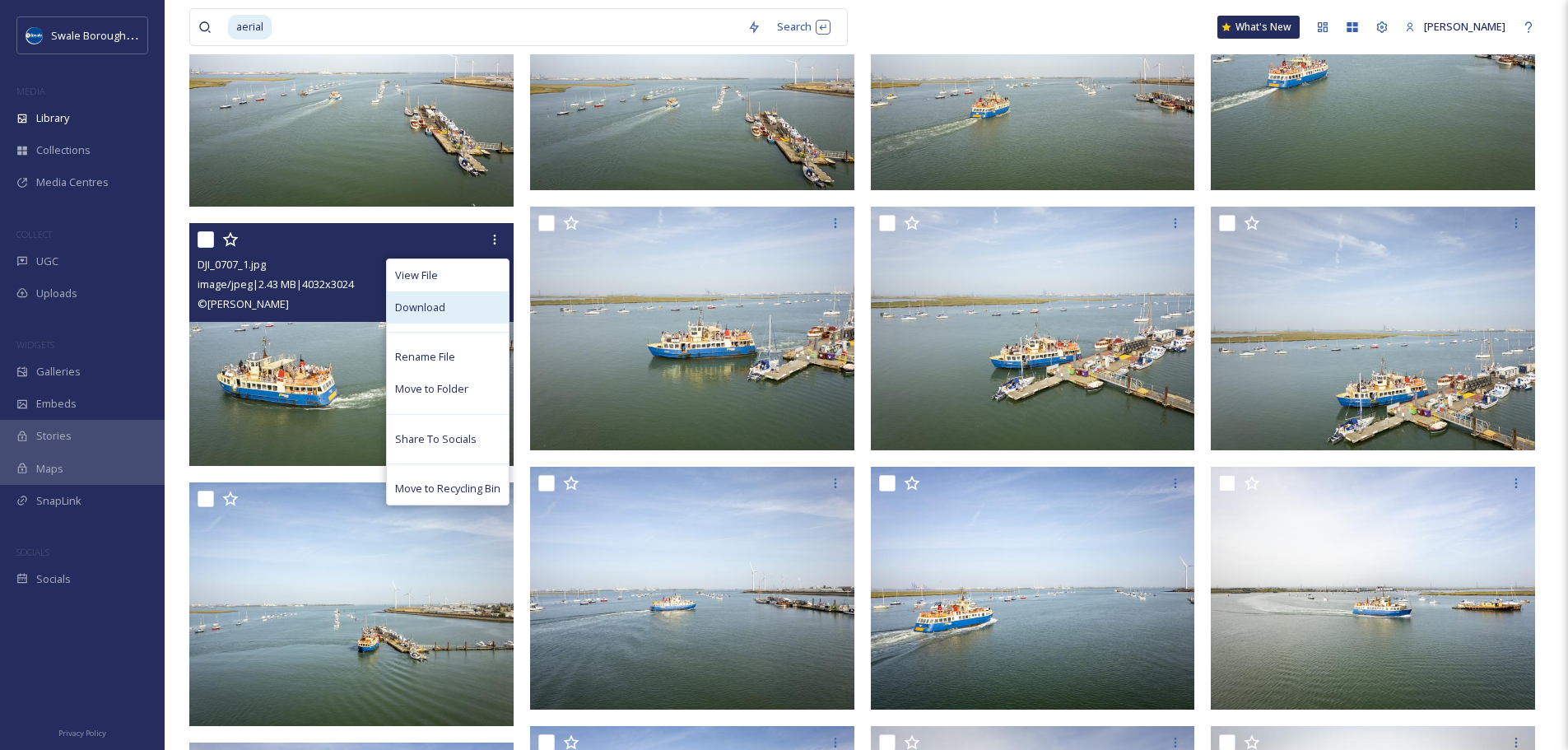
click at [478, 297] on div "Download" at bounding box center [447, 307] width 122 height 32
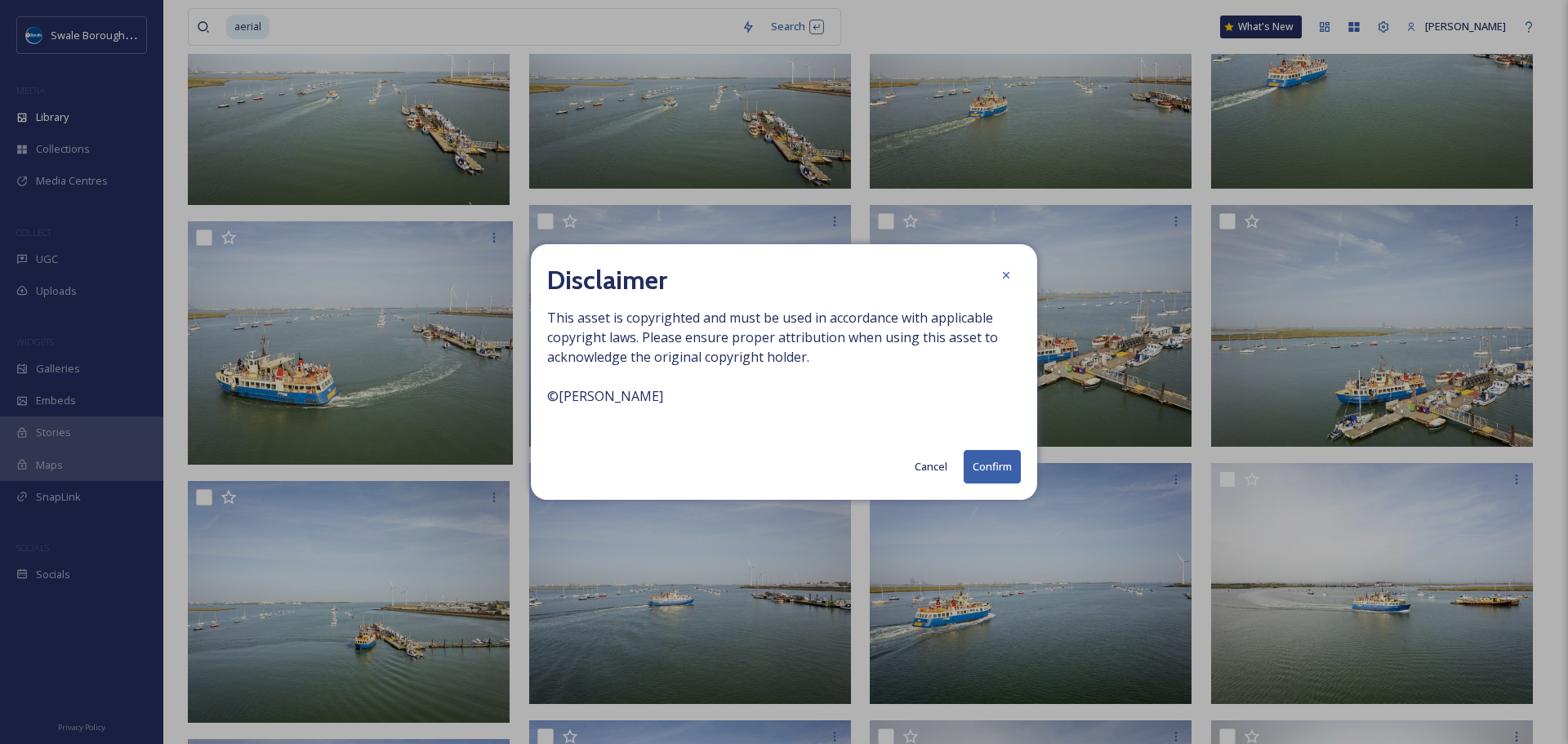
click at [983, 457] on button "Confirm" at bounding box center [992, 467] width 57 height 33
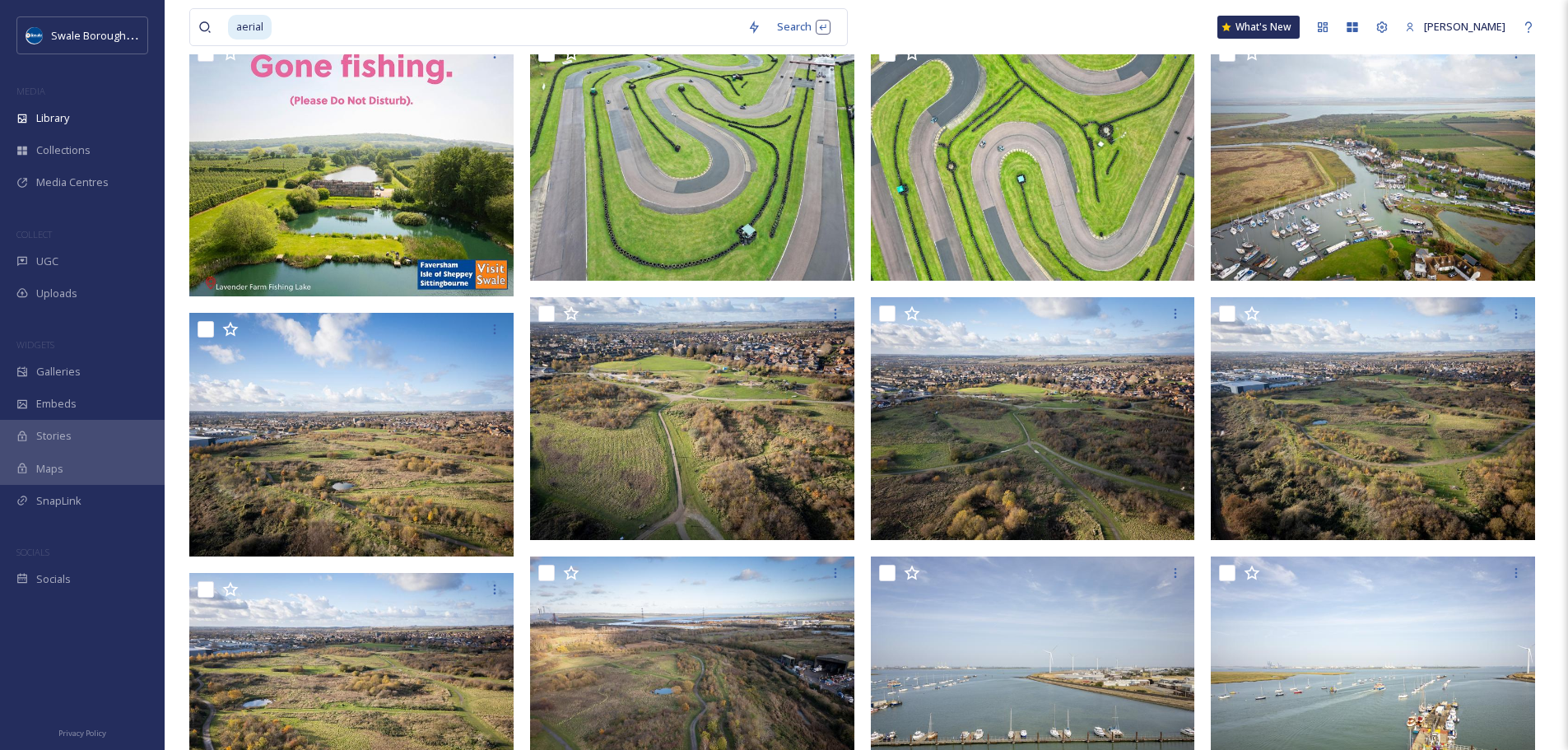
scroll to position [0, 0]
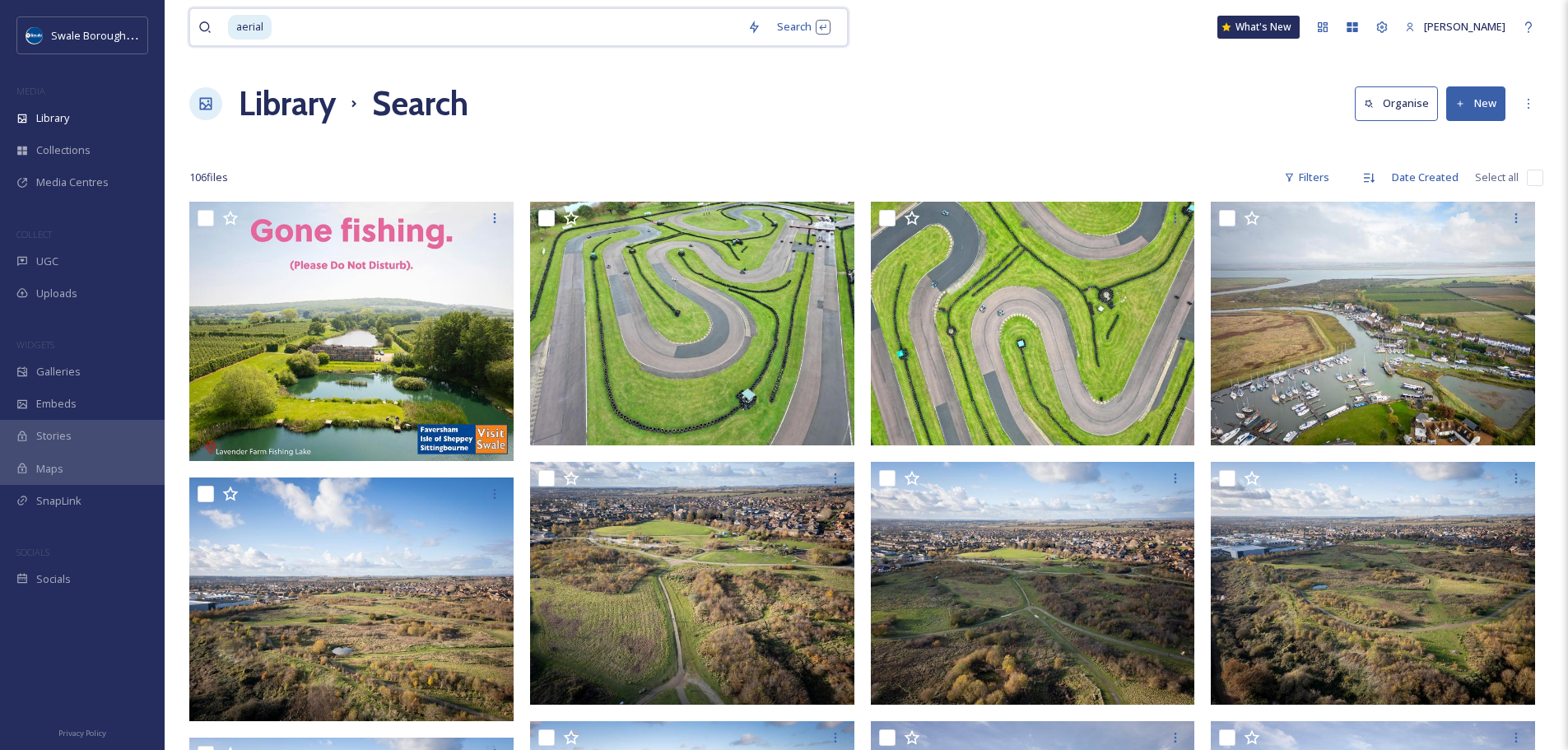
click at [578, 30] on input at bounding box center [506, 27] width 466 height 36
type input "a"
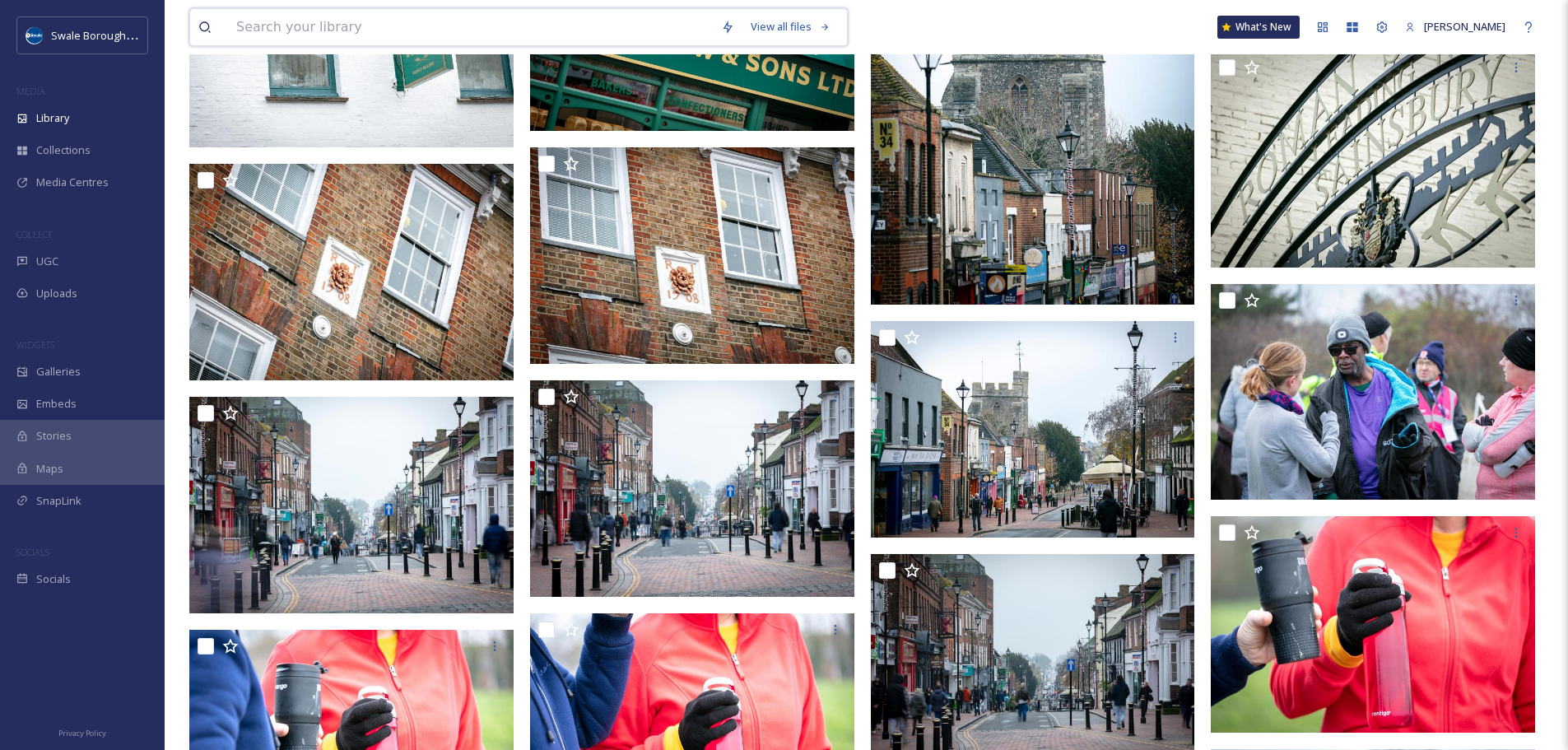
scroll to position [8009, 0]
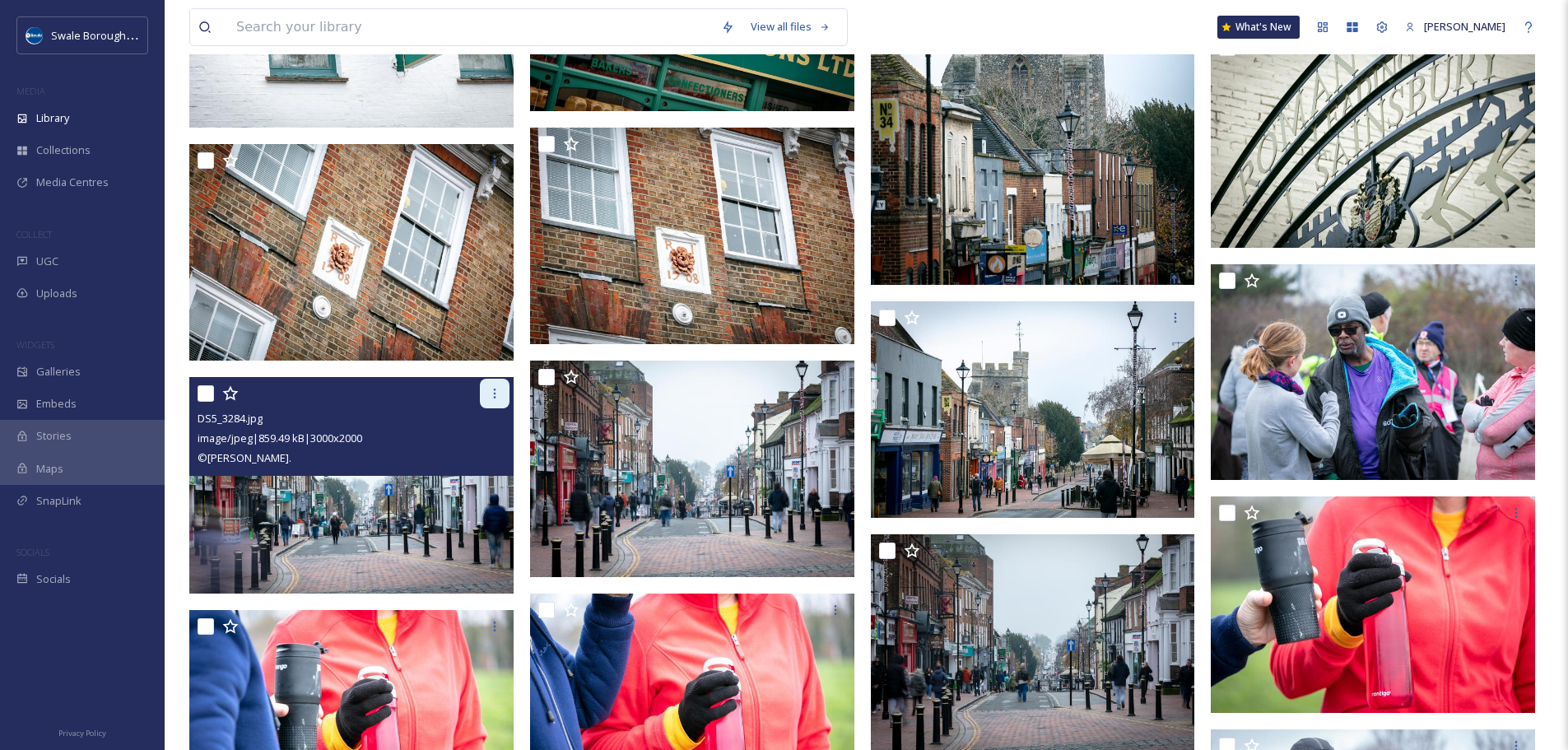
click at [496, 389] on icon at bounding box center [494, 394] width 13 height 13
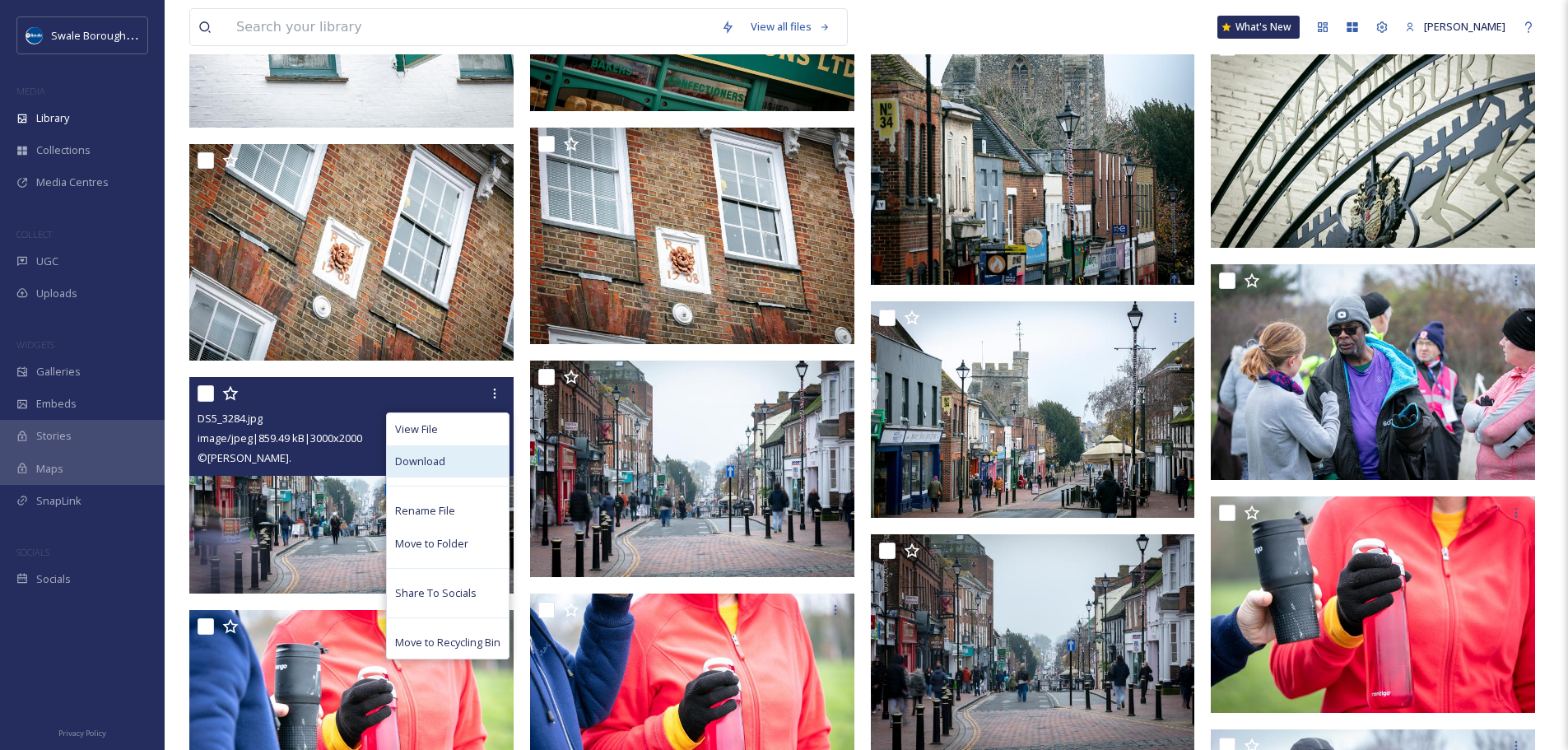
click at [488, 448] on div "Download" at bounding box center [447, 462] width 122 height 32
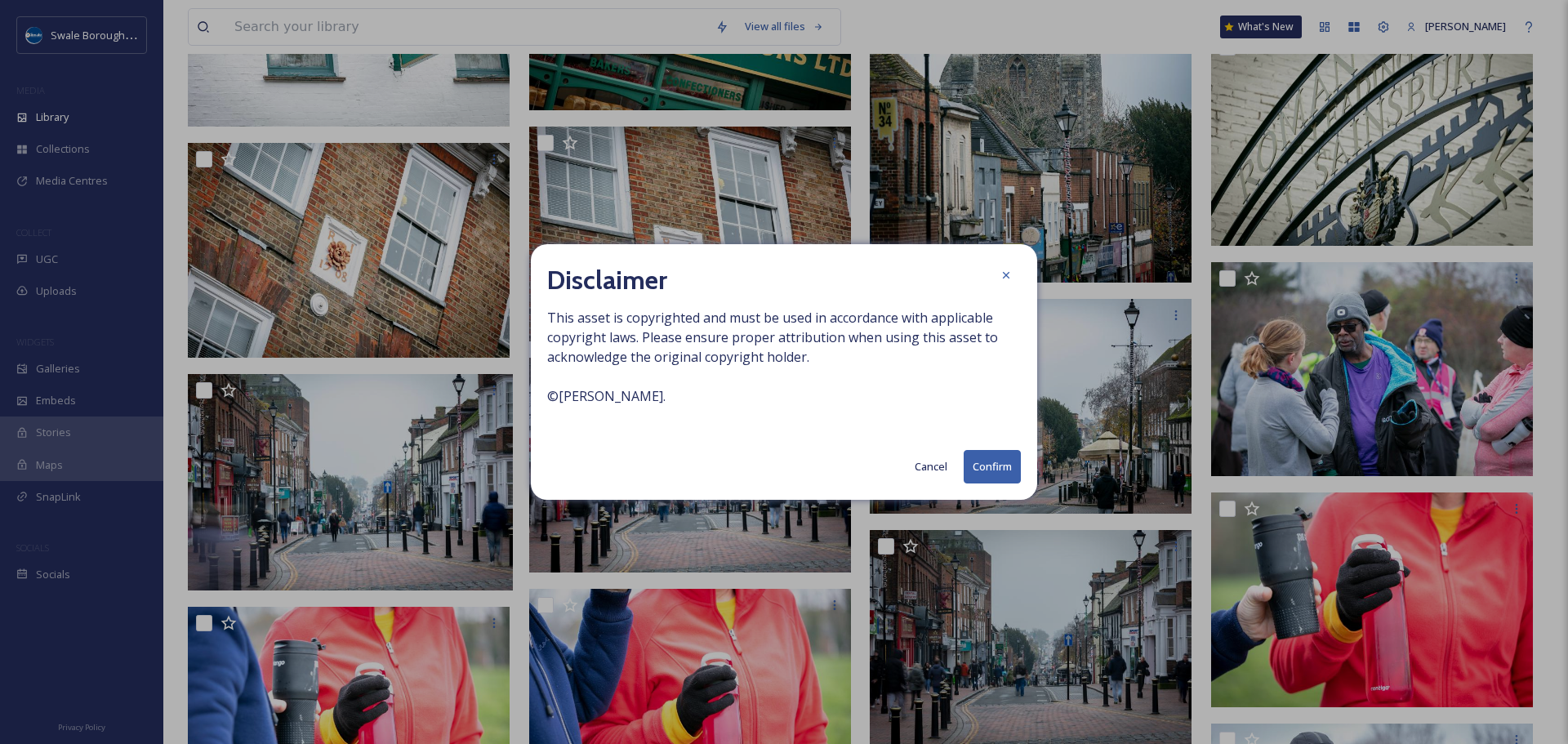
click at [996, 467] on button "Confirm" at bounding box center [992, 467] width 57 height 33
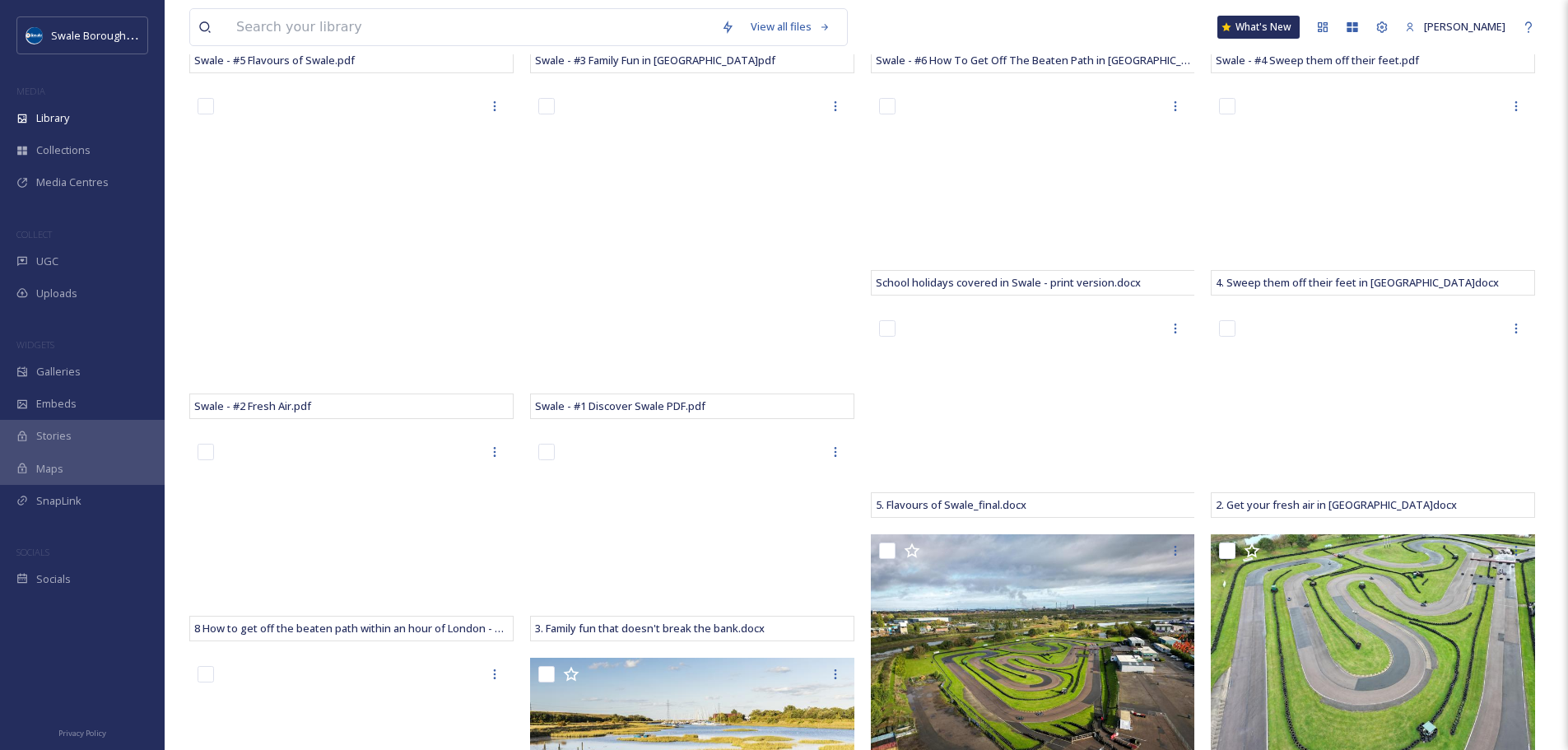
scroll to position [0, 0]
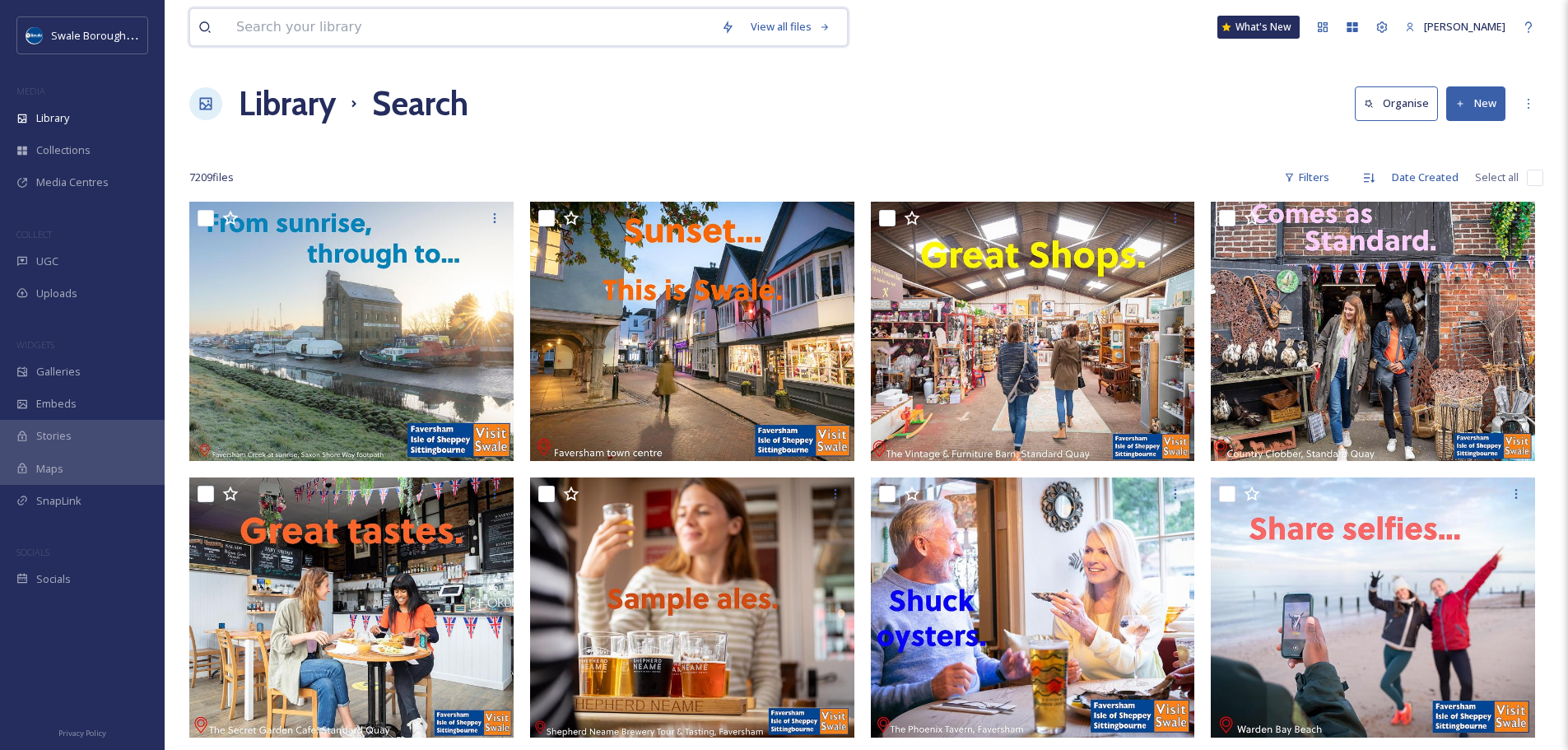
click at [369, 25] on input at bounding box center [471, 27] width 485 height 36
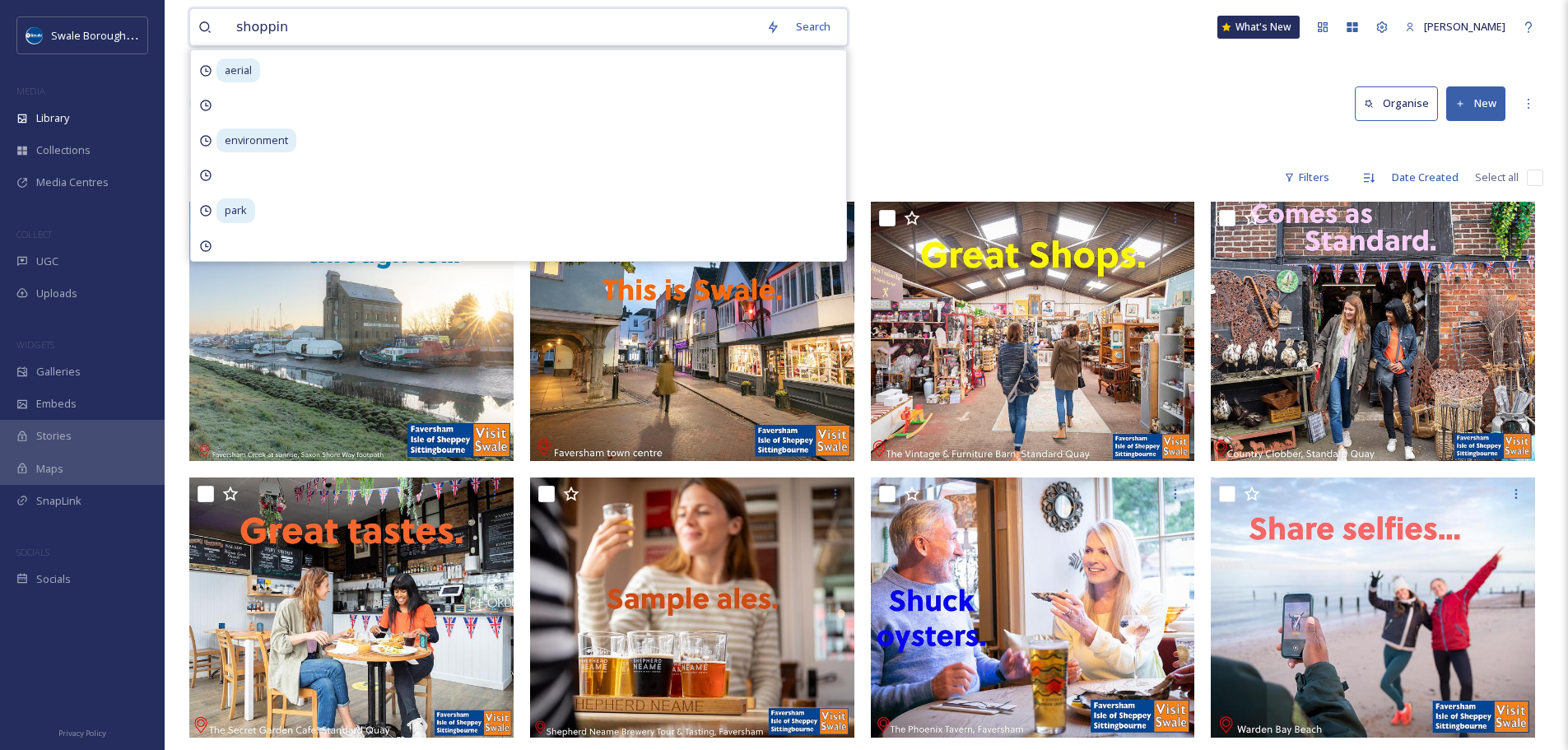
type input "shopping"
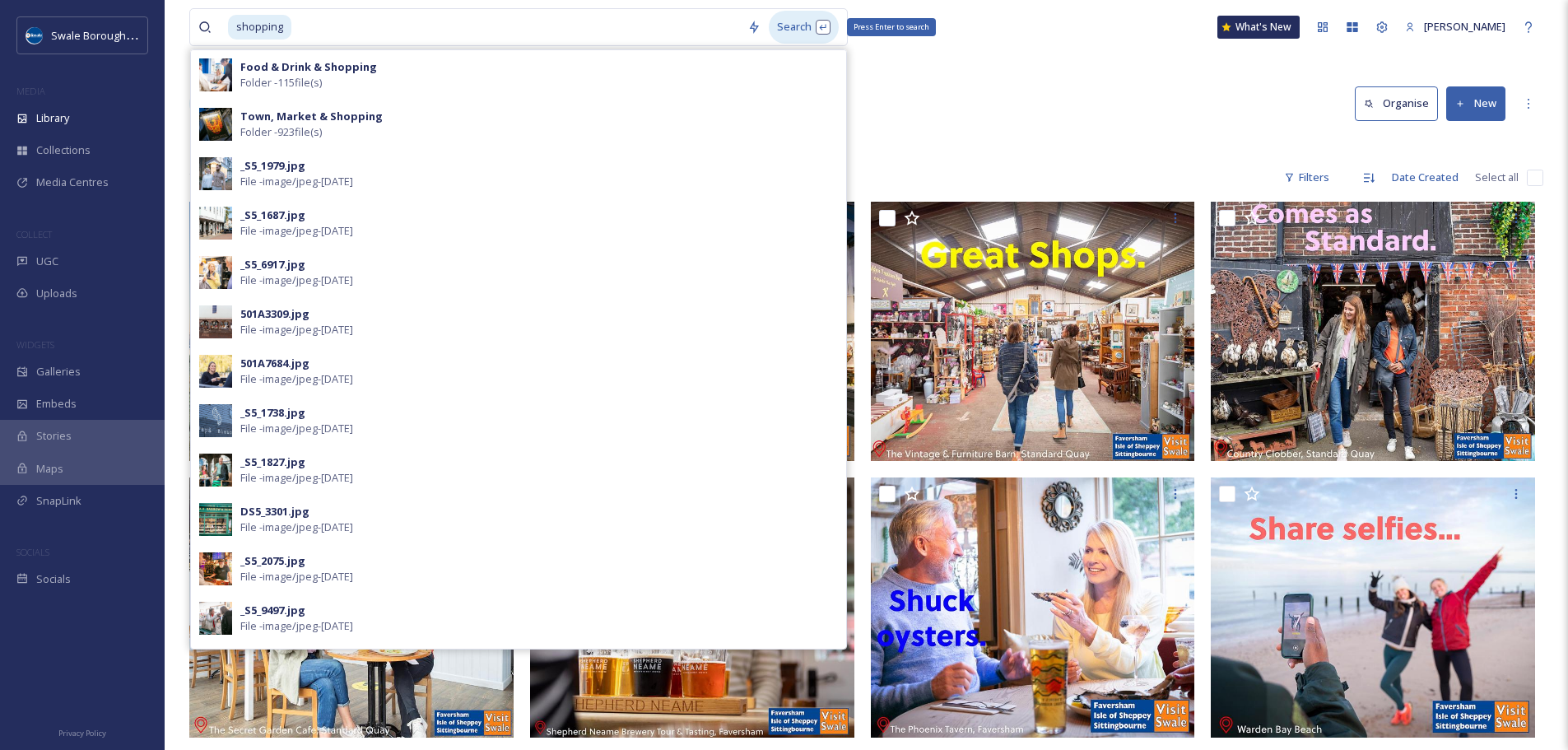
click at [798, 30] on div "Search Press Enter to search" at bounding box center [803, 27] width 70 height 32
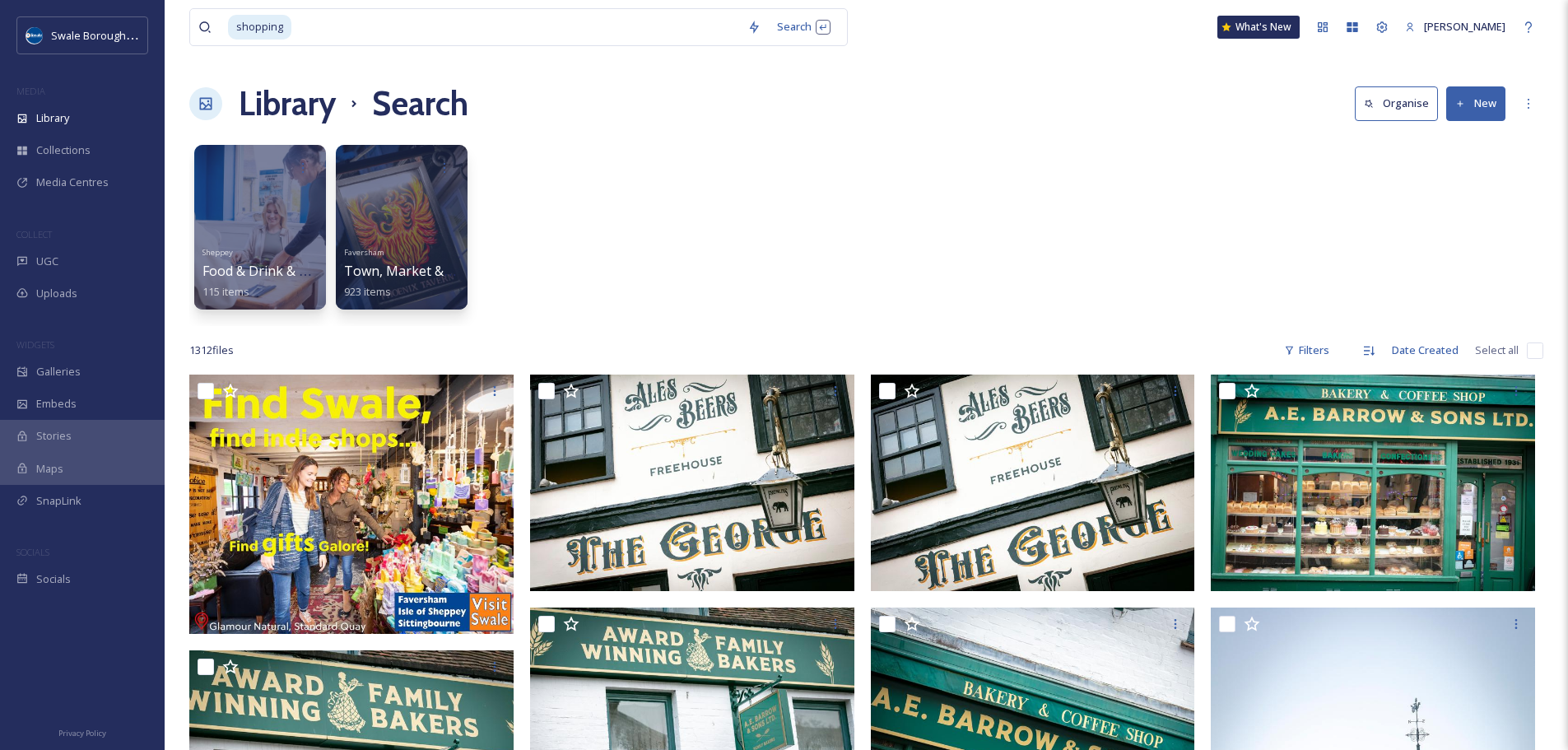
click at [1070, 209] on div "Sheppey Food & Drink & Shopping 115 items [GEOGRAPHIC_DATA], Market & Shopping …" at bounding box center [866, 232] width 1354 height 190
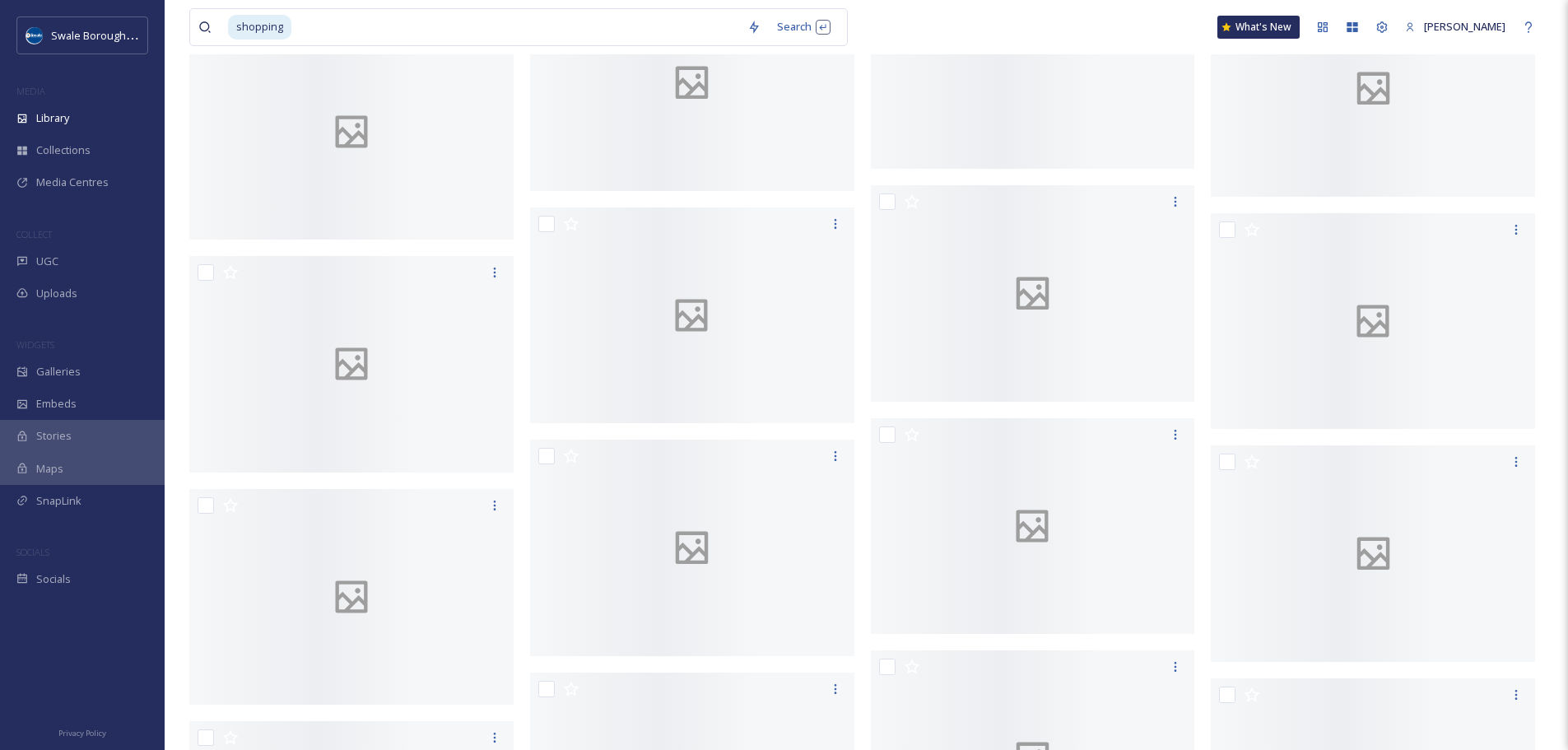
scroll to position [46126, 0]
